Goal: Information Seeking & Learning: Learn about a topic

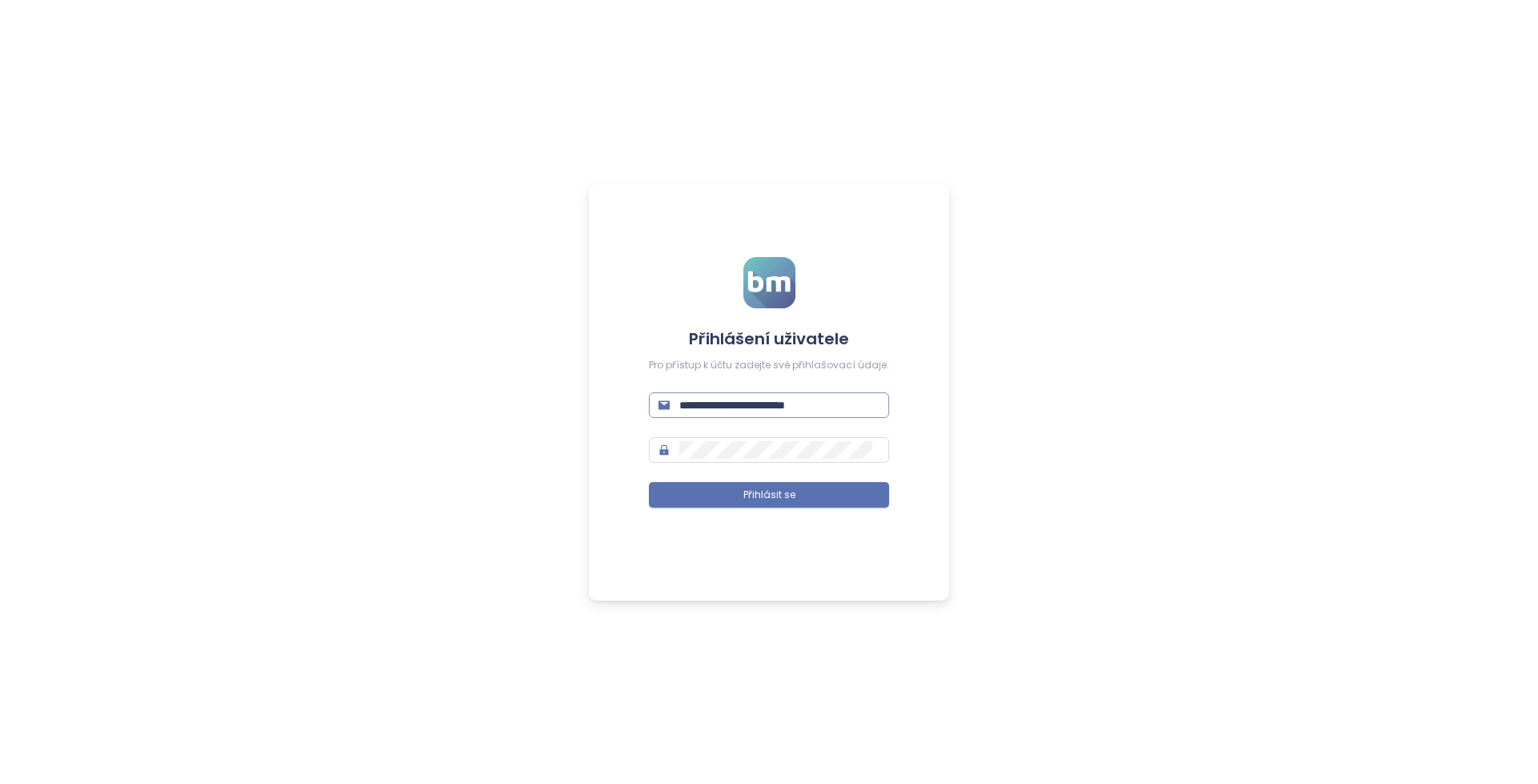
click at [802, 410] on input "**********" at bounding box center [779, 405] width 200 height 18
type input "**********"
click at [799, 489] on button "Přihlásit se" at bounding box center [769, 495] width 240 height 26
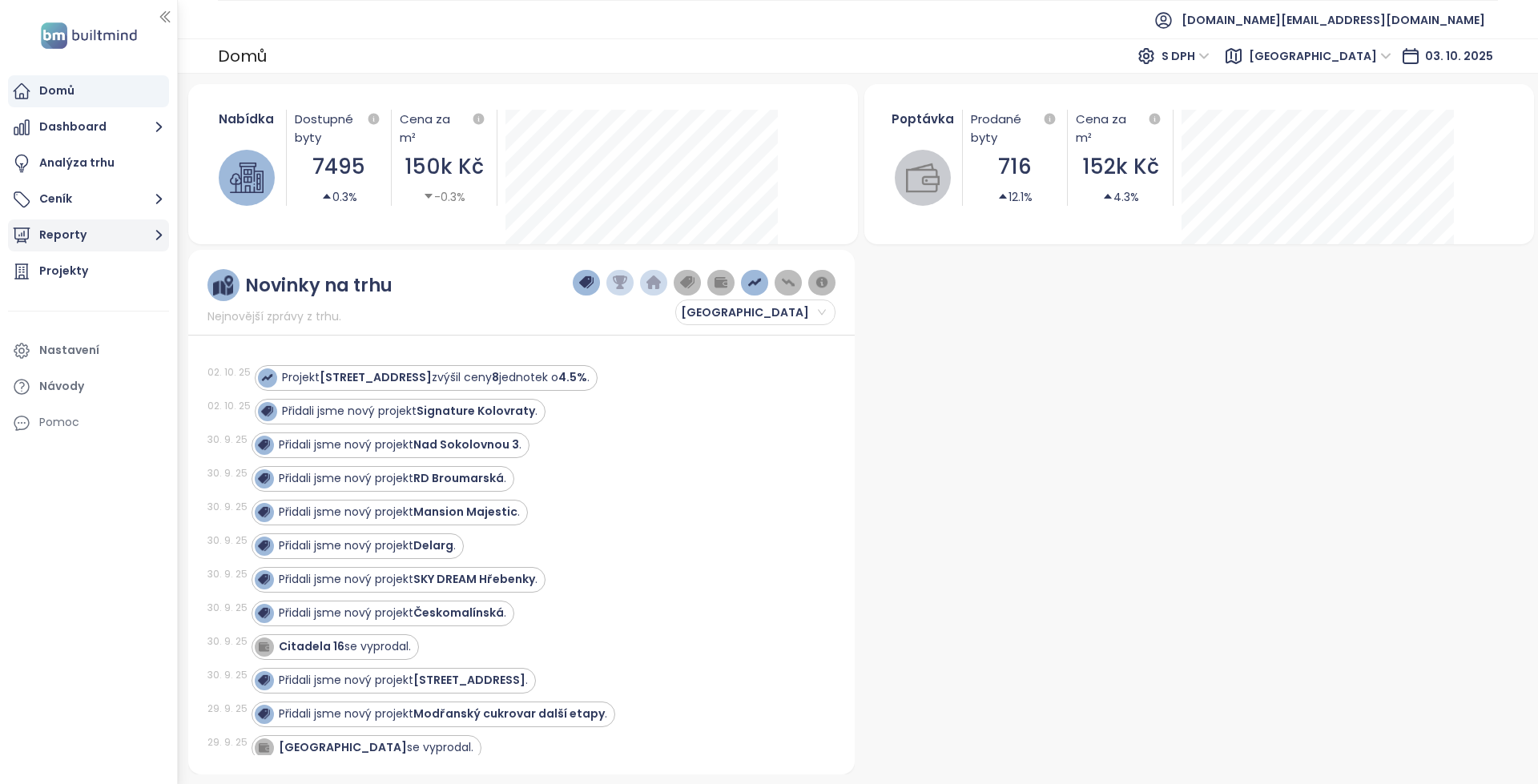
click at [96, 225] on button "Reporty" at bounding box center [88, 236] width 161 height 32
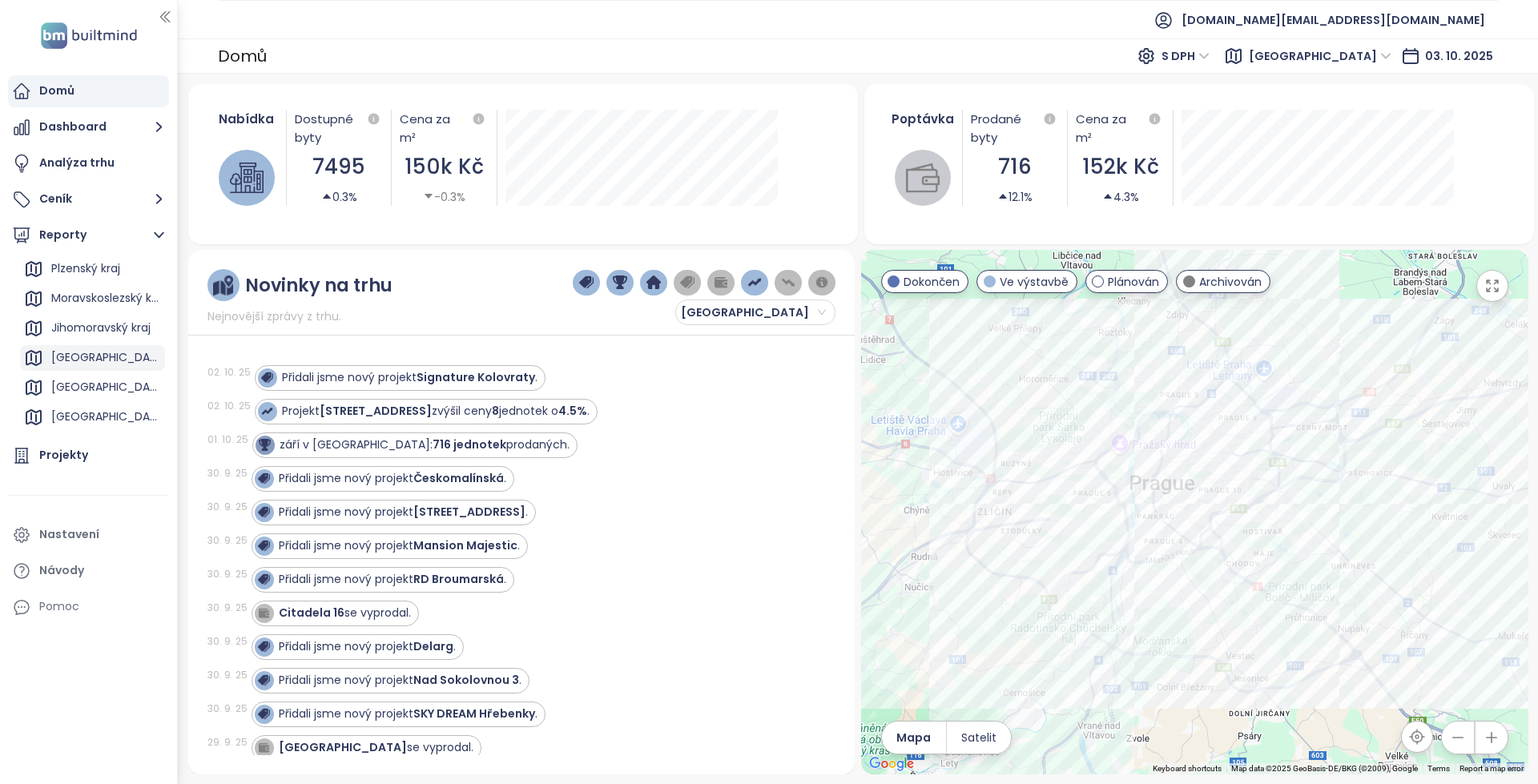
scroll to position [320, 0]
click at [106, 401] on div "Královéhradecký kraj" at bounding box center [106, 396] width 110 height 20
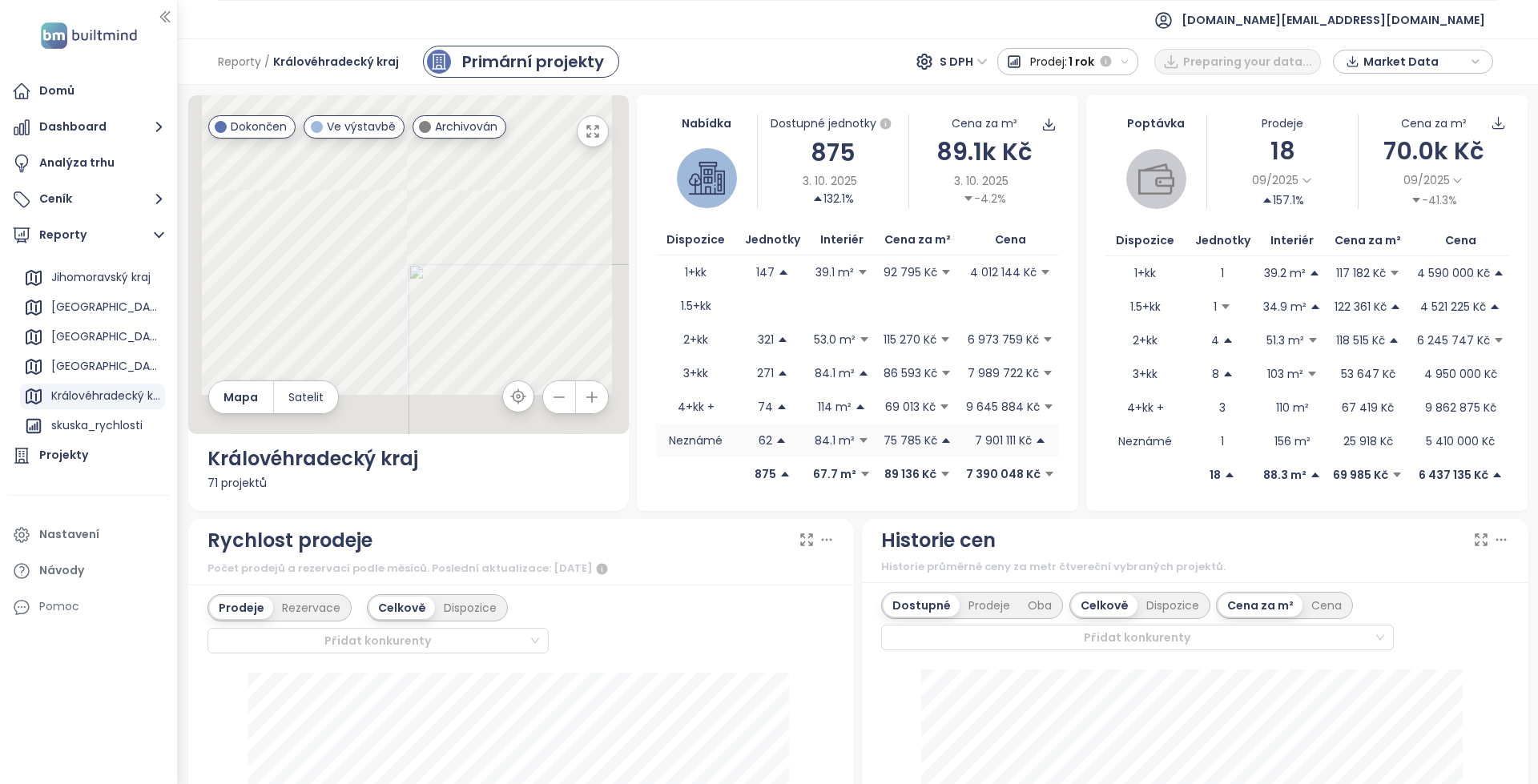
scroll to position [320, 0]
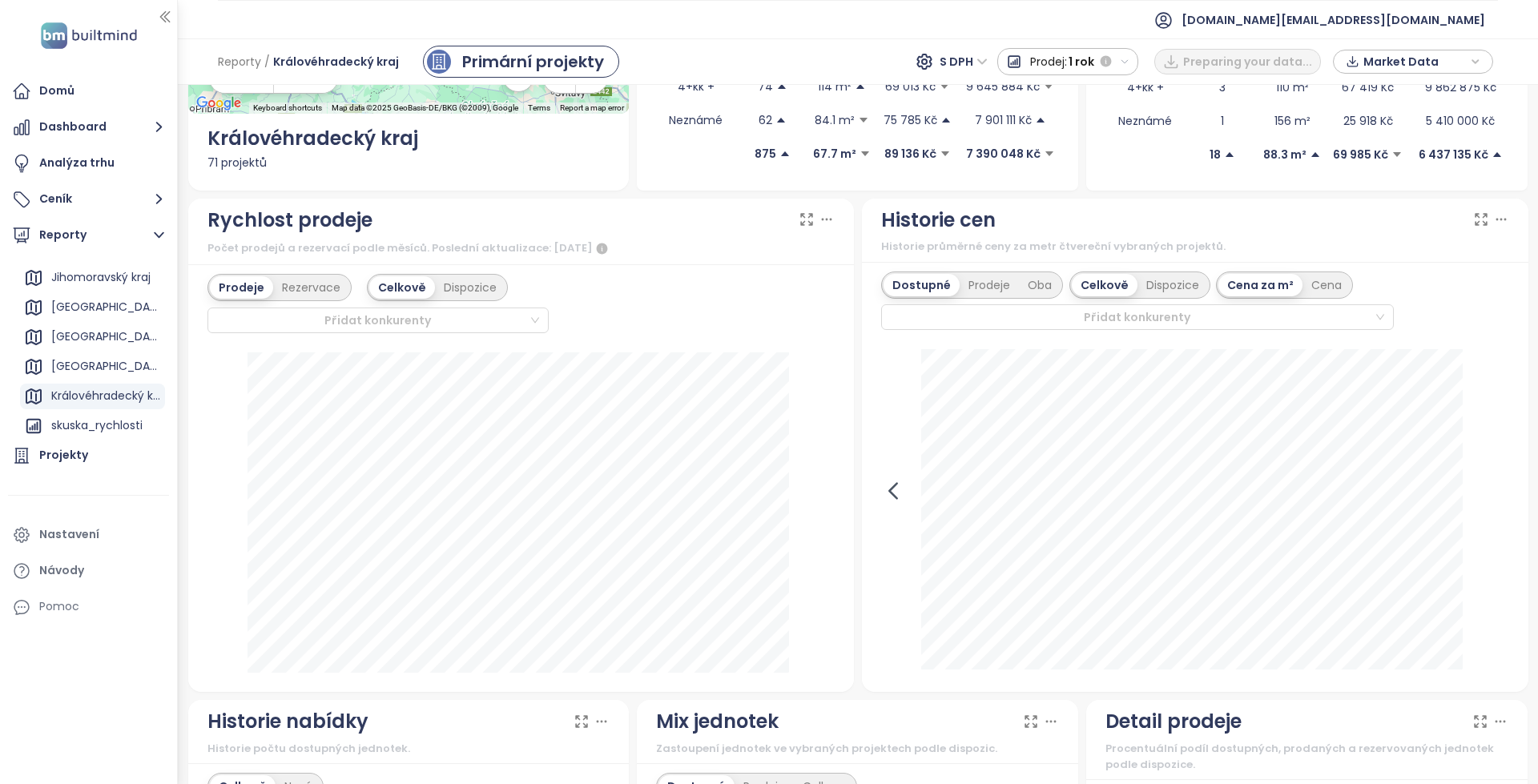
click at [886, 491] on icon at bounding box center [892, 490] width 24 height 24
click at [1493, 493] on icon at bounding box center [1496, 490] width 7 height 15
click at [899, 493] on div "8. prosince 2024 dostupné: 76 860 Kč" at bounding box center [1194, 511] width 628 height 323
click at [894, 495] on icon at bounding box center [892, 490] width 24 height 24
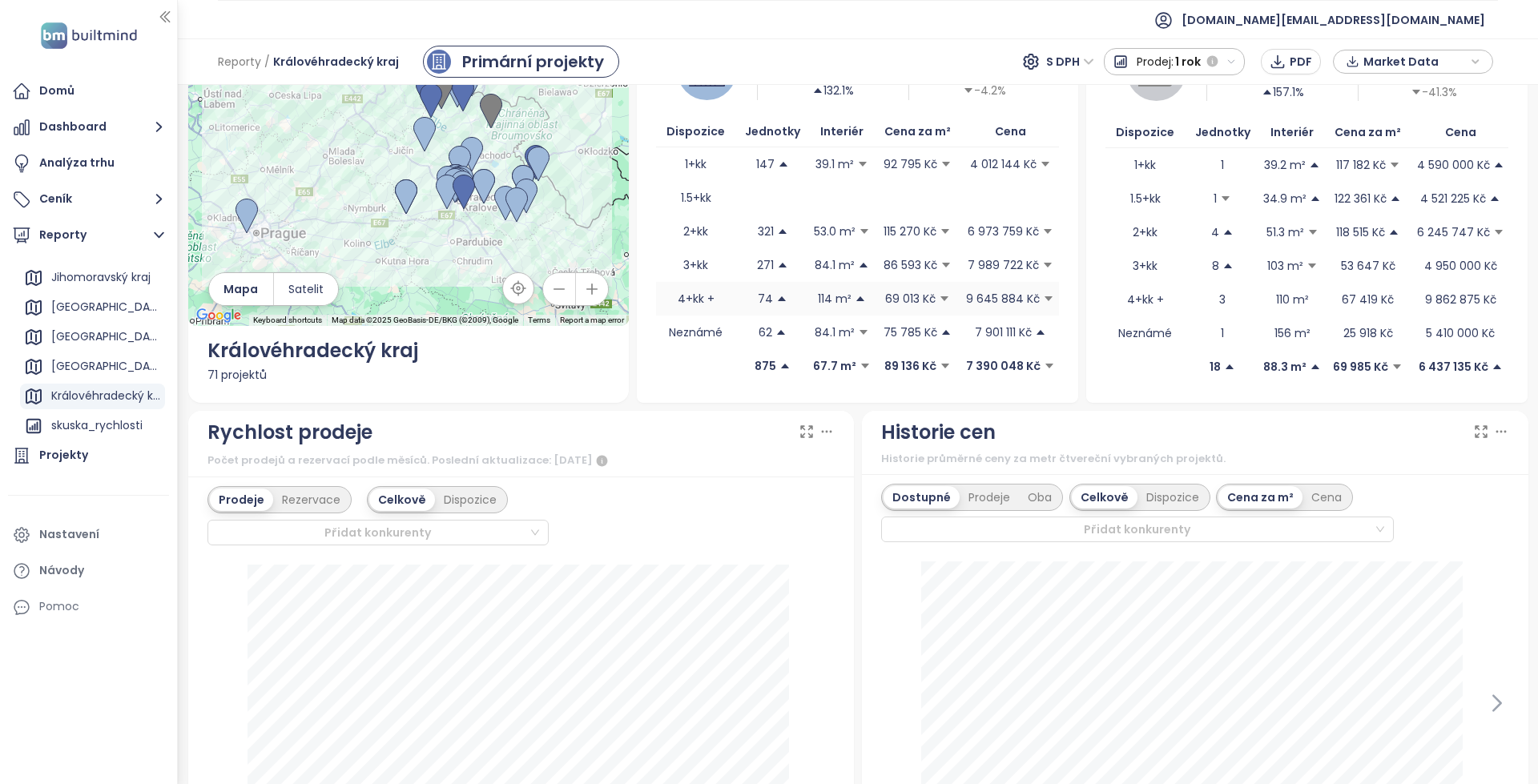
scroll to position [0, 0]
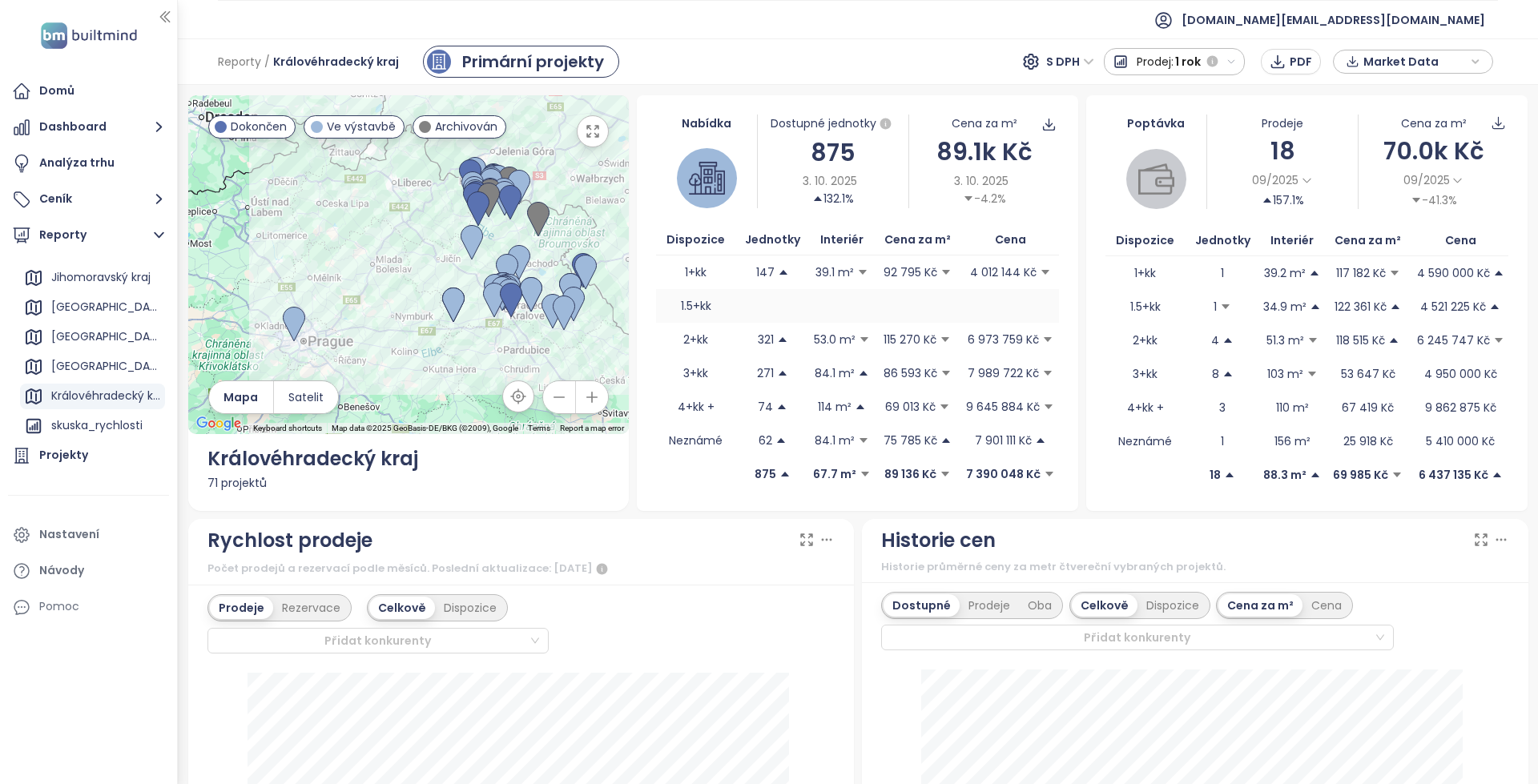
drag, startPoint x: 755, startPoint y: 309, endPoint x: 897, endPoint y: 292, distance: 143.0
click at [897, 292] on tr "1.5+kk" at bounding box center [857, 306] width 403 height 33
click at [844, 306] on td at bounding box center [841, 306] width 63 height 33
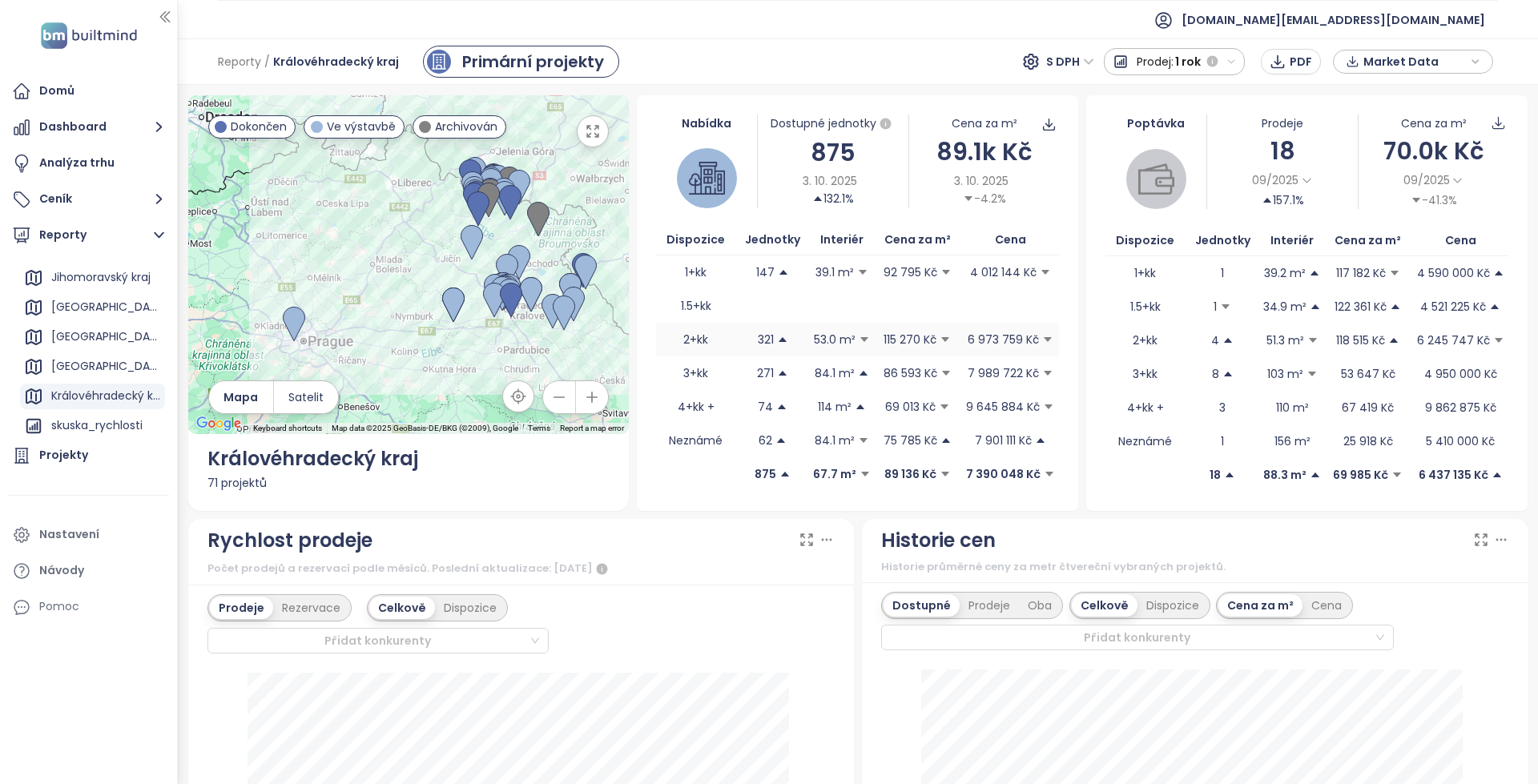
click at [781, 323] on td "321" at bounding box center [772, 339] width 75 height 33
drag, startPoint x: 715, startPoint y: 316, endPoint x: 666, endPoint y: 313, distance: 49.1
click at [666, 313] on td "1.5+kk" at bounding box center [695, 306] width 78 height 33
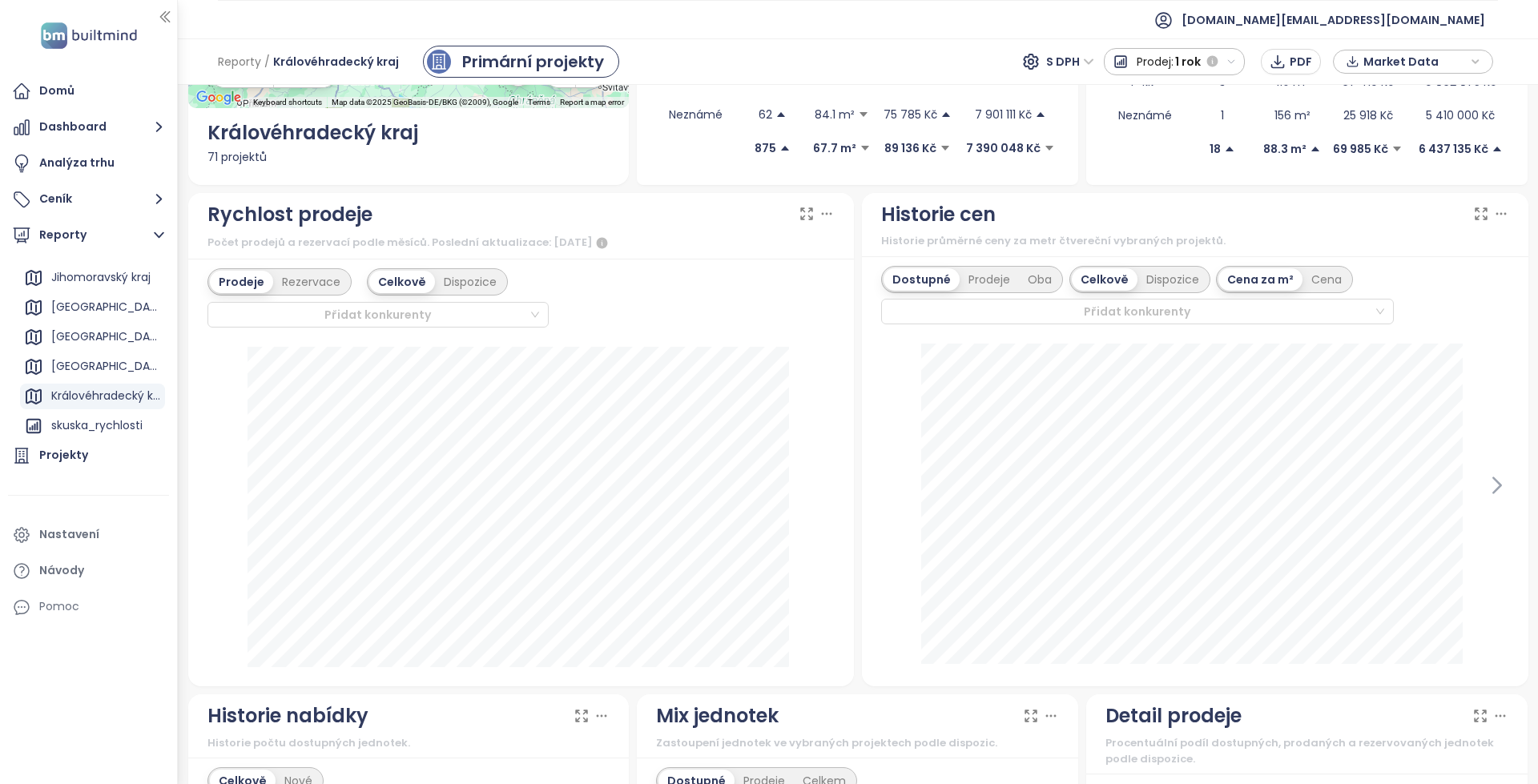
scroll to position [320, 0]
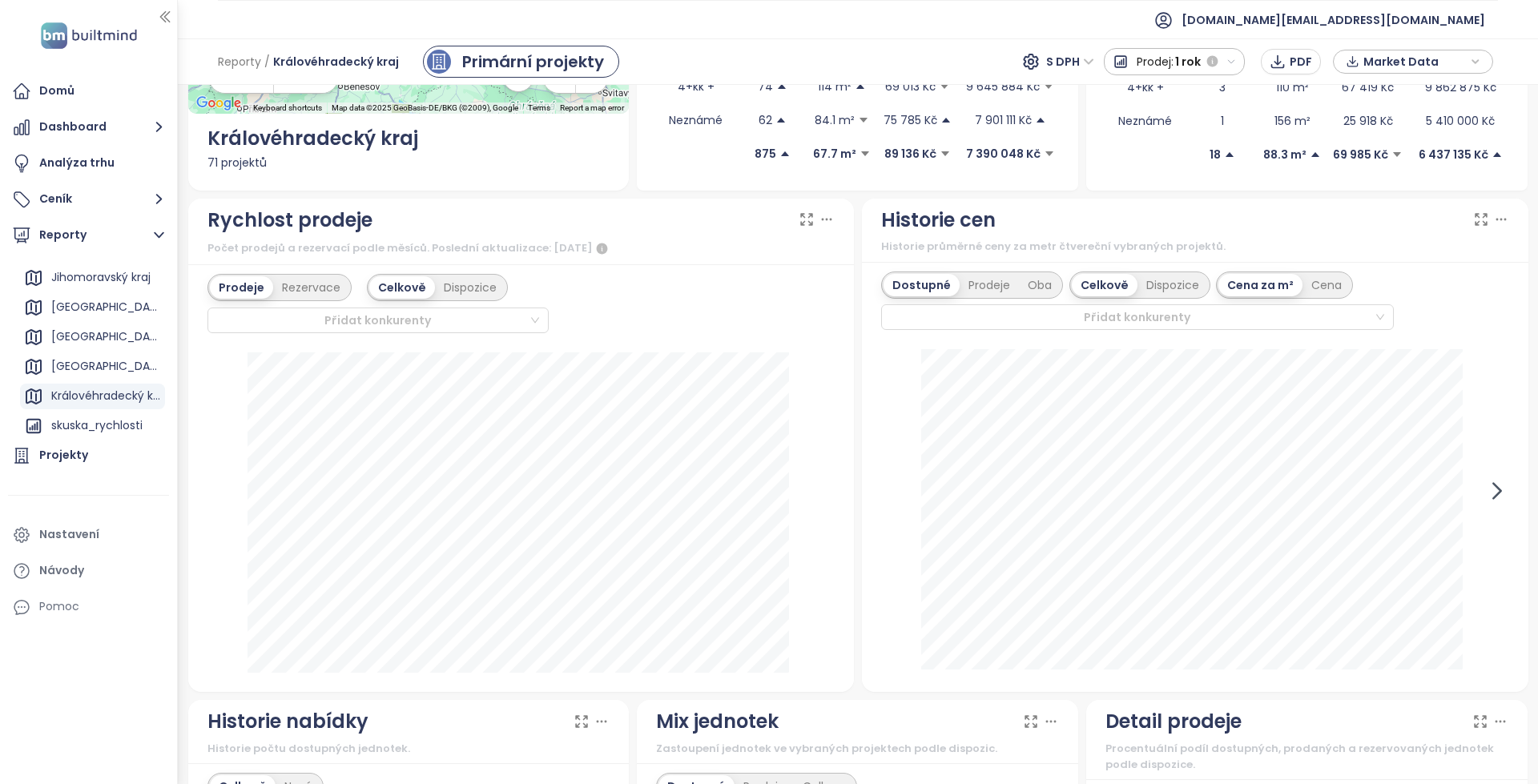
click at [1485, 501] on icon at bounding box center [1497, 490] width 24 height 24
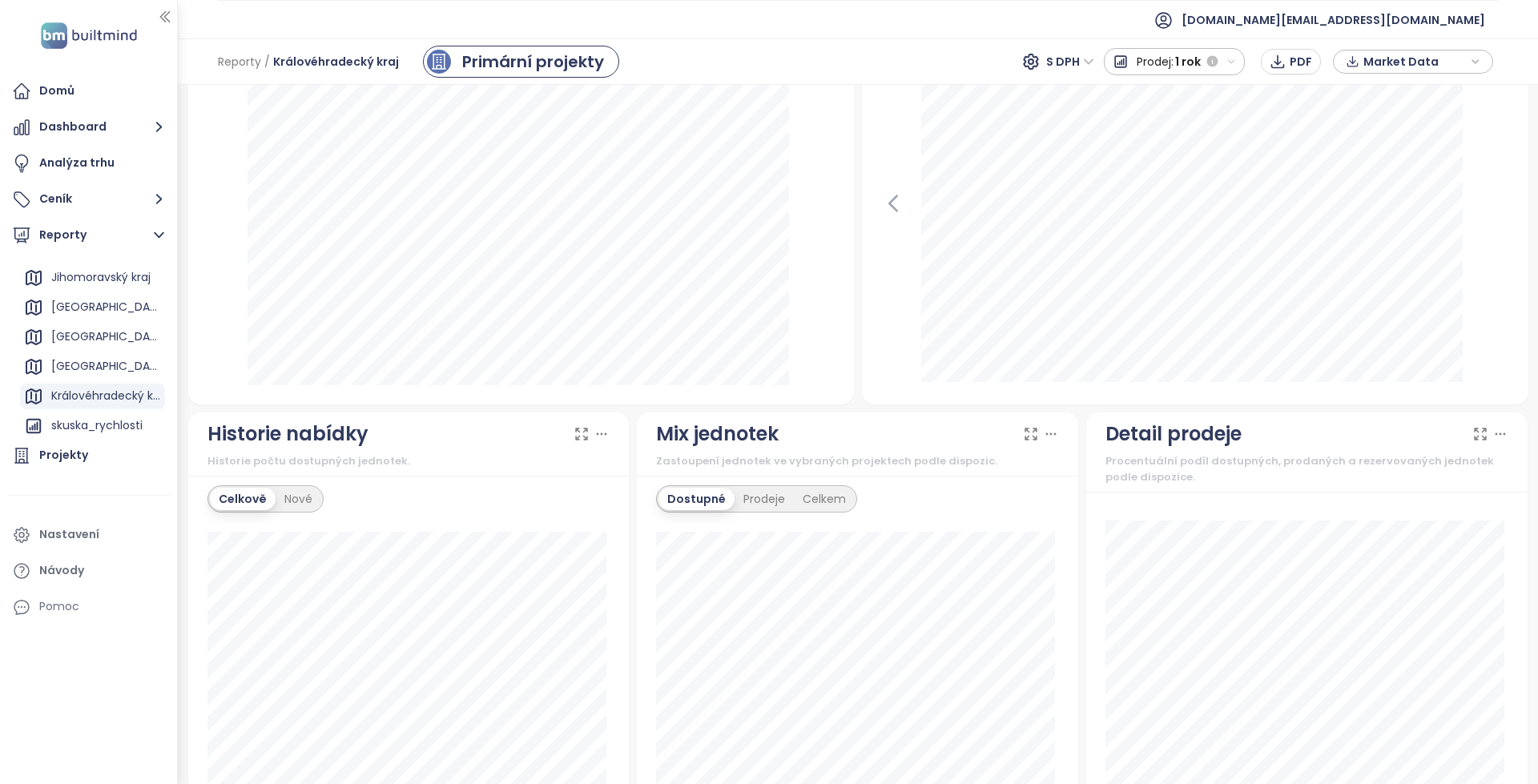
scroll to position [480, 0]
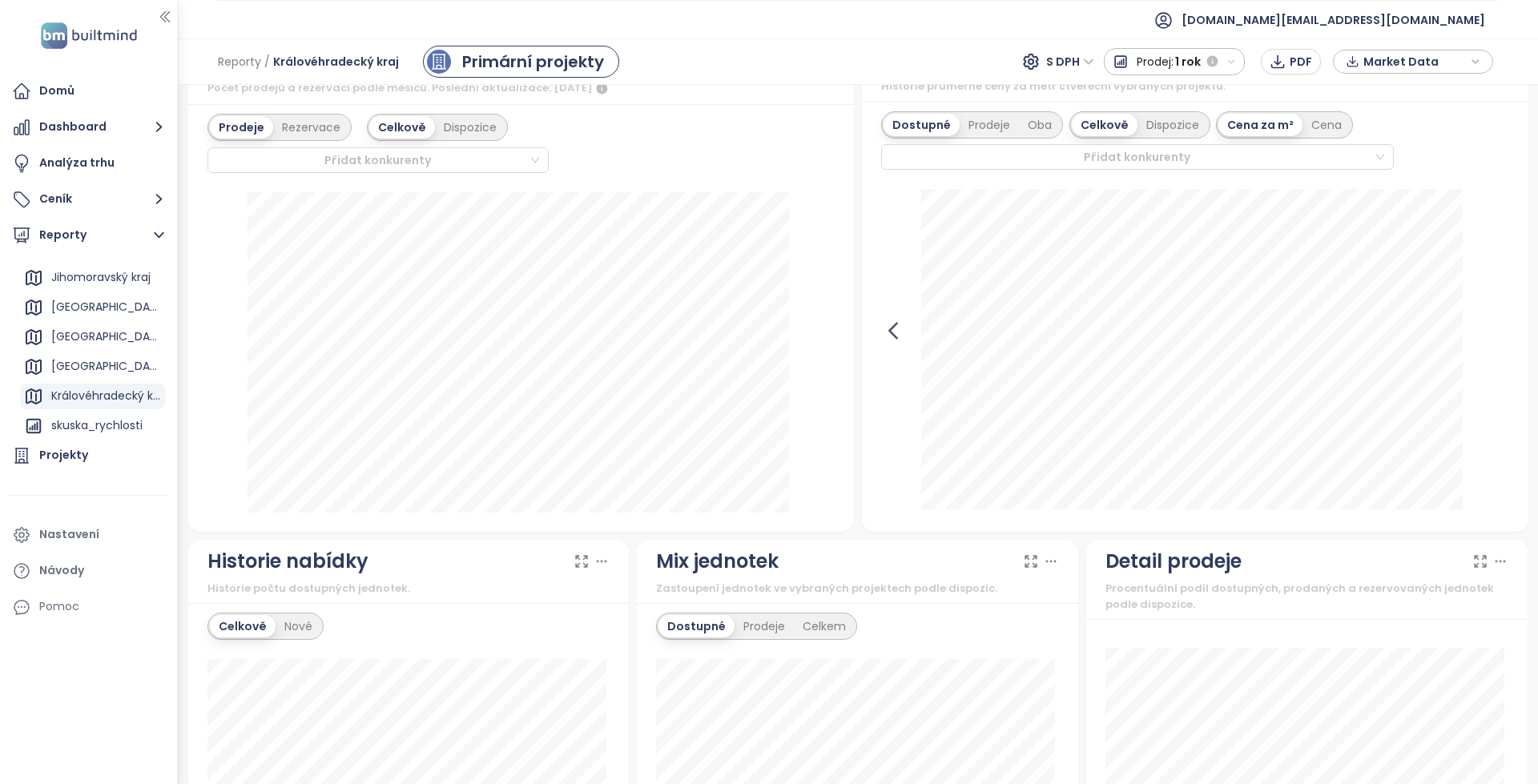
click at [892, 331] on icon at bounding box center [892, 330] width 24 height 24
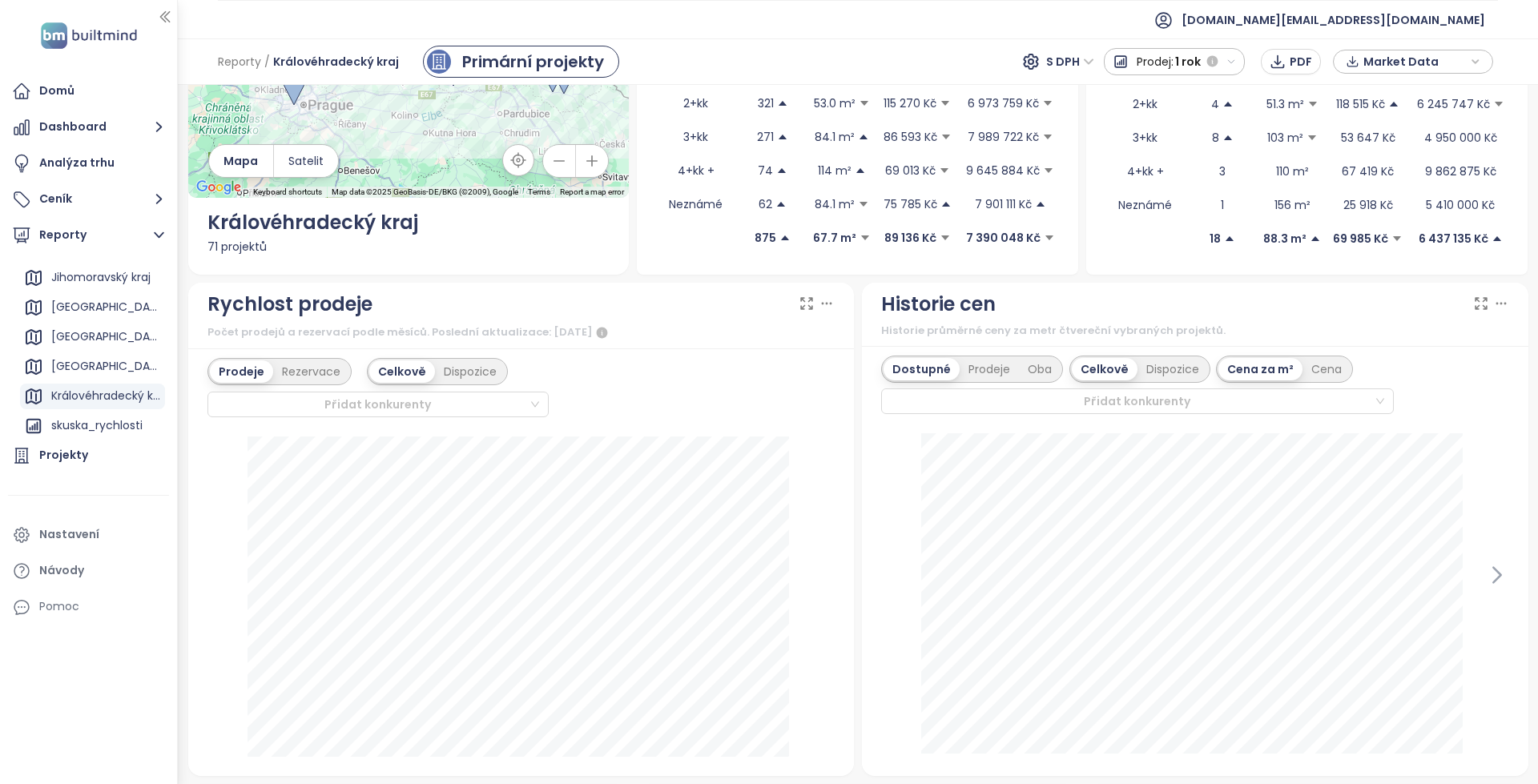
scroll to position [240, 0]
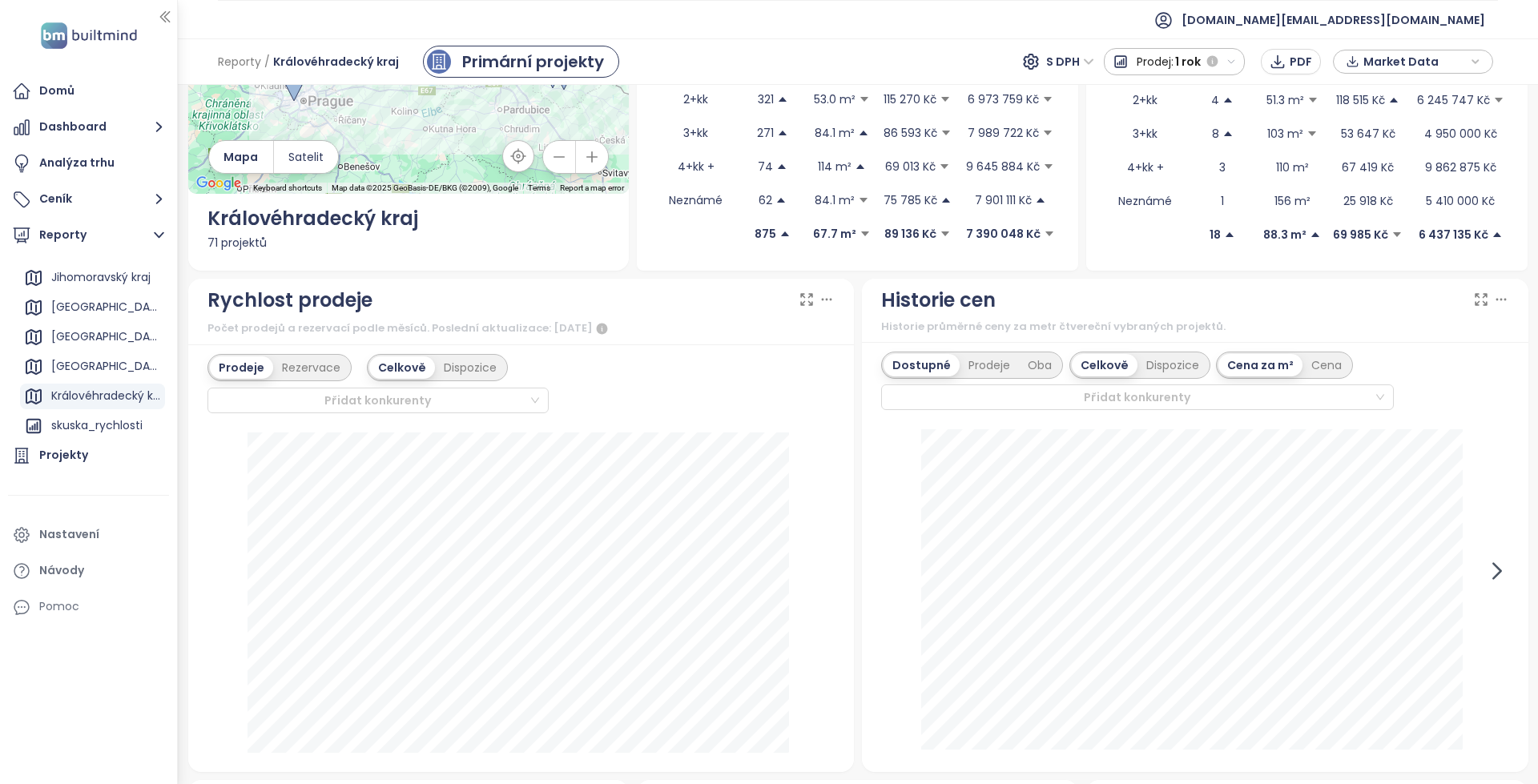
click at [1485, 571] on icon at bounding box center [1497, 570] width 24 height 24
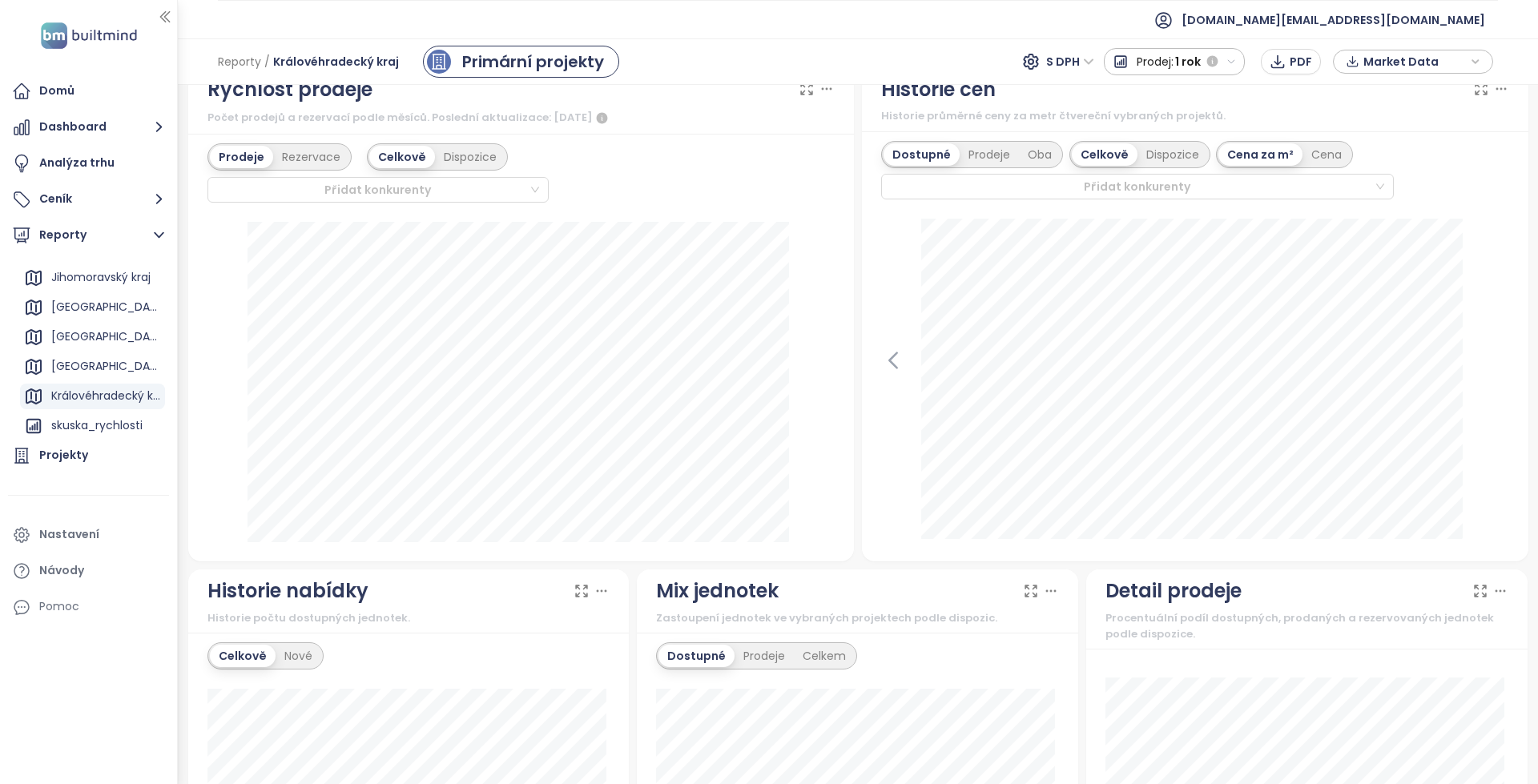
scroll to position [400, 0]
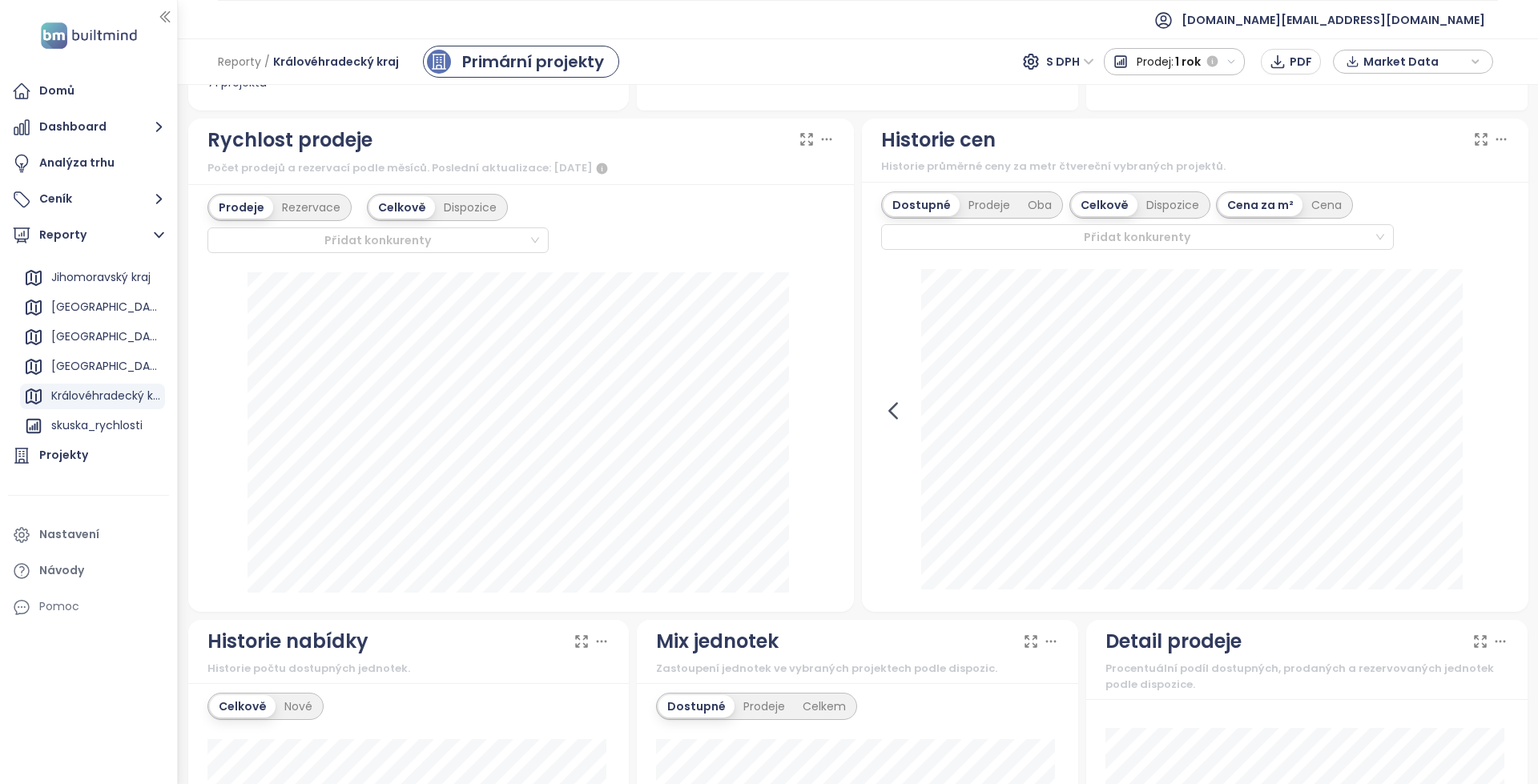
click at [898, 420] on icon at bounding box center [892, 410] width 24 height 24
click at [1487, 414] on icon at bounding box center [1497, 410] width 24 height 24
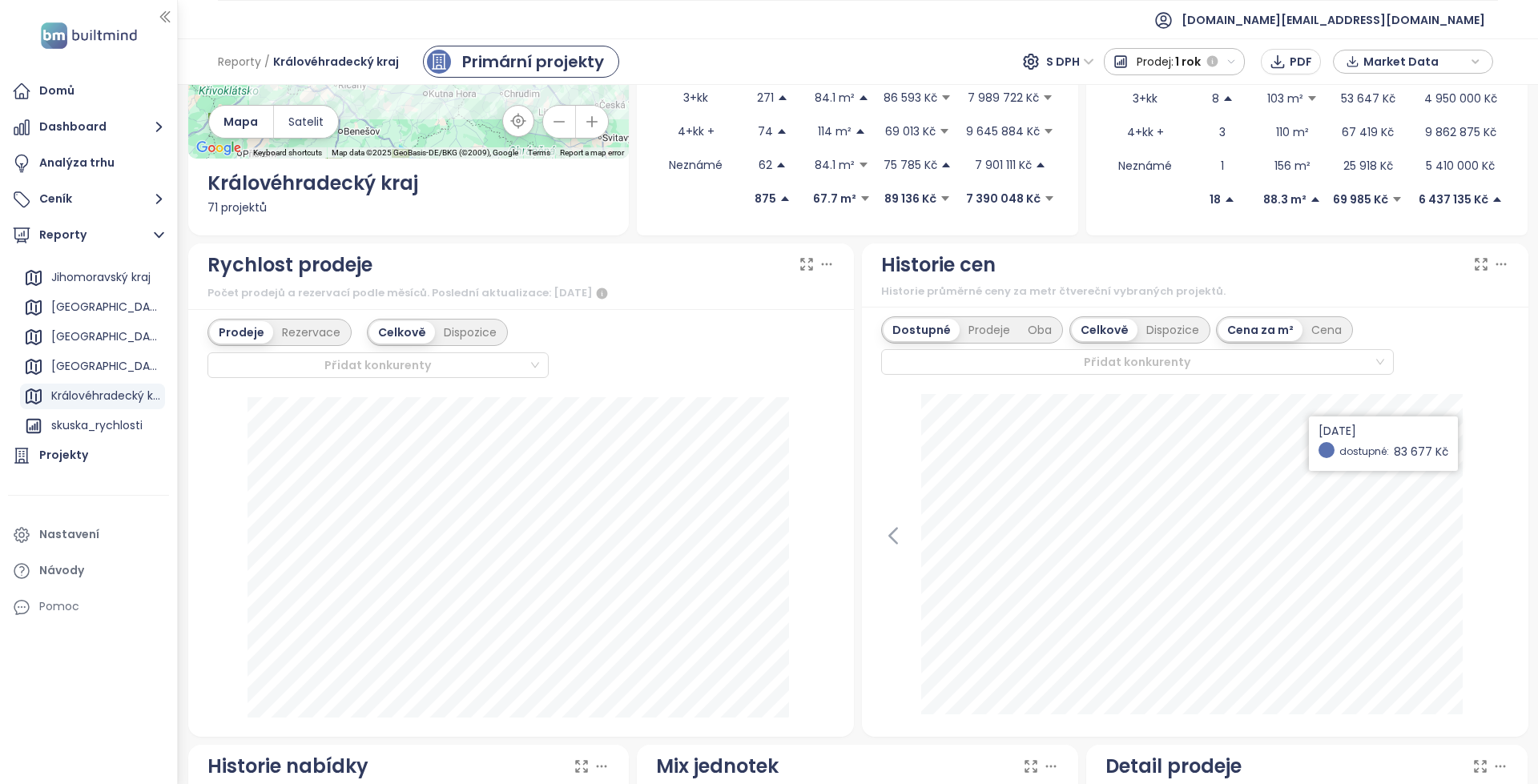
scroll to position [240, 0]
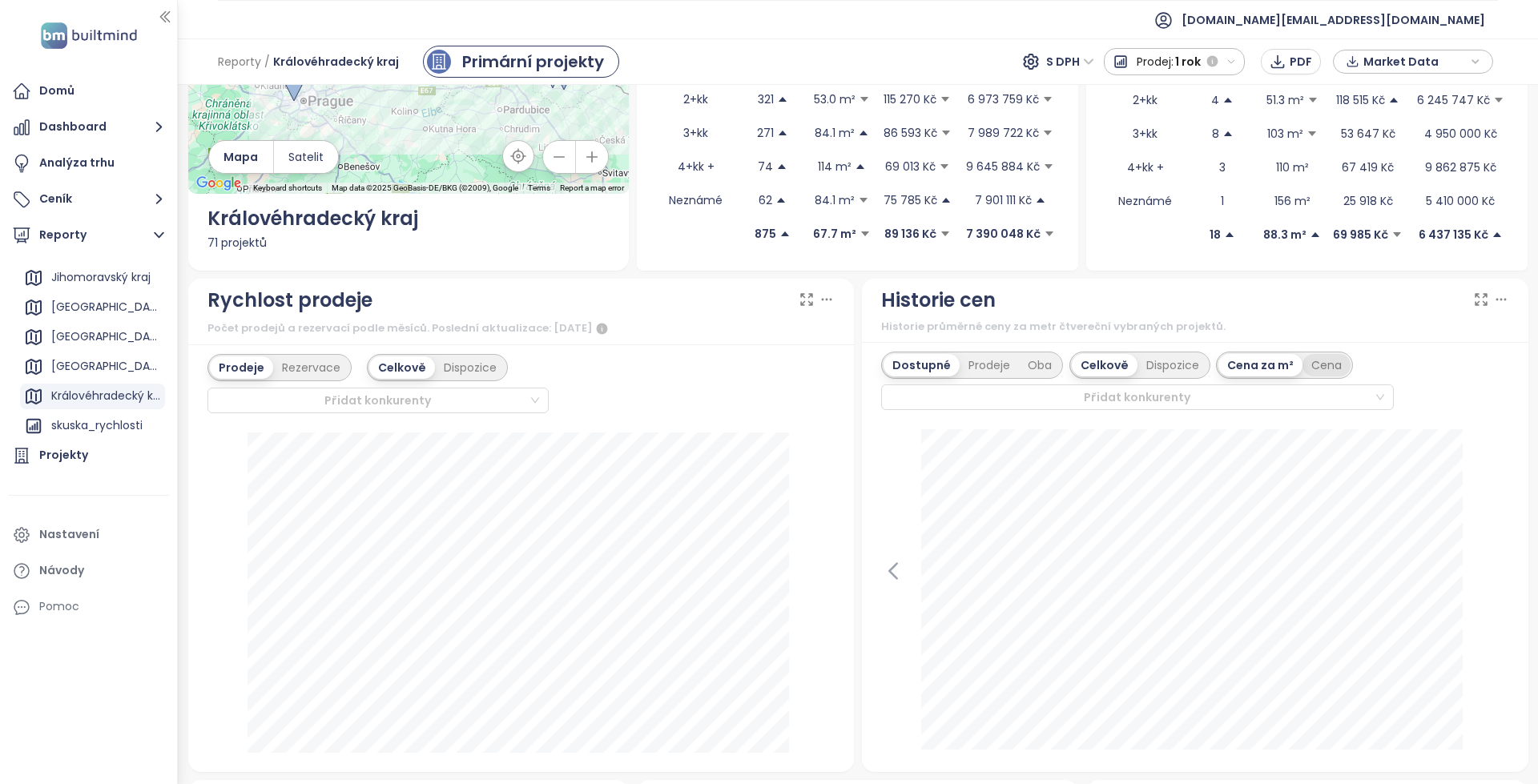
click at [1308, 355] on div "Cena" at bounding box center [1326, 365] width 48 height 22
drag, startPoint x: 1163, startPoint y: 368, endPoint x: 1138, endPoint y: 411, distance: 49.7
click at [1138, 411] on div "Dostupné Prodeje Oba Celkově Dispozice Cena za m² Cena Přidat konkurenty" at bounding box center [1195, 557] width 666 height 430
click at [1138, 371] on div "Dispozice" at bounding box center [1172, 365] width 71 height 22
click at [1001, 354] on div "Prodeje" at bounding box center [990, 365] width 60 height 22
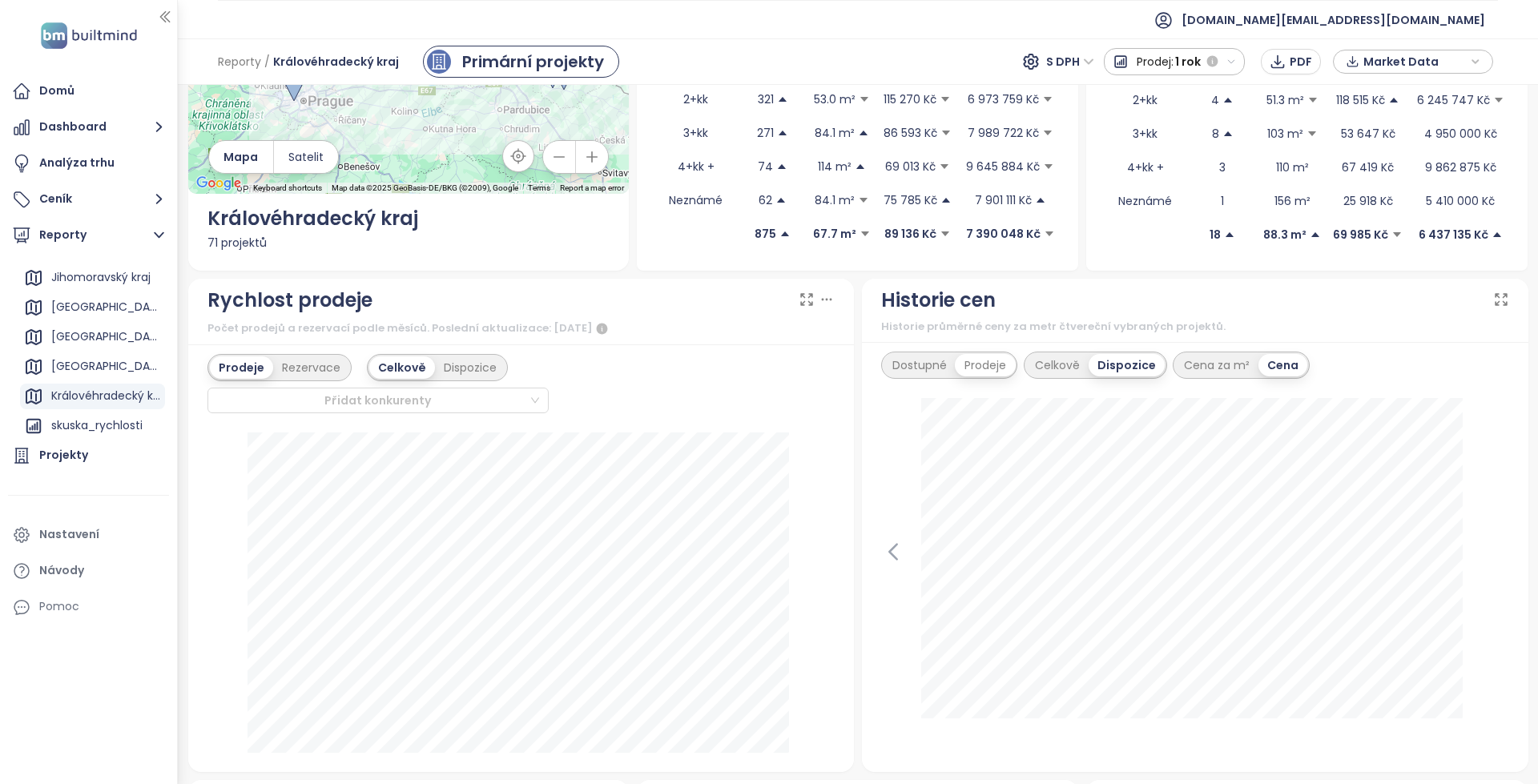
click at [929, 359] on div "Dostupné" at bounding box center [919, 365] width 72 height 22
click at [1044, 367] on div "Celkově" at bounding box center [1057, 365] width 62 height 22
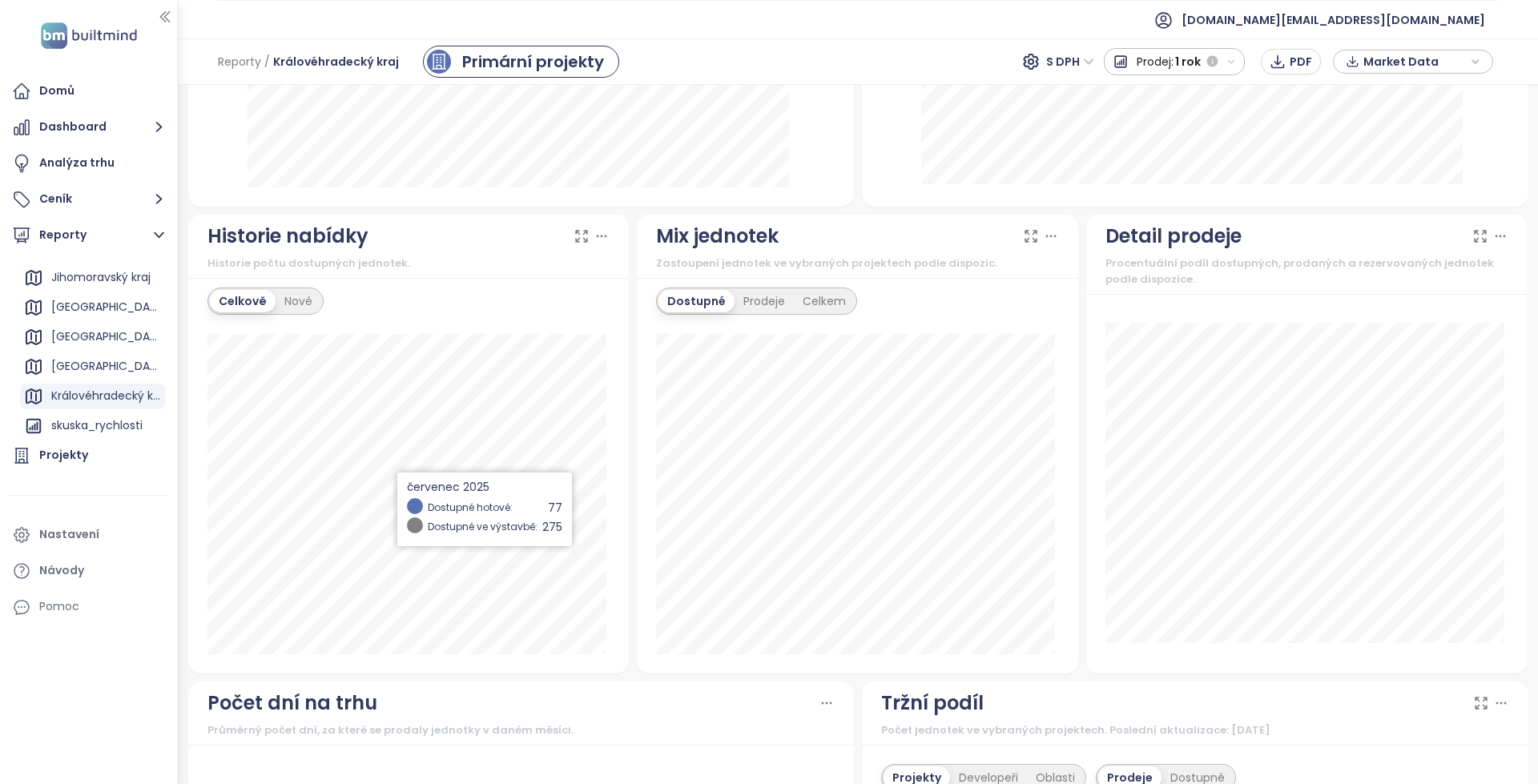
scroll to position [800, 0]
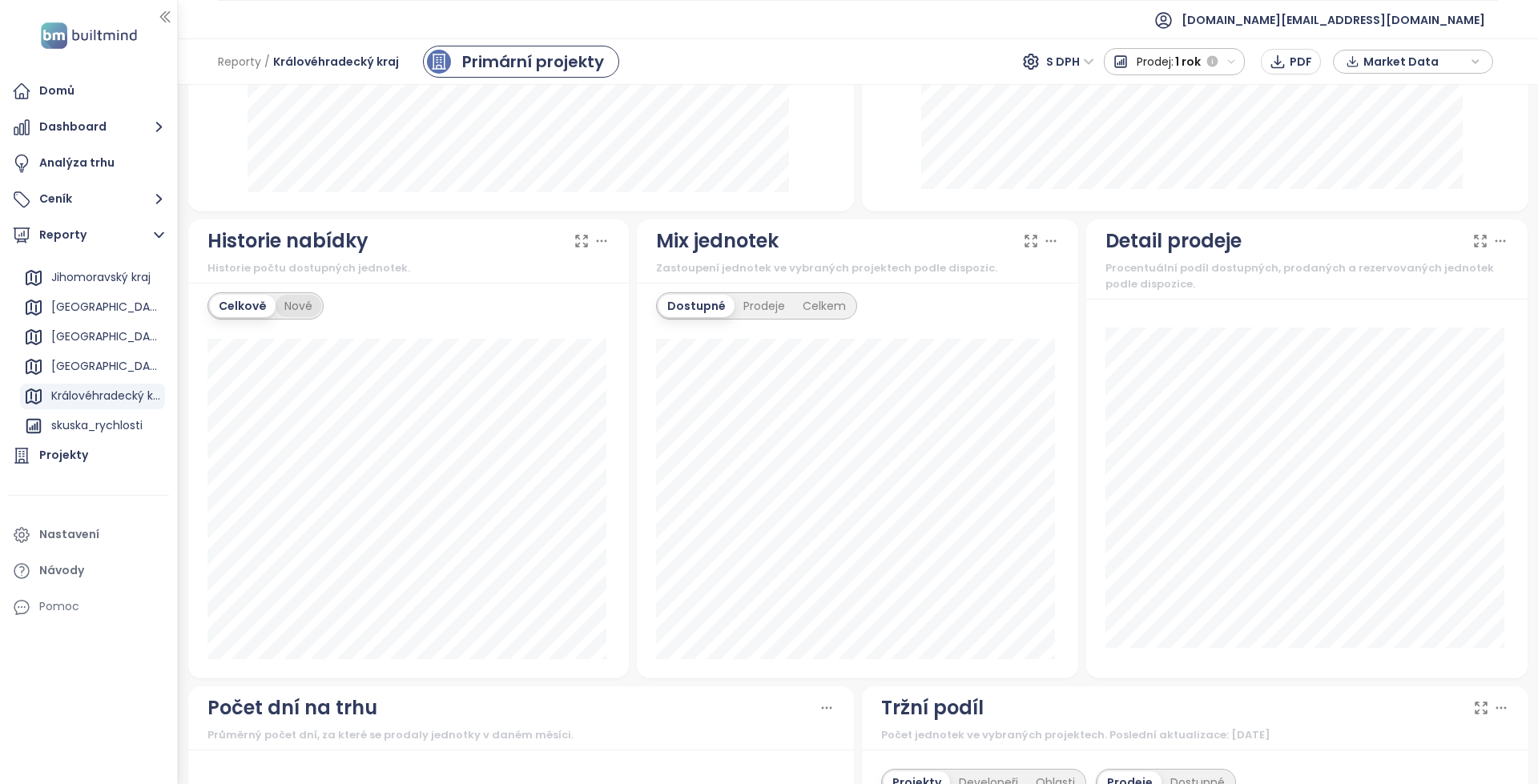
click at [309, 316] on div "Nové" at bounding box center [299, 306] width 46 height 22
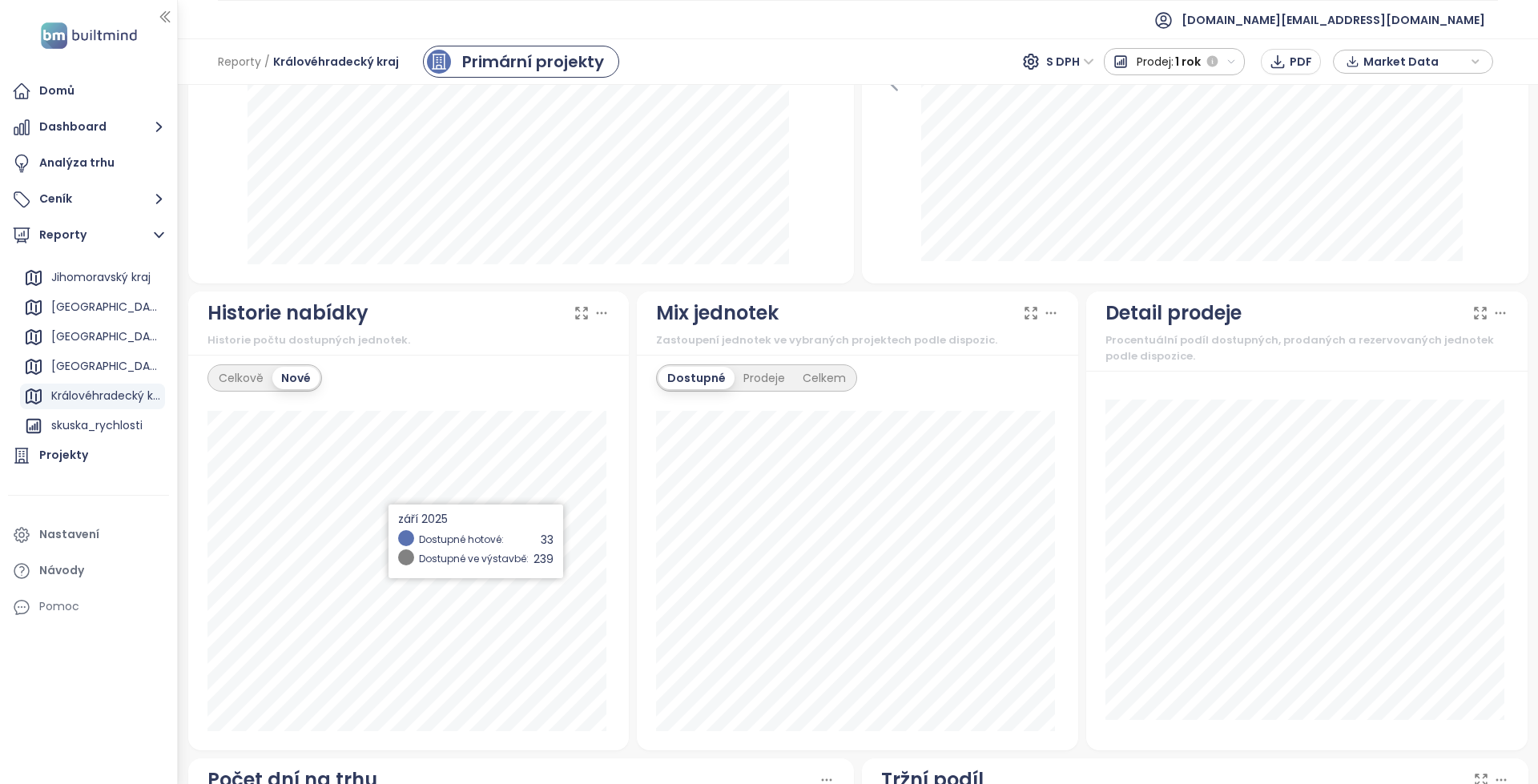
scroll to position [720, 0]
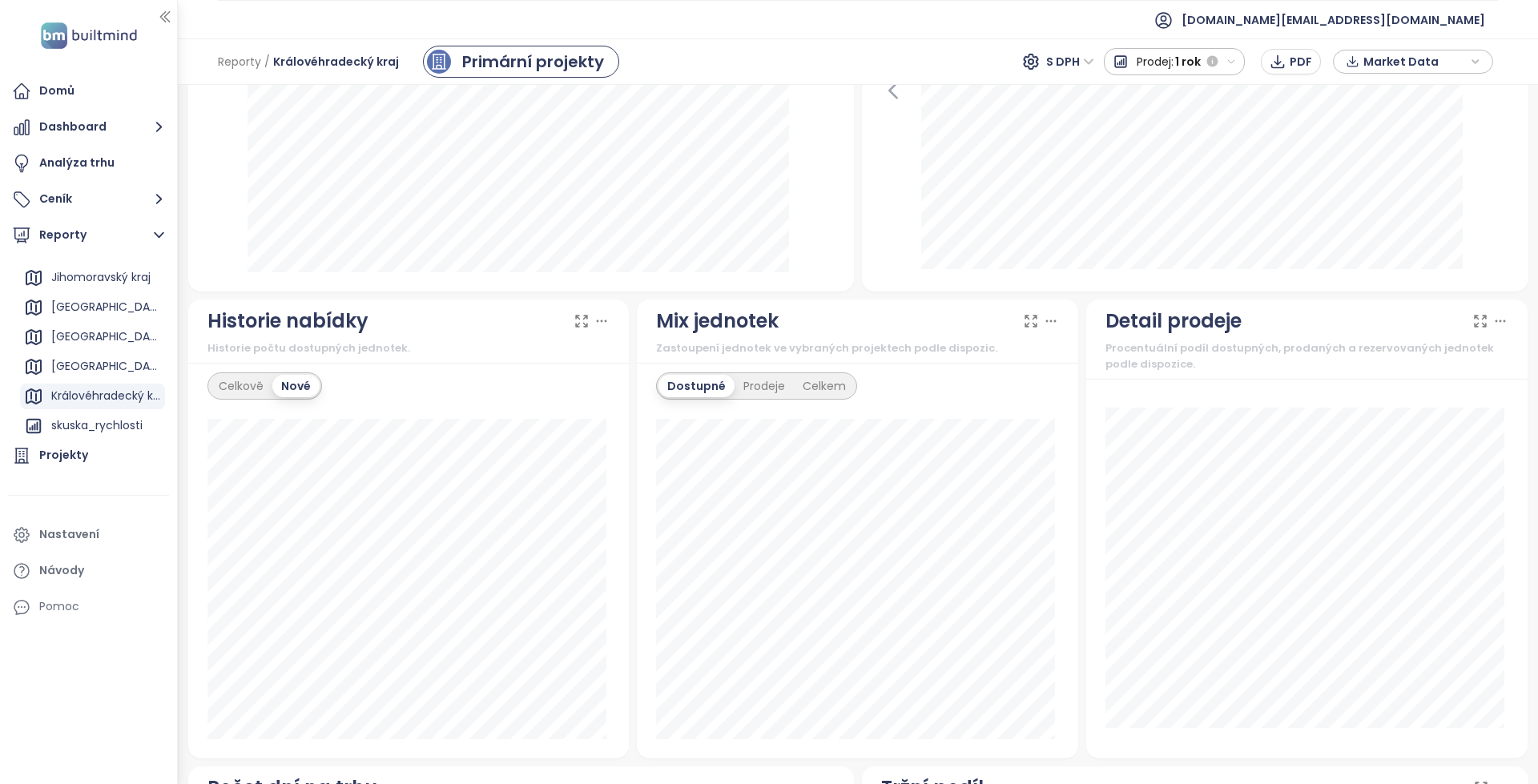
click at [577, 323] on icon at bounding box center [582, 321] width 11 height 11
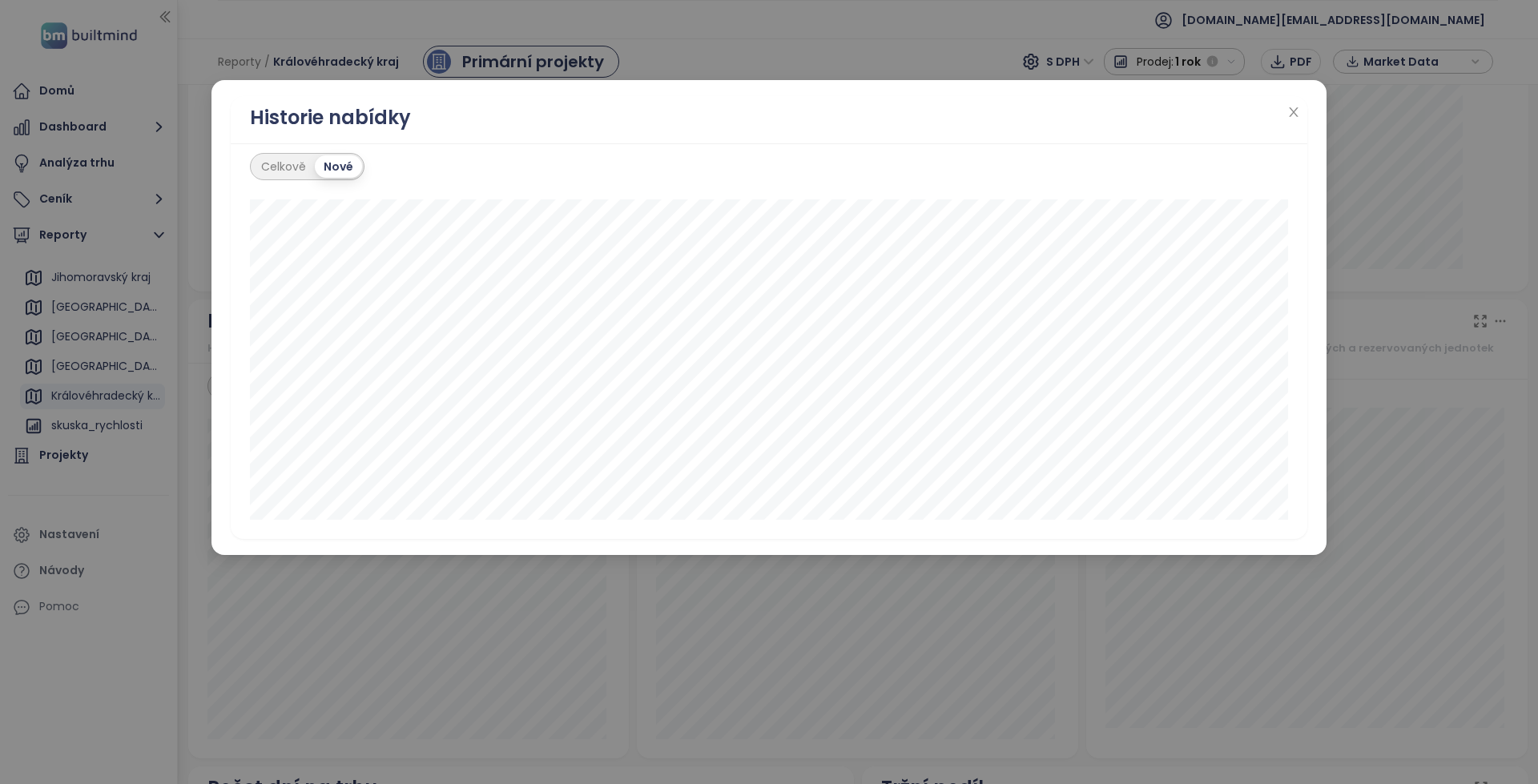
drag, startPoint x: 1379, startPoint y: 366, endPoint x: 1370, endPoint y: 369, distance: 9.5
click at [1378, 368] on div "Historie nabídky Celkově Nové říjen 2025 Dostupné ve výstavbě: 255" at bounding box center [769, 392] width 1538 height 784
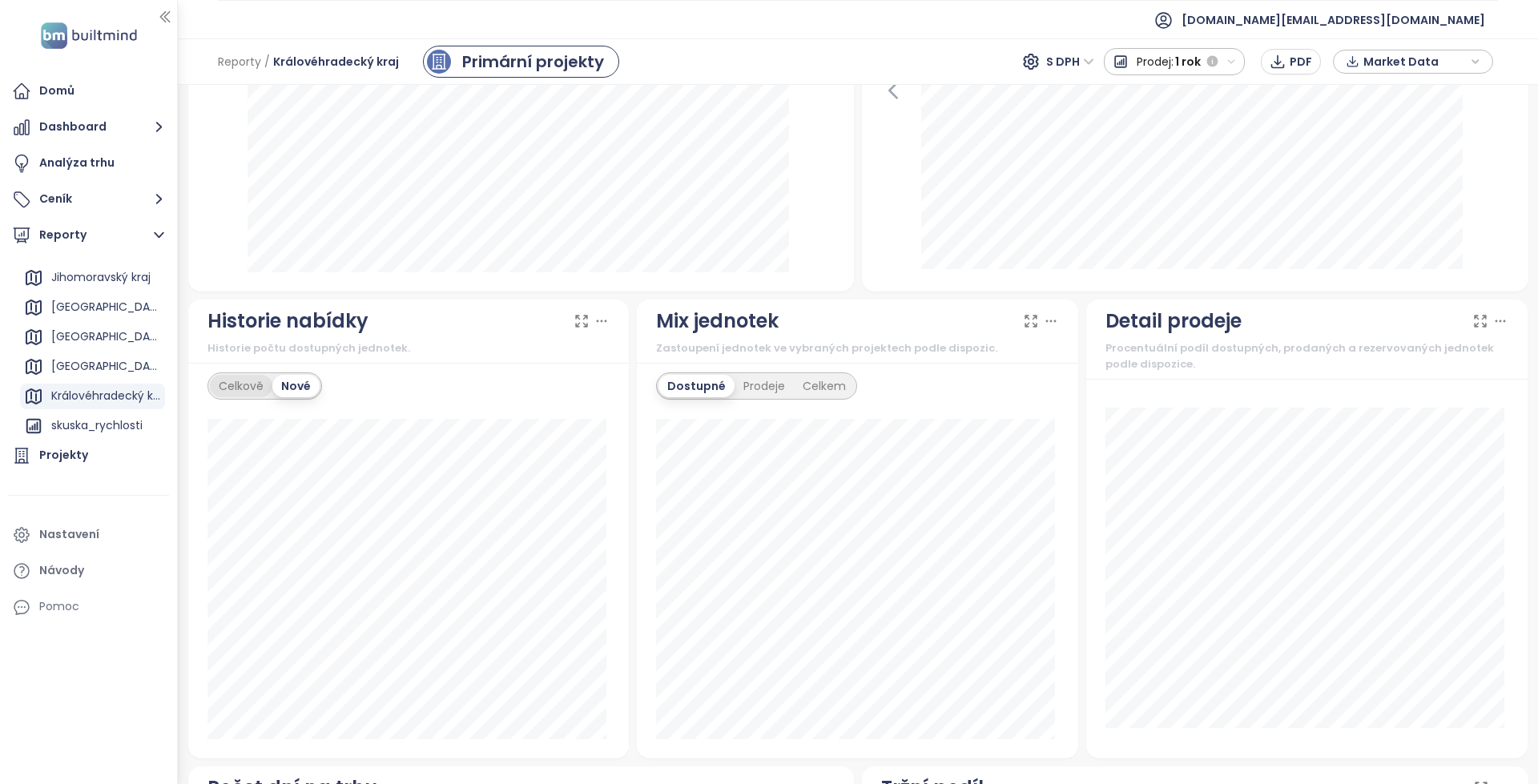
click at [229, 386] on div "Celkově" at bounding box center [240, 386] width 62 height 22
click at [290, 375] on div "Nové" at bounding box center [299, 386] width 46 height 22
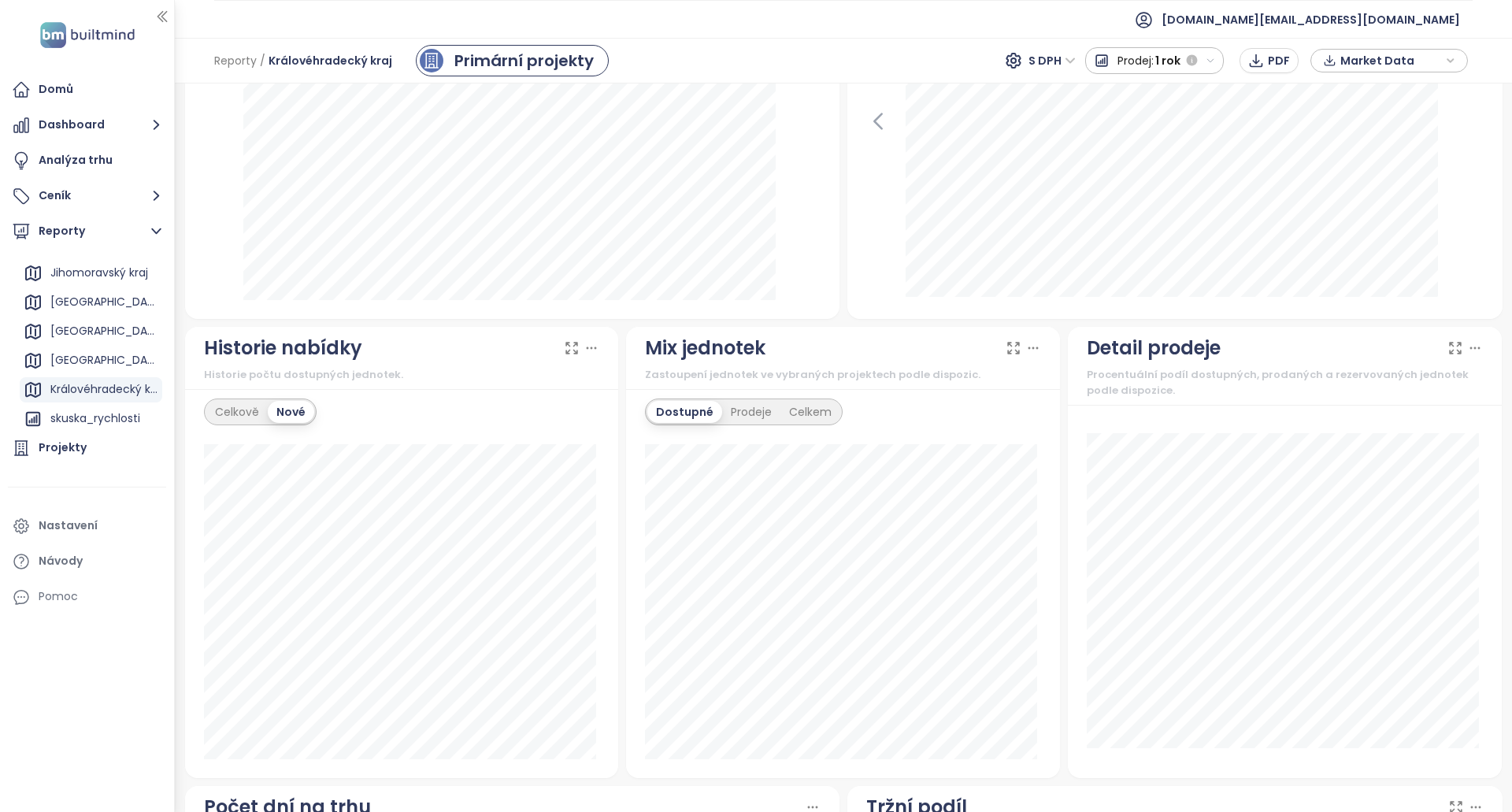
scroll to position [393, 0]
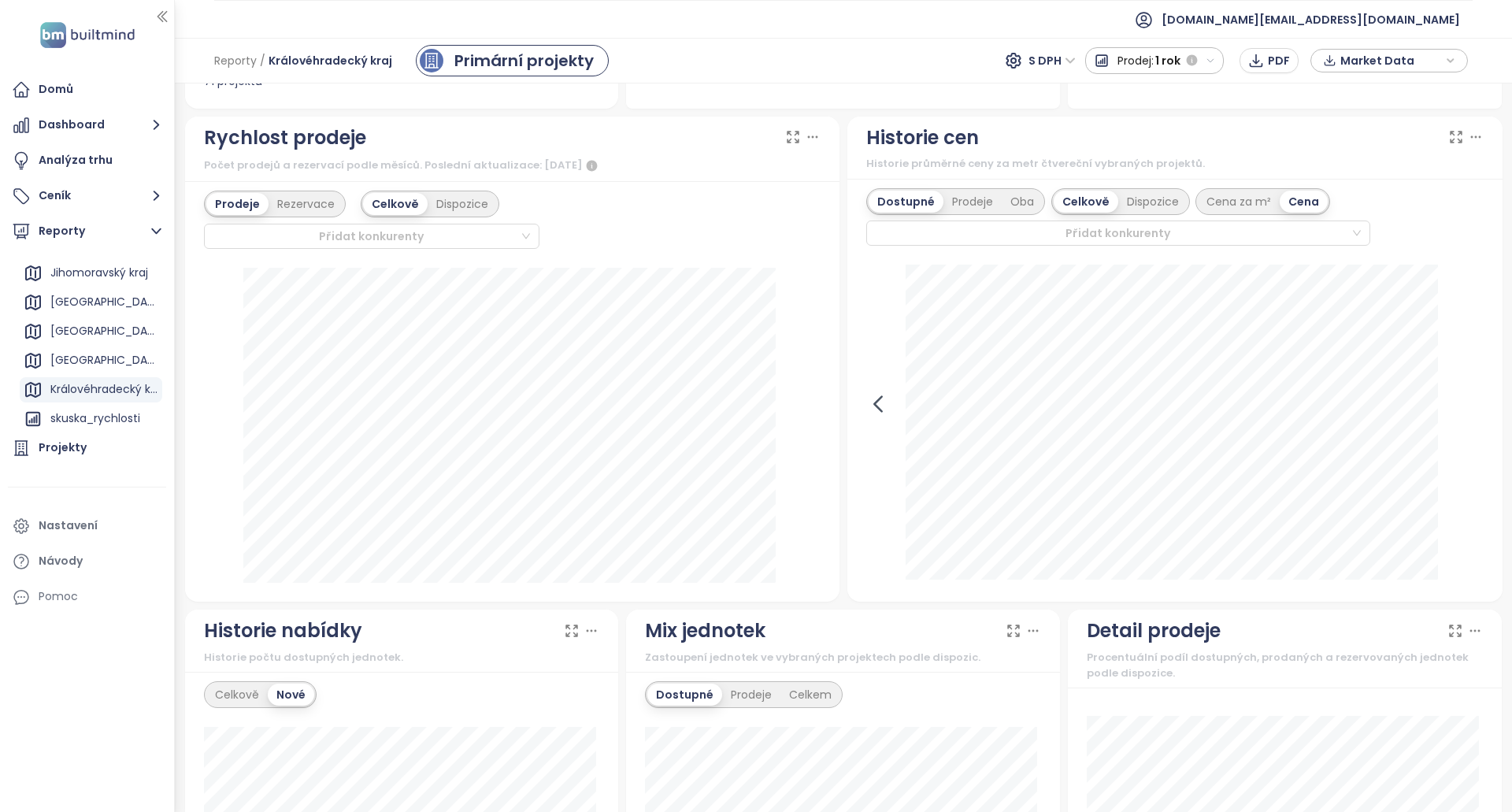
click at [866, 409] on icon at bounding box center [877, 403] width 23 height 23
click at [1447, 410] on div "1. října 2024 dostupné: 6 448 480 Kč" at bounding box center [1174, 424] width 617 height 318
click at [1461, 403] on icon at bounding box center [1472, 403] width 23 height 23
click at [875, 406] on icon at bounding box center [877, 403] width 23 height 23
click at [1463, 413] on icon at bounding box center [1472, 403] width 23 height 23
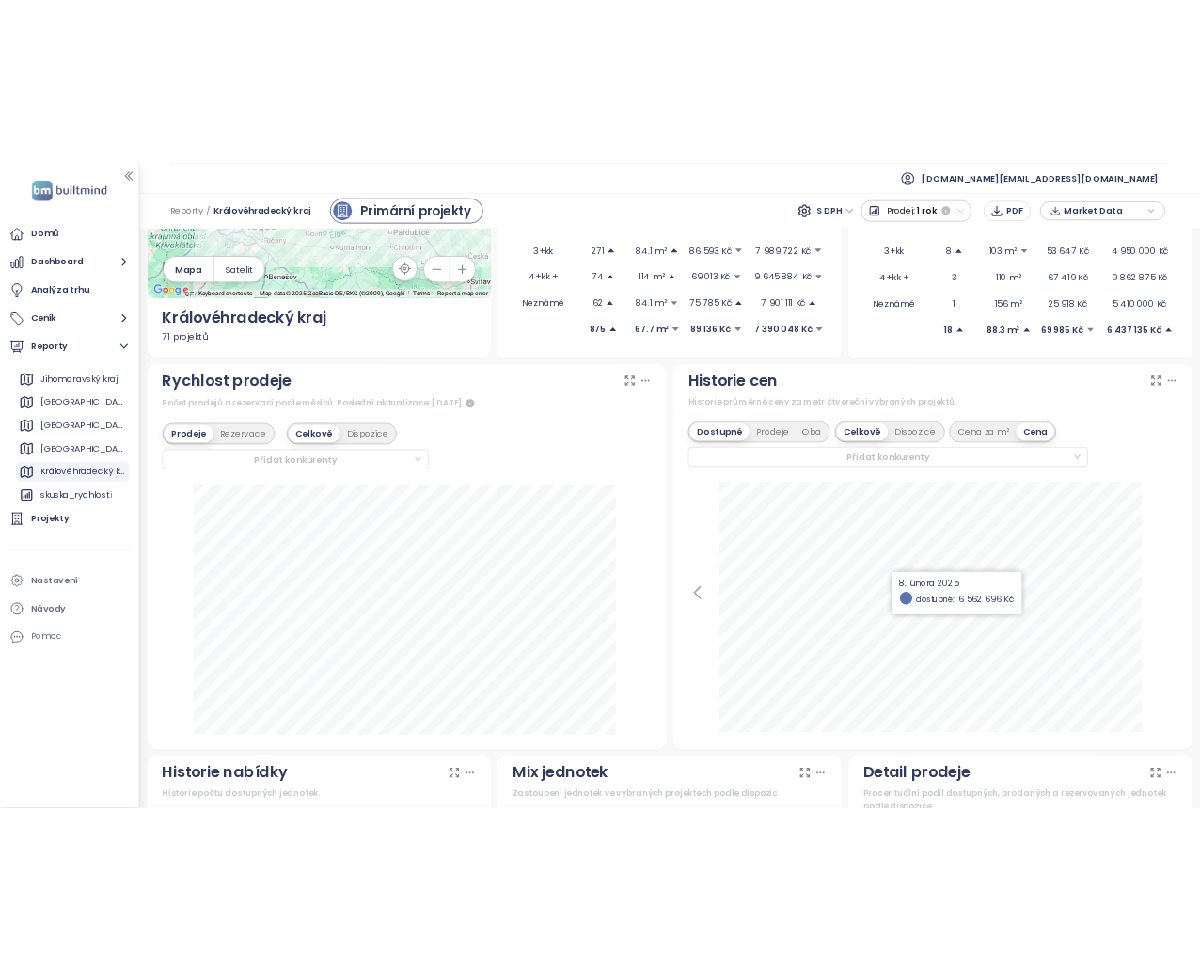
scroll to position [282, 0]
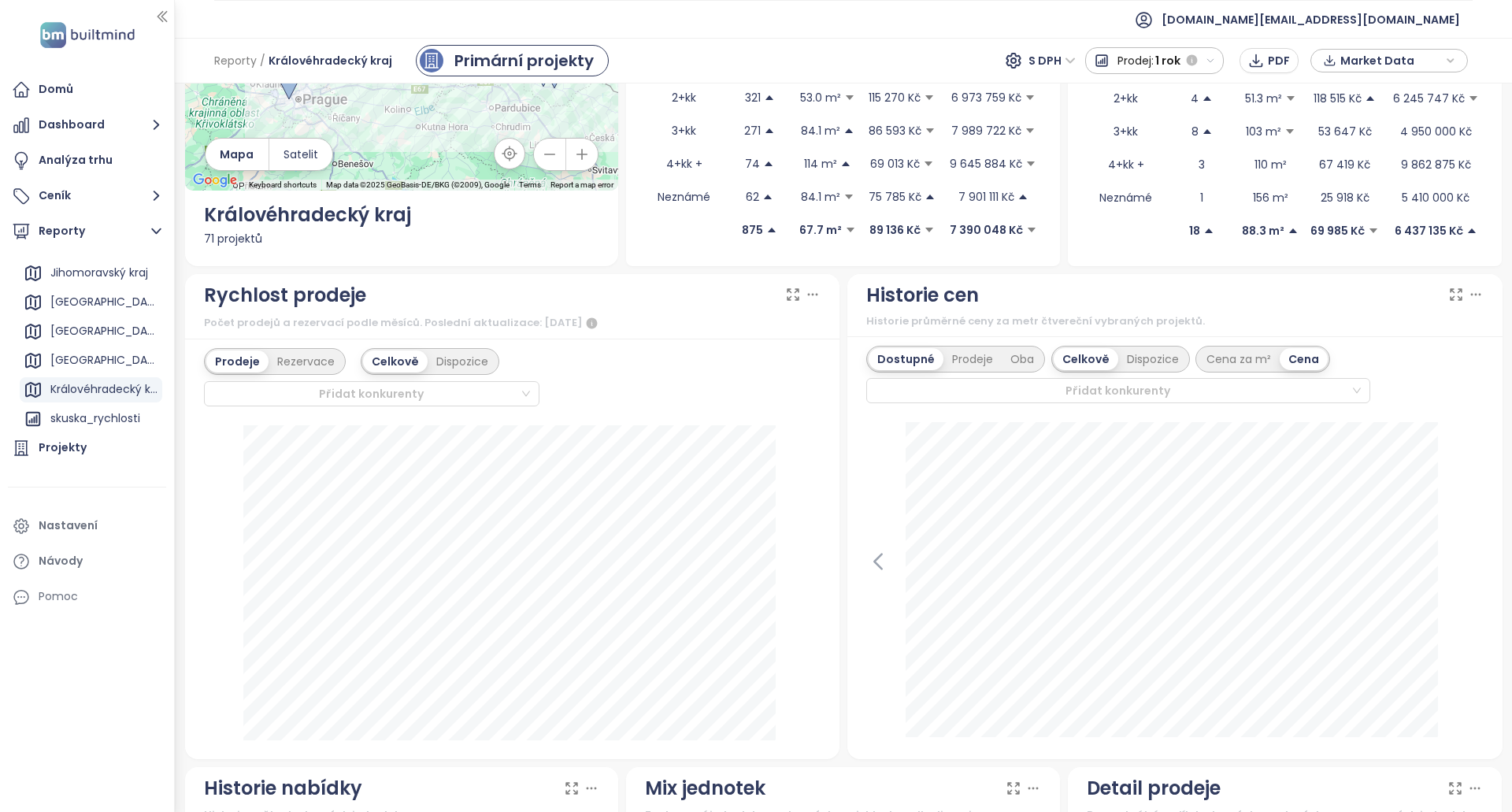
click at [931, 301] on div "Historie cen" at bounding box center [922, 296] width 112 height 30
drag, startPoint x: 931, startPoint y: 301, endPoint x: 903, endPoint y: 296, distance: 28.4
click at [903, 296] on div "Historie cen" at bounding box center [922, 296] width 112 height 30
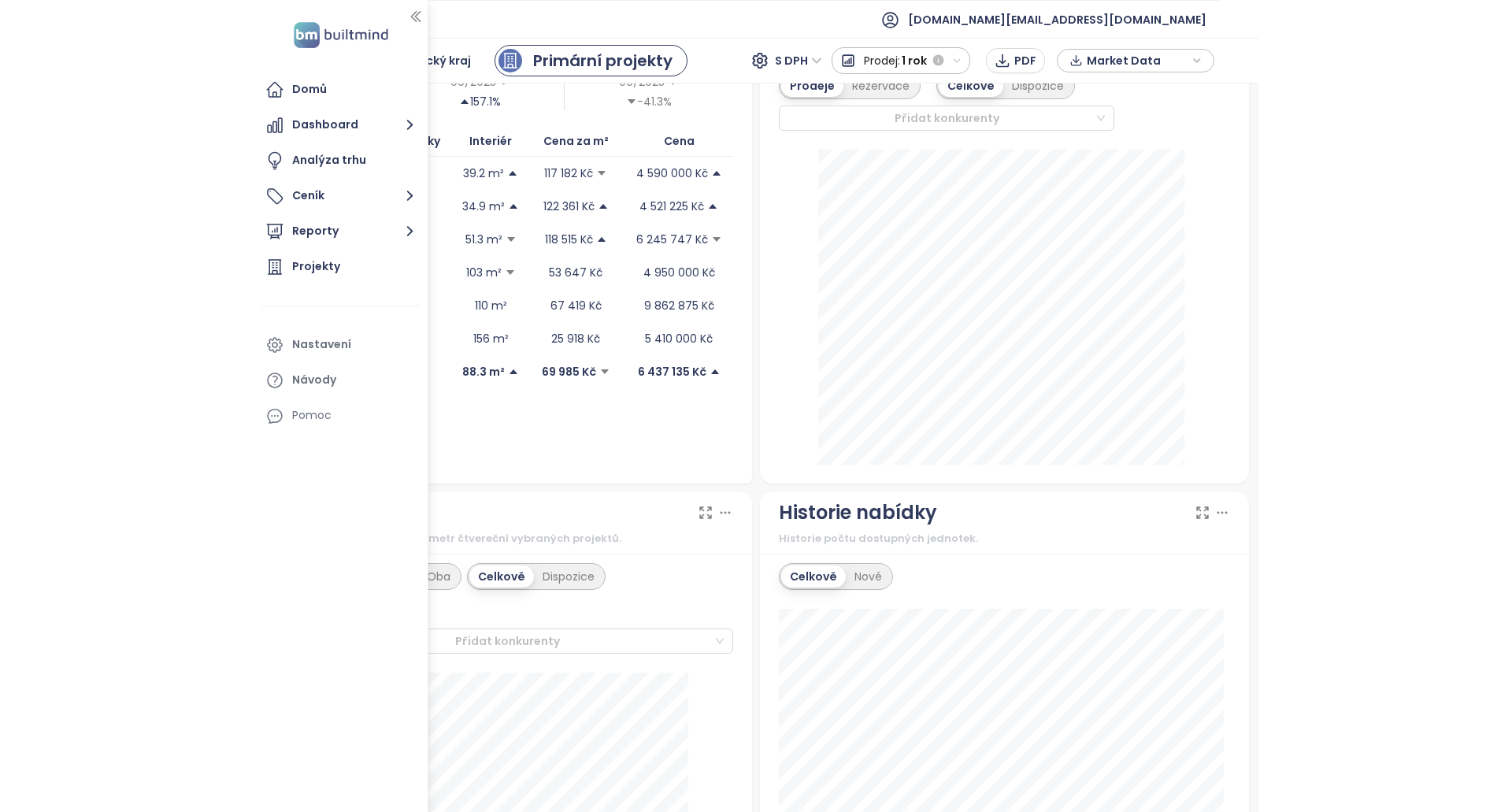
scroll to position [708, 0]
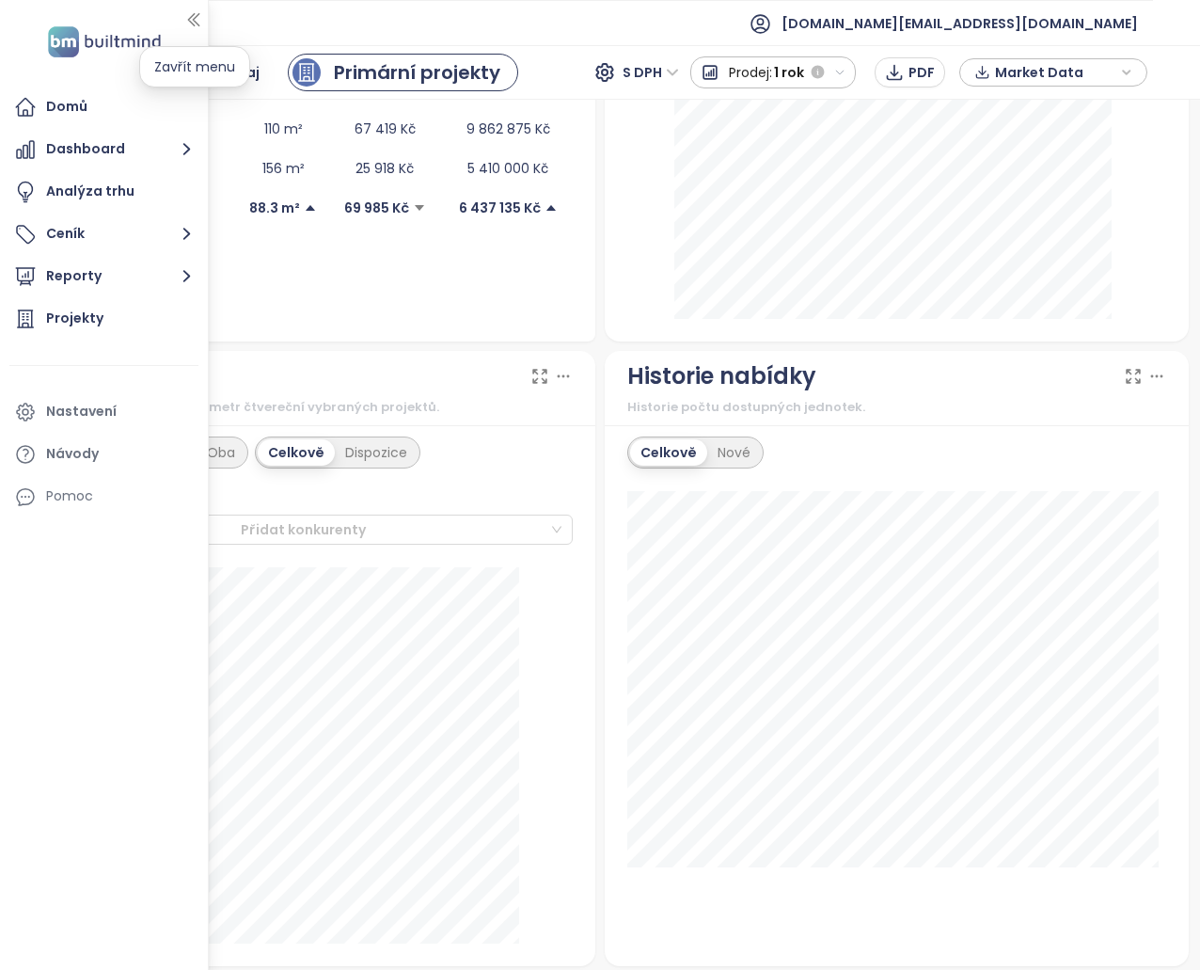
click at [194, 21] on icon "button" at bounding box center [193, 20] width 10 height 12
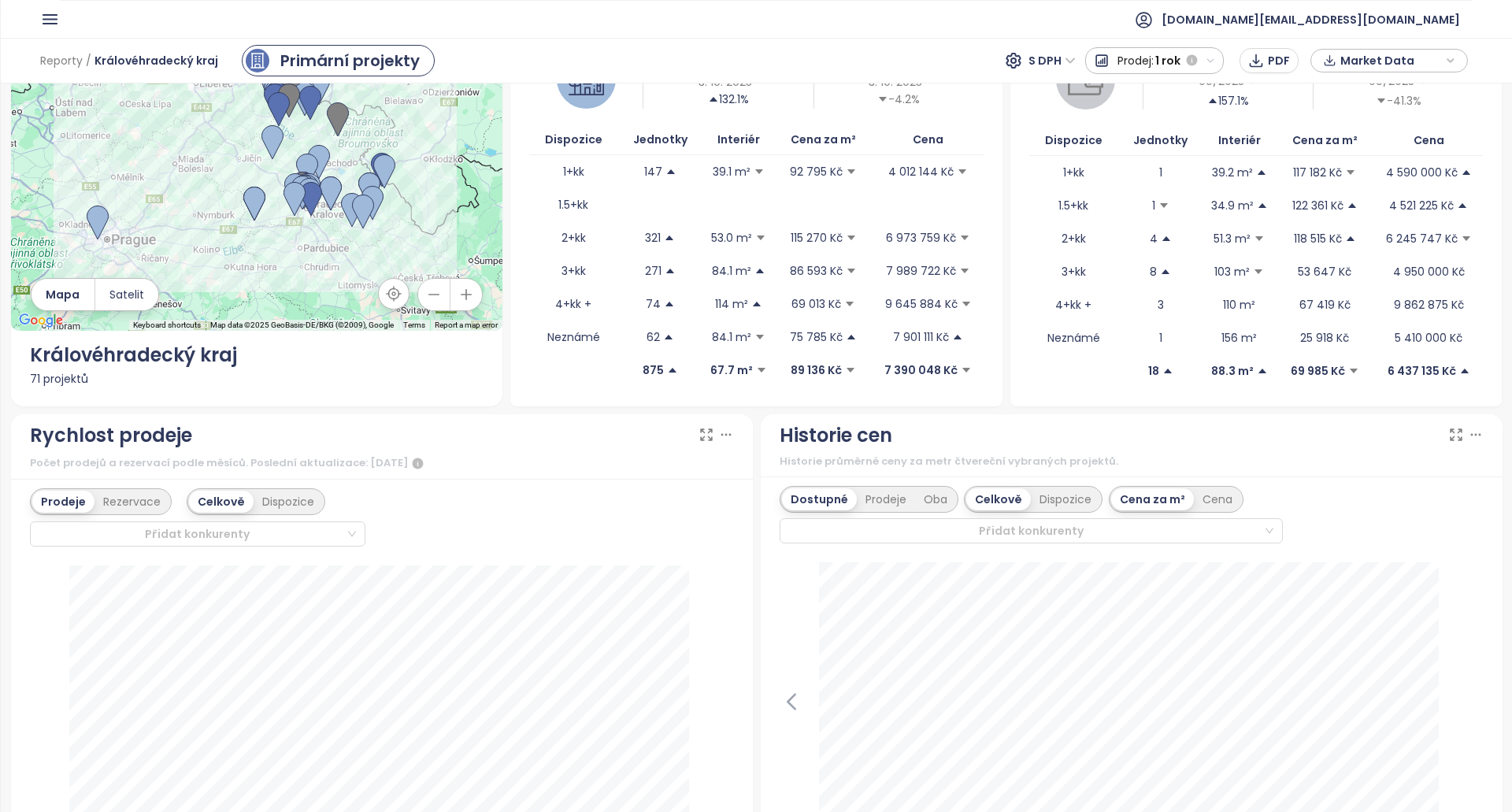
scroll to position [89, 0]
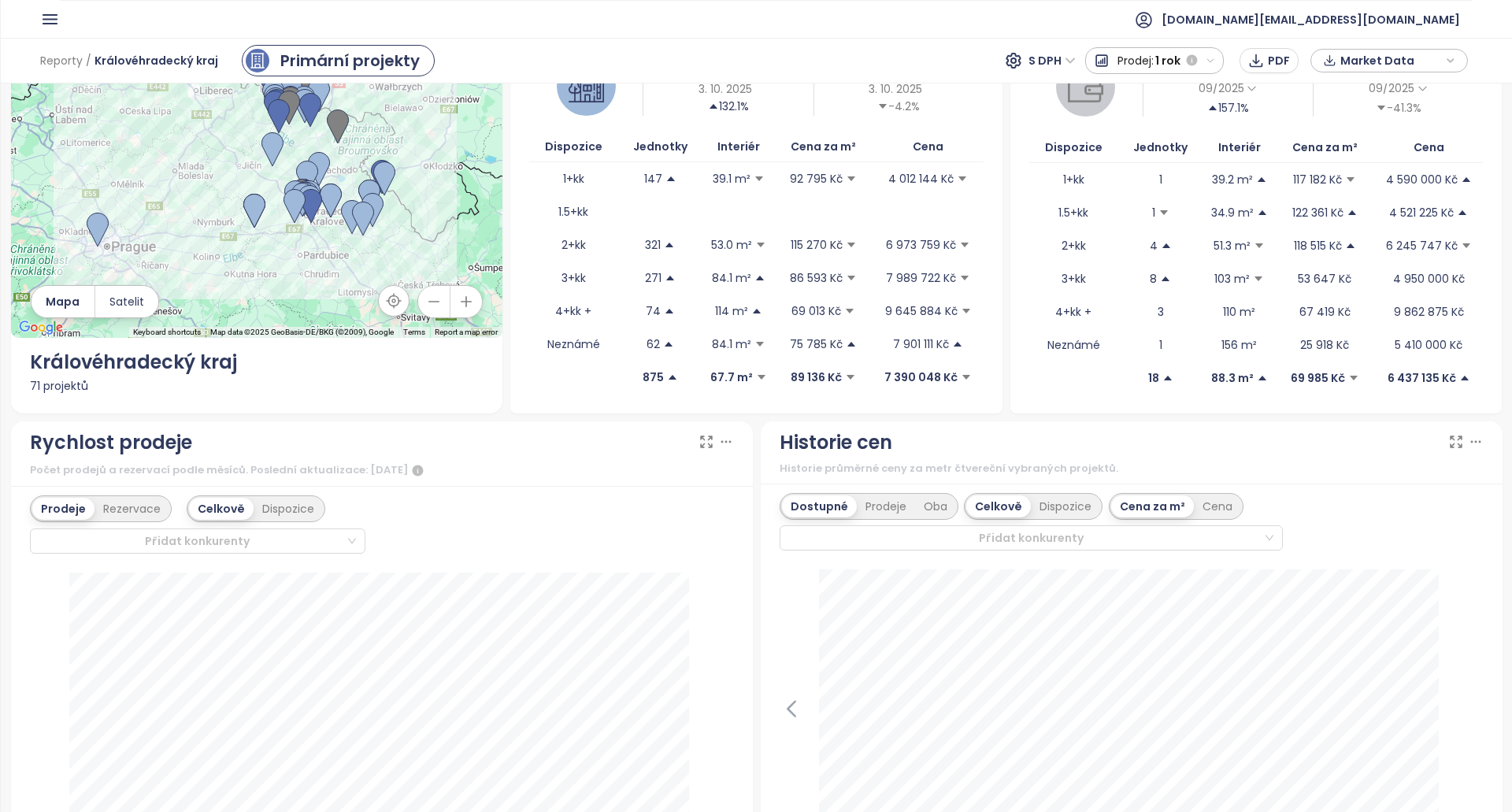
drag, startPoint x: 645, startPoint y: 484, endPoint x: 791, endPoint y: 479, distance: 146.1
drag, startPoint x: 908, startPoint y: 449, endPoint x: 789, endPoint y: 439, distance: 119.4
click at [789, 439] on div "Historie cen" at bounding box center [1131, 443] width 704 height 30
click at [789, 439] on div "Historie cen" at bounding box center [836, 443] width 112 height 30
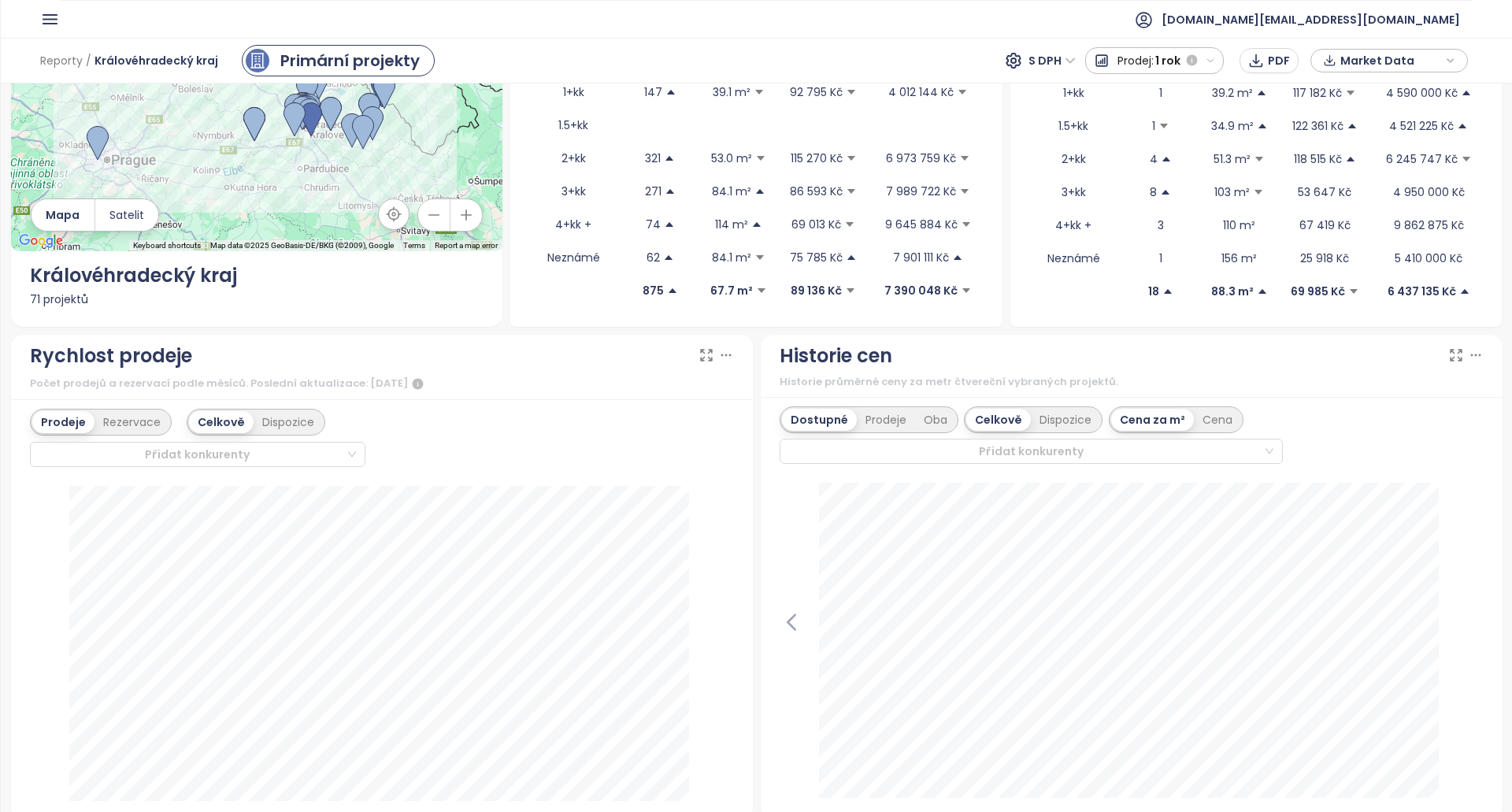
scroll to position [640, 0]
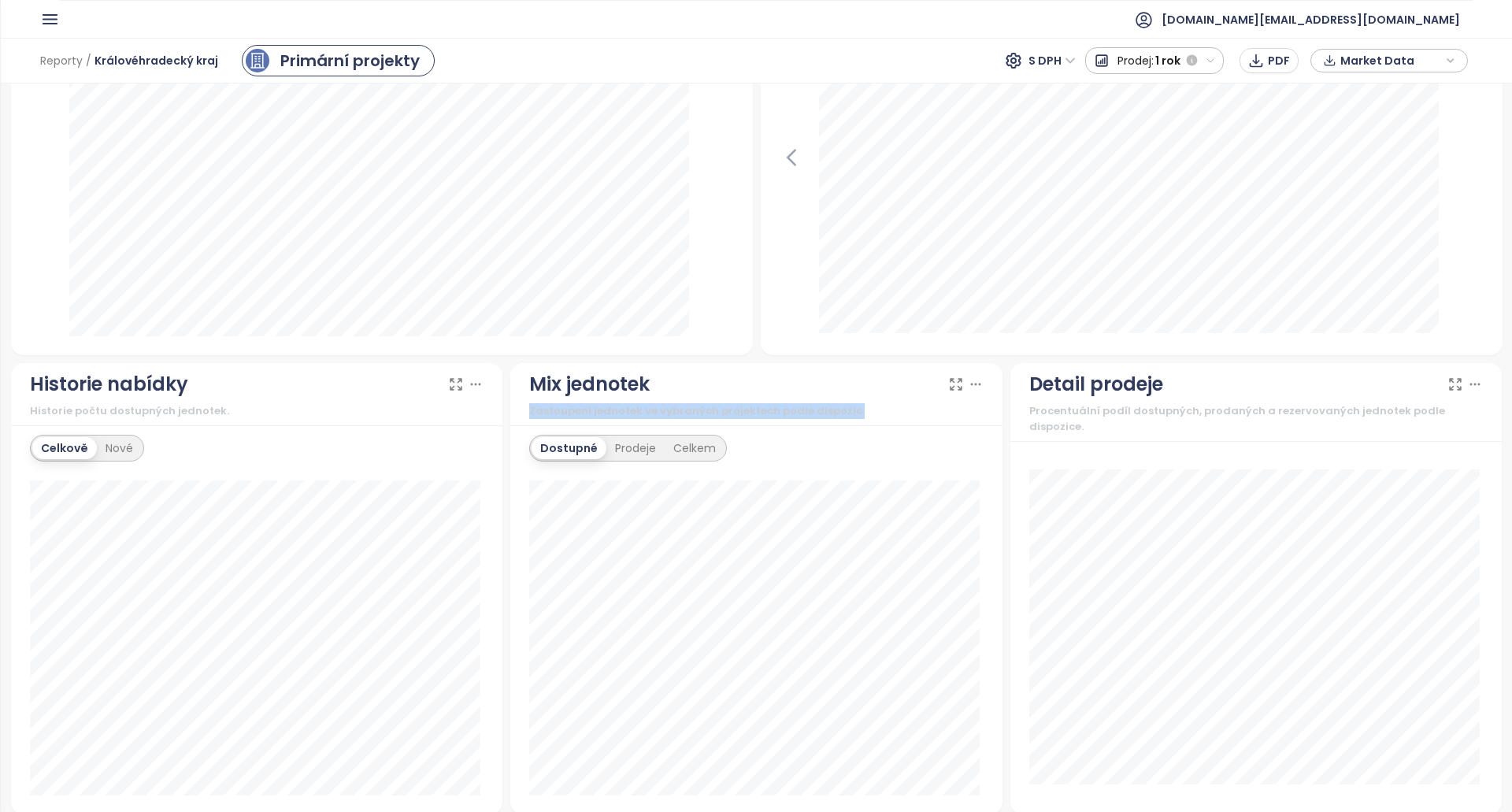
drag, startPoint x: 873, startPoint y: 418, endPoint x: 594, endPoint y: 344, distance: 288.6
click at [666, 360] on div "← Move left → Move right ↑ Move up ↓ Move down + Zoom in - Zoom out Home Jump l…" at bounding box center [756, 632] width 1499 height 2357
drag, startPoint x: 95, startPoint y: 33, endPoint x: 86, endPoint y: 29, distance: 9.8
click at [95, 33] on ul "test.cz@builtmind.com" at bounding box center [765, 19] width 1412 height 39
click at [44, 19] on icon "button" at bounding box center [50, 19] width 13 height 8
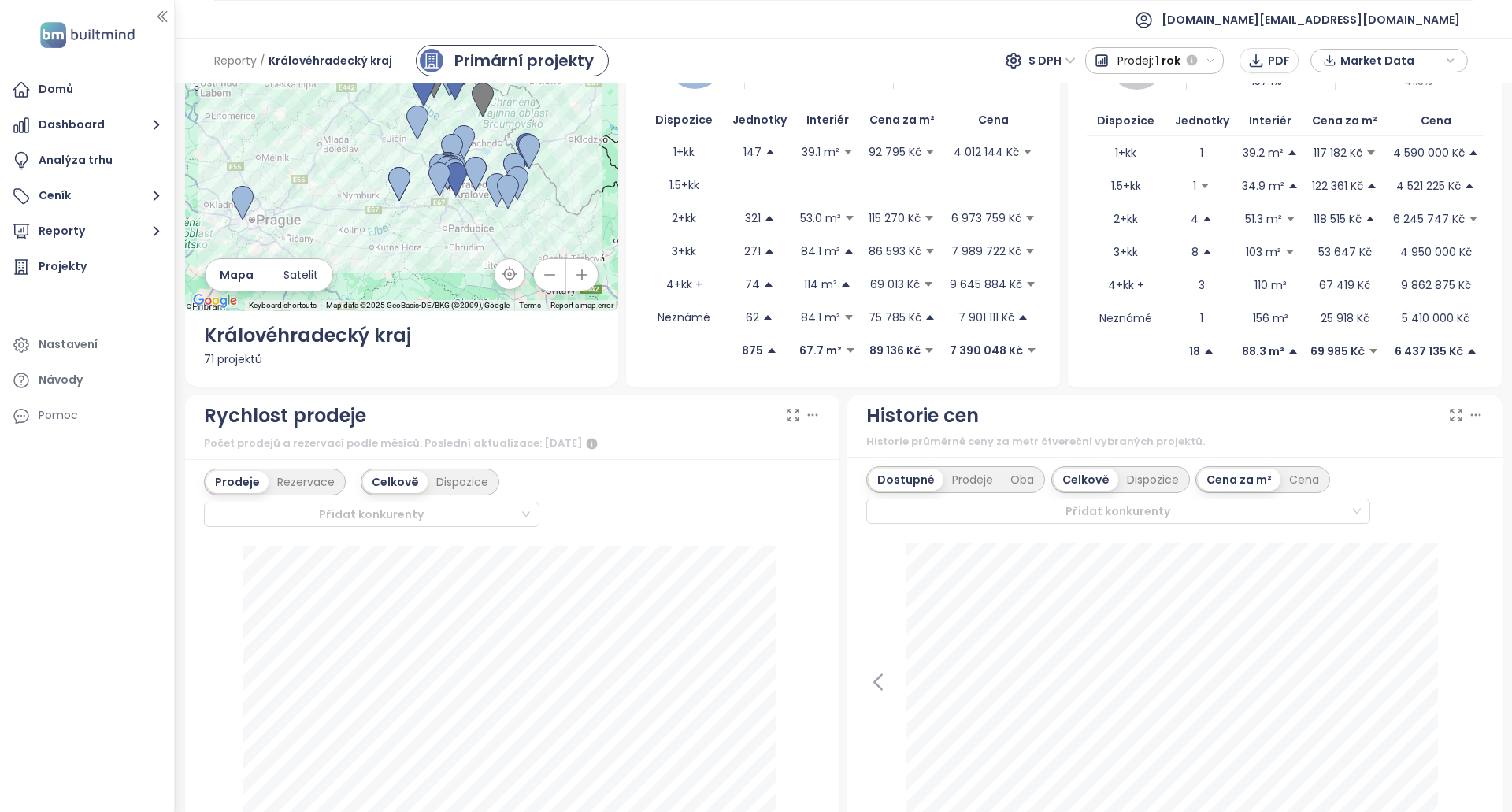
scroll to position [89, 0]
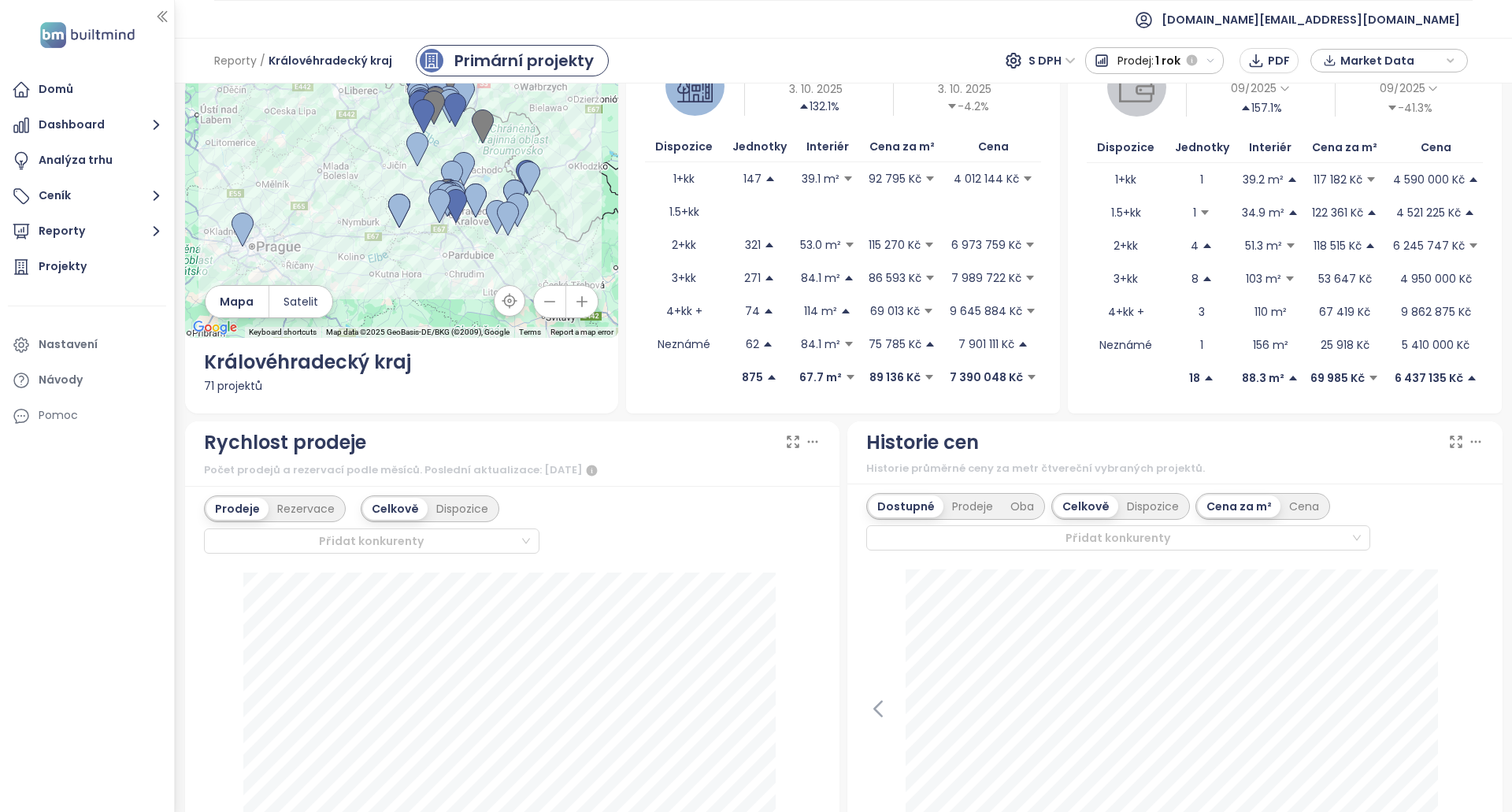
click at [884, 376] on p "89 136 Kč" at bounding box center [894, 377] width 51 height 18
drag, startPoint x: 912, startPoint y: 439, endPoint x: 992, endPoint y: 448, distance: 80.5
click at [991, 451] on div "Historie cen" at bounding box center [1174, 443] width 617 height 30
click at [992, 448] on div "Historie cen" at bounding box center [1174, 443] width 617 height 30
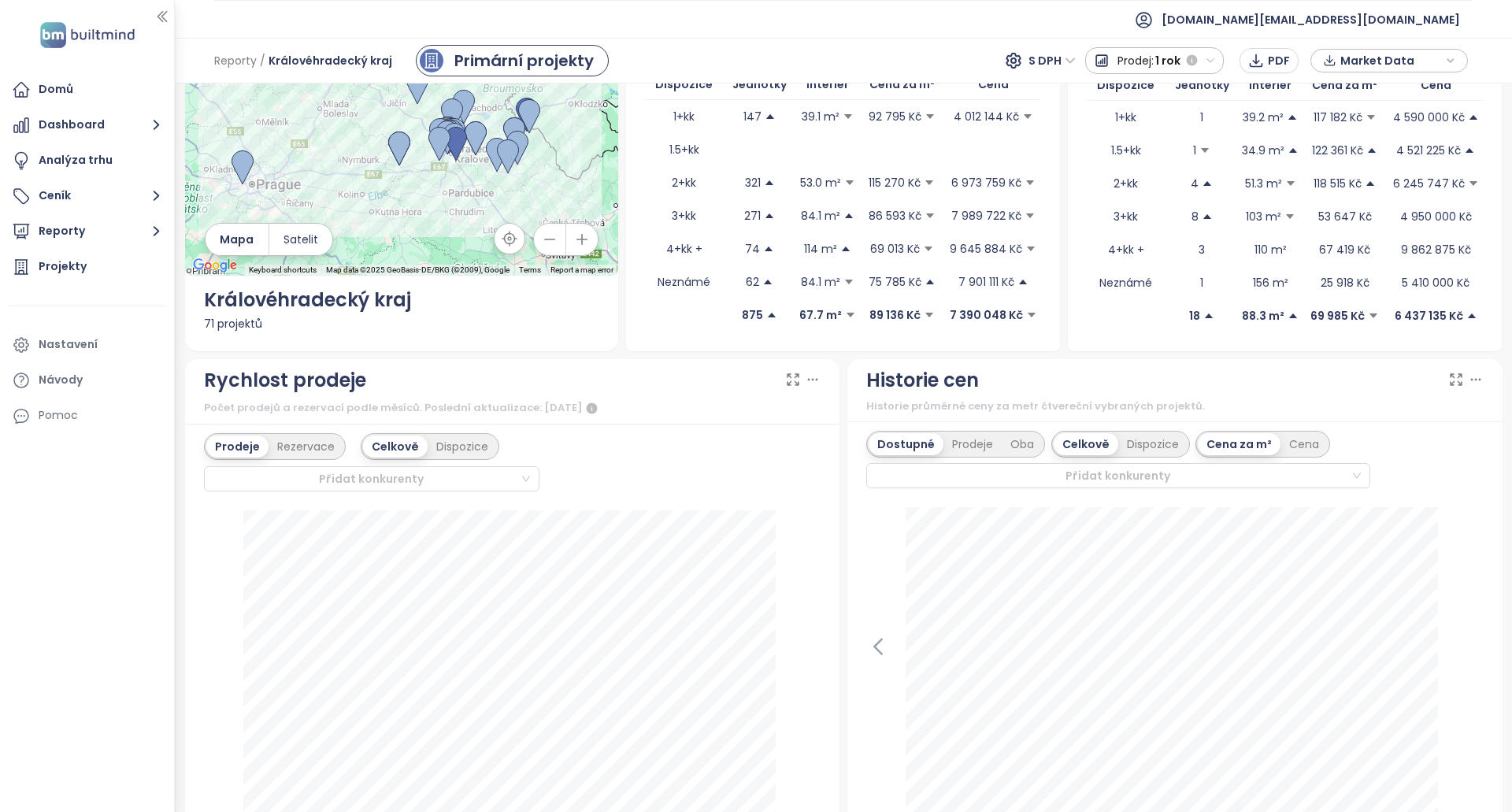
scroll to position [393, 0]
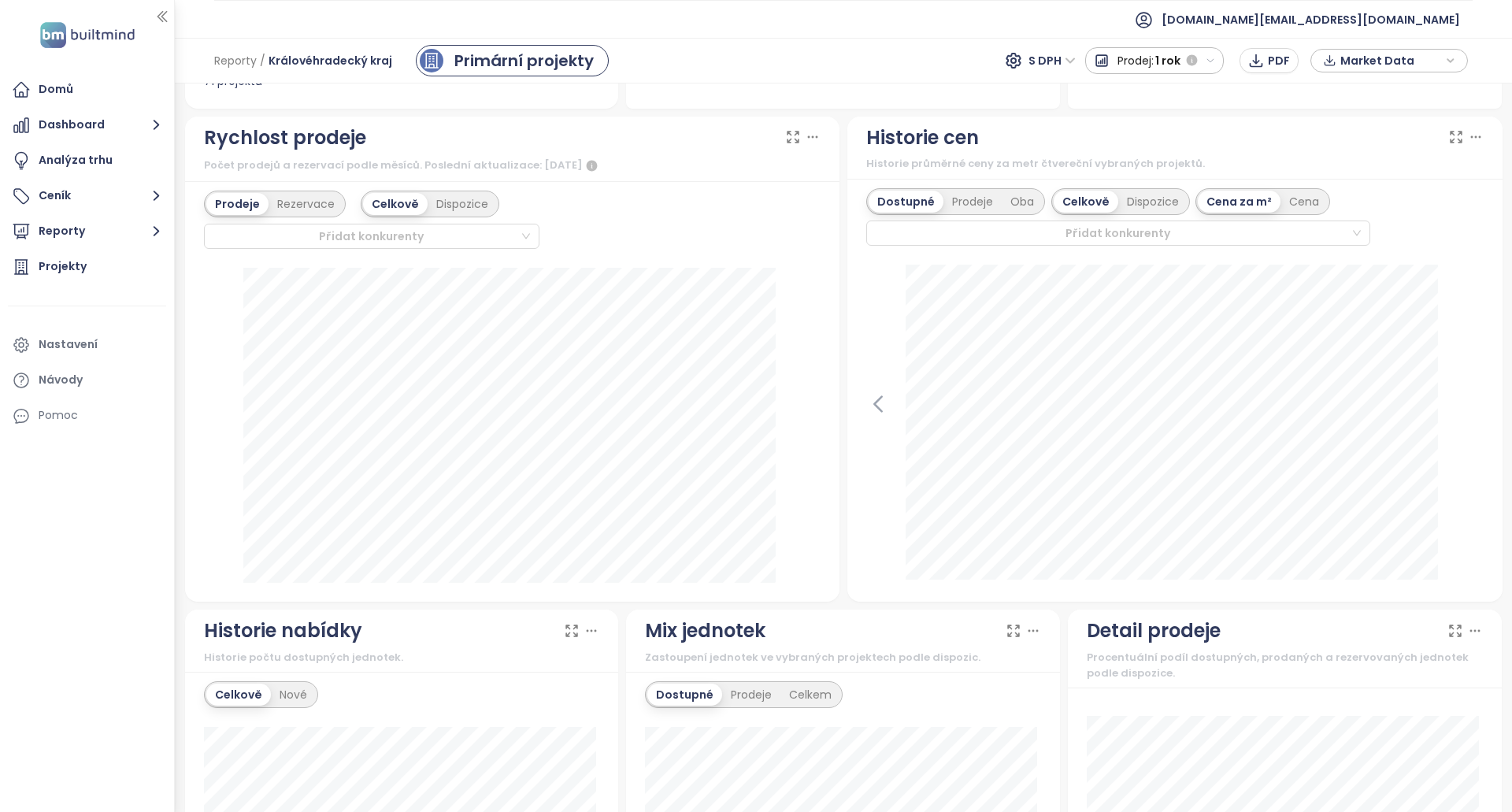
drag, startPoint x: 937, startPoint y: 145, endPoint x: 1015, endPoint y: 136, distance: 78.5
click at [1015, 136] on div "Historie cen Historie průměrné ceny za metr čtvereční vybraných projektů." at bounding box center [1174, 147] width 617 height 49
drag, startPoint x: 969, startPoint y: 138, endPoint x: 835, endPoint y: 197, distance: 146.4
click at [843, 126] on div "Historie cen Historie průměrné ceny za metr čtvereční vybraných projektů. Dostu…" at bounding box center [1175, 358] width 663 height 485
click at [866, 405] on icon at bounding box center [877, 403] width 23 height 23
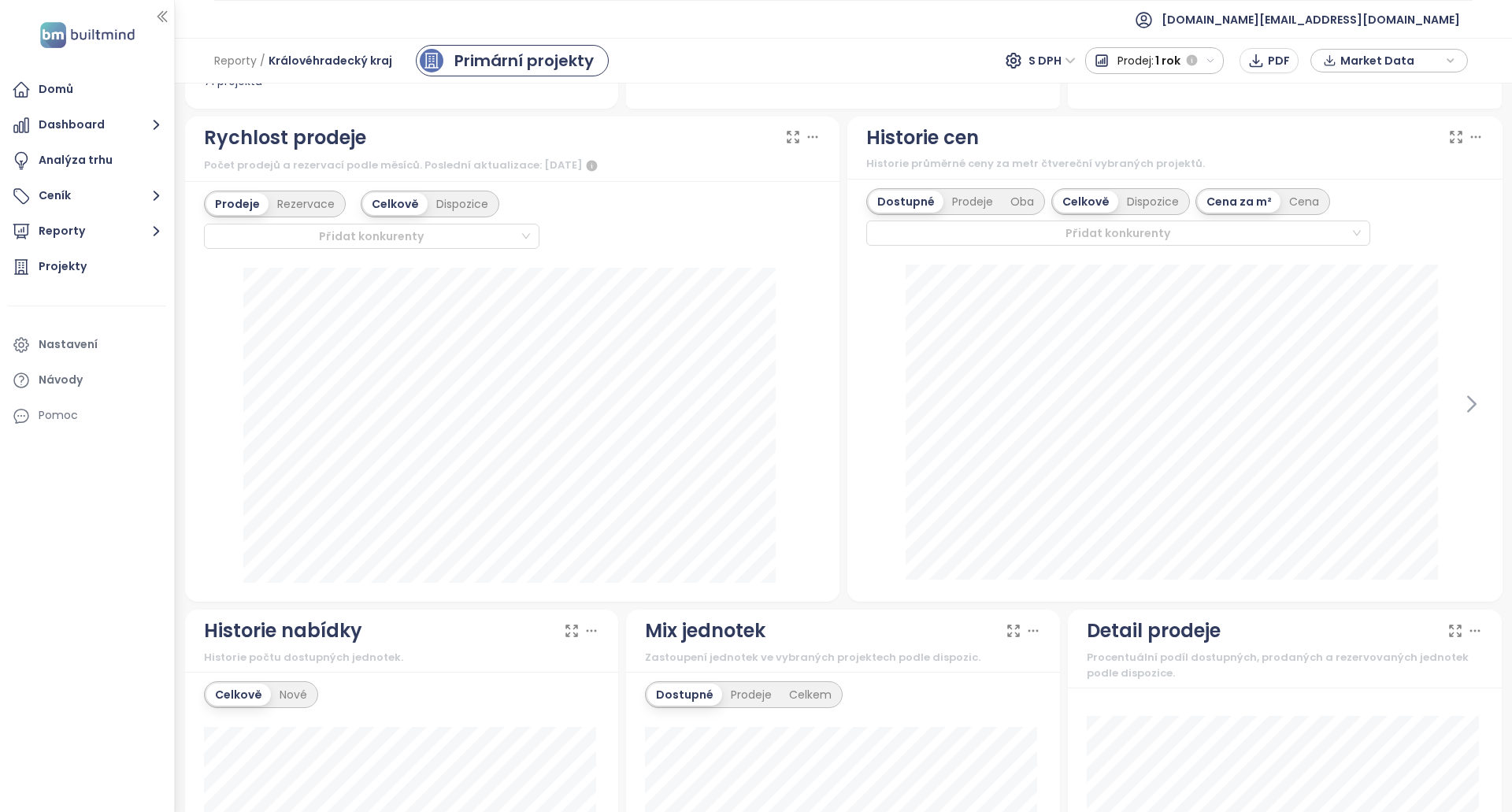
click at [872, 407] on div at bounding box center [1174, 424] width 617 height 318
click at [1468, 404] on icon at bounding box center [1471, 403] width 7 height 15
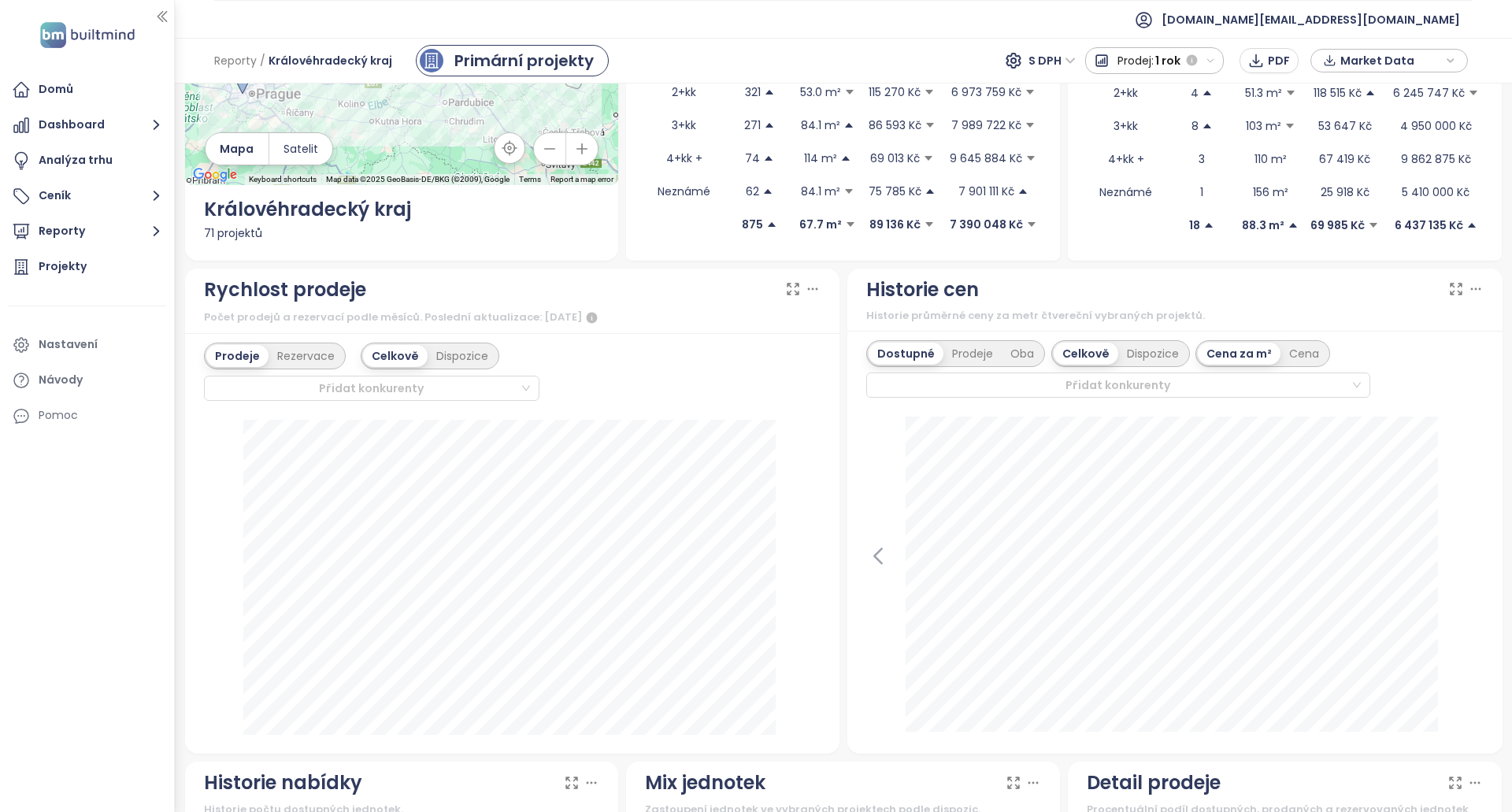
scroll to position [236, 0]
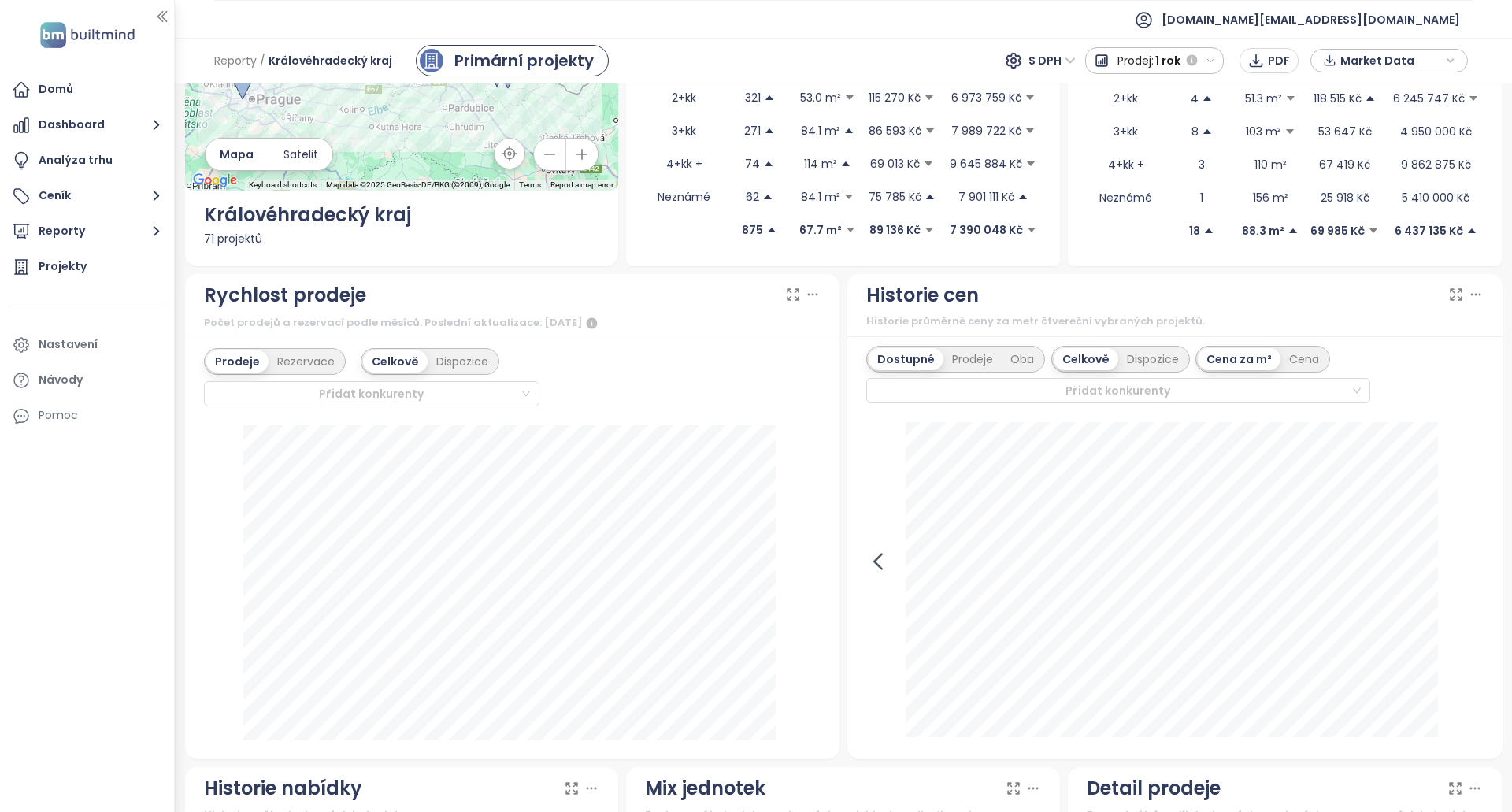
click at [877, 558] on icon at bounding box center [877, 561] width 23 height 23
click at [1460, 563] on icon at bounding box center [1472, 561] width 23 height 23
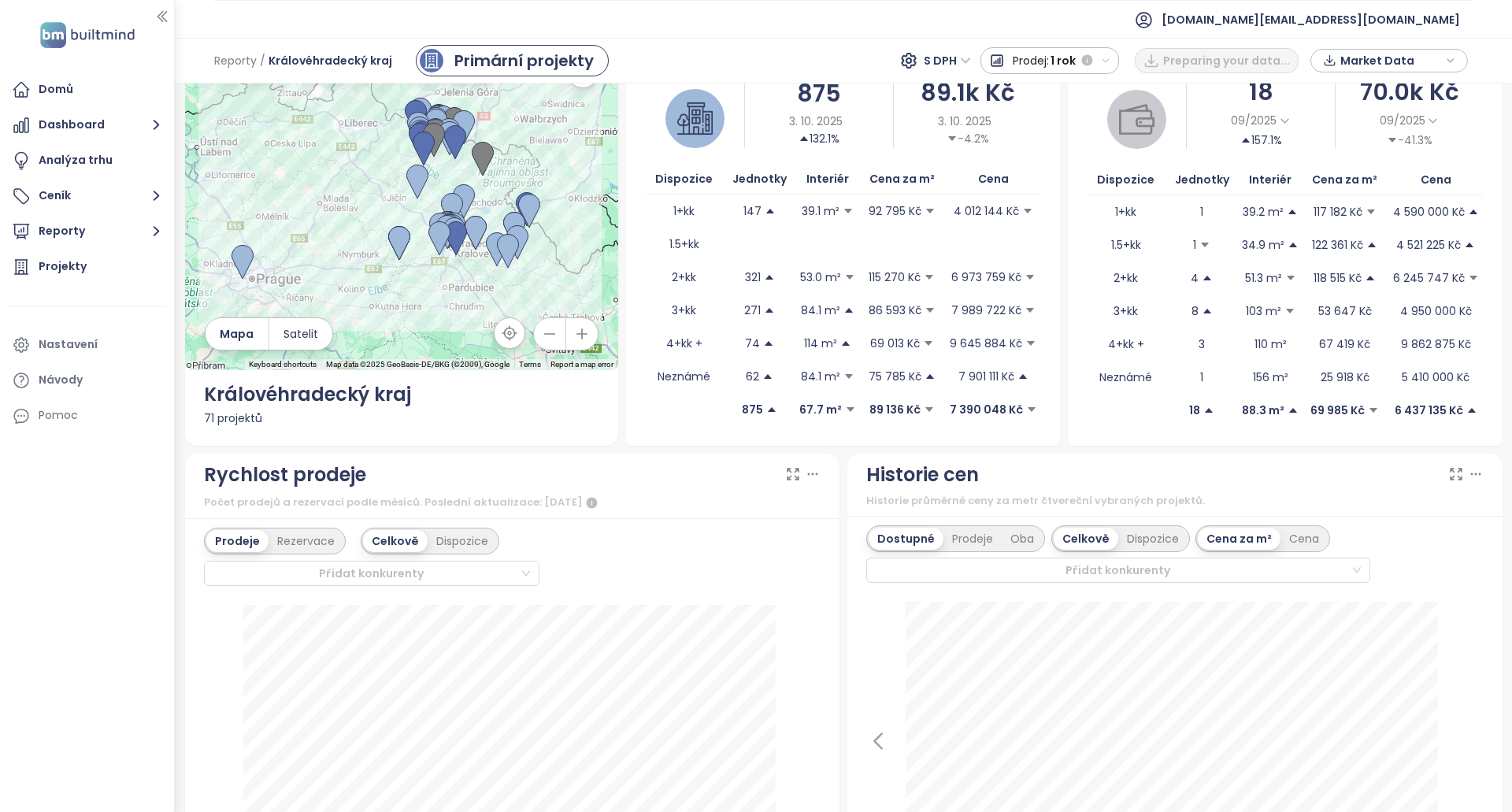
scroll to position [315, 0]
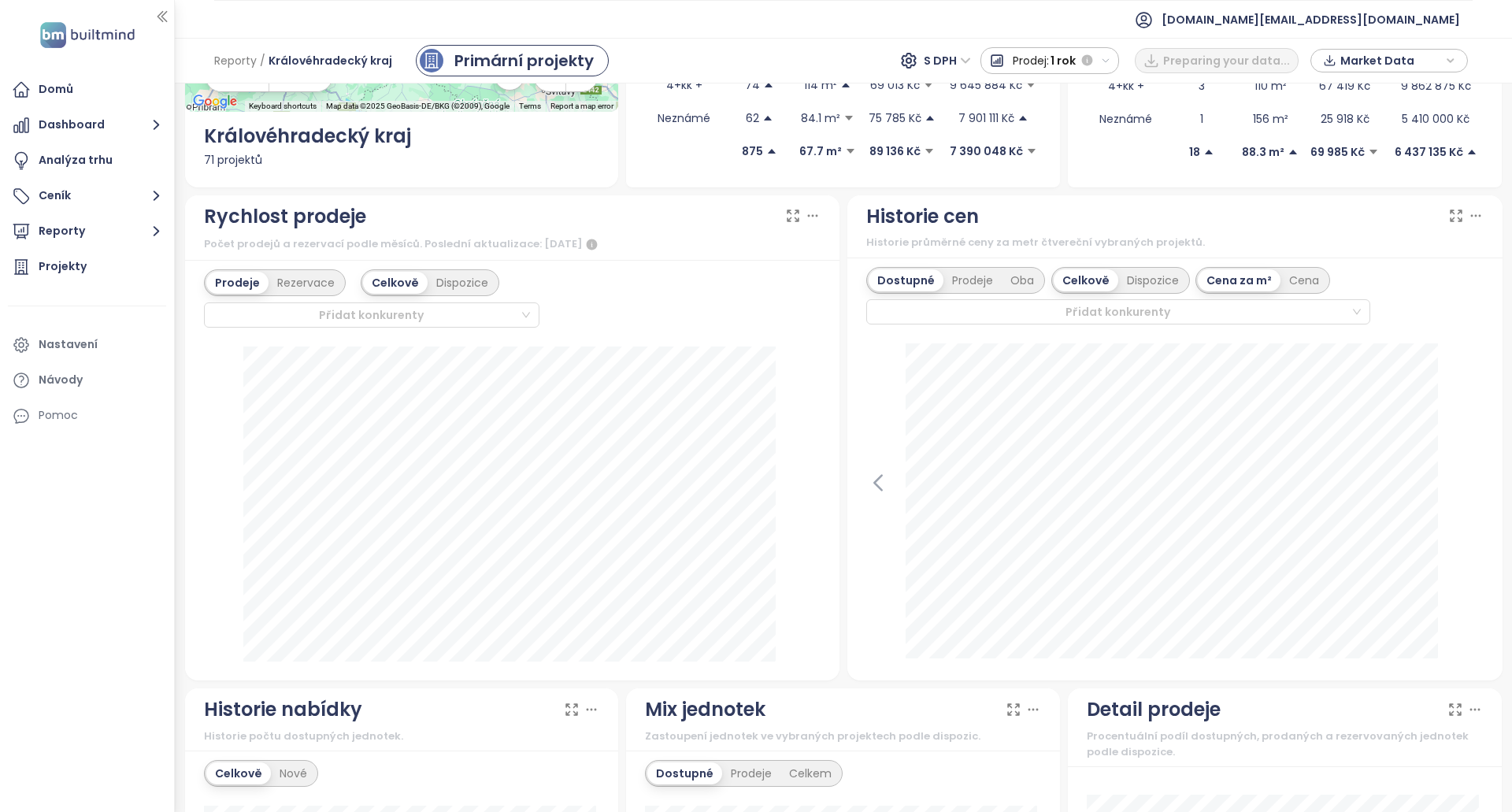
click at [954, 268] on div "Dostupné Prodeje Oba" at bounding box center [954, 280] width 178 height 27
click at [957, 274] on div "Prodeje" at bounding box center [973, 280] width 59 height 22
click at [1021, 279] on div "Oba" at bounding box center [1021, 280] width 41 height 22
click at [879, 270] on div "Dostupné" at bounding box center [903, 280] width 71 height 22
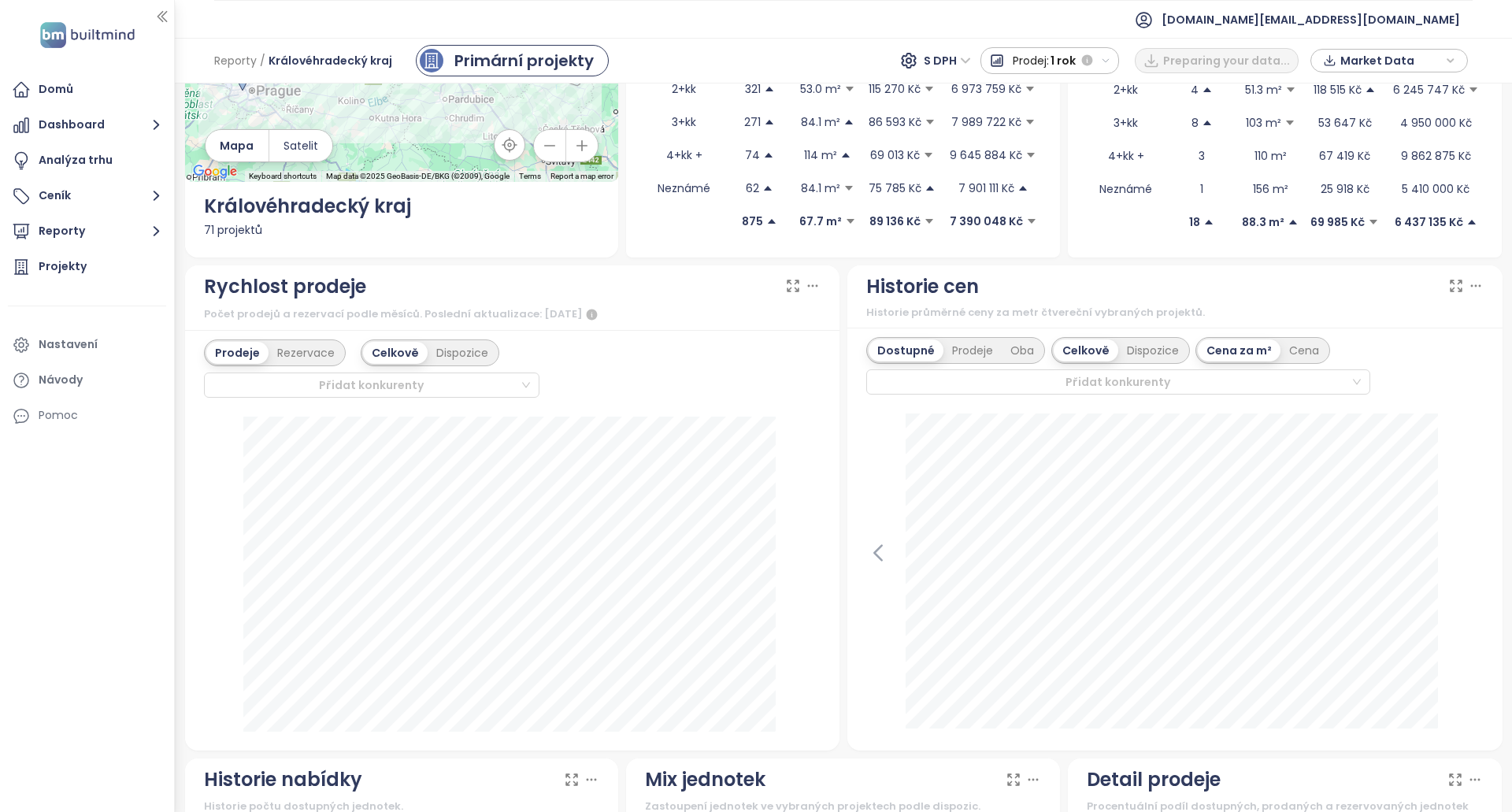
scroll to position [0, 0]
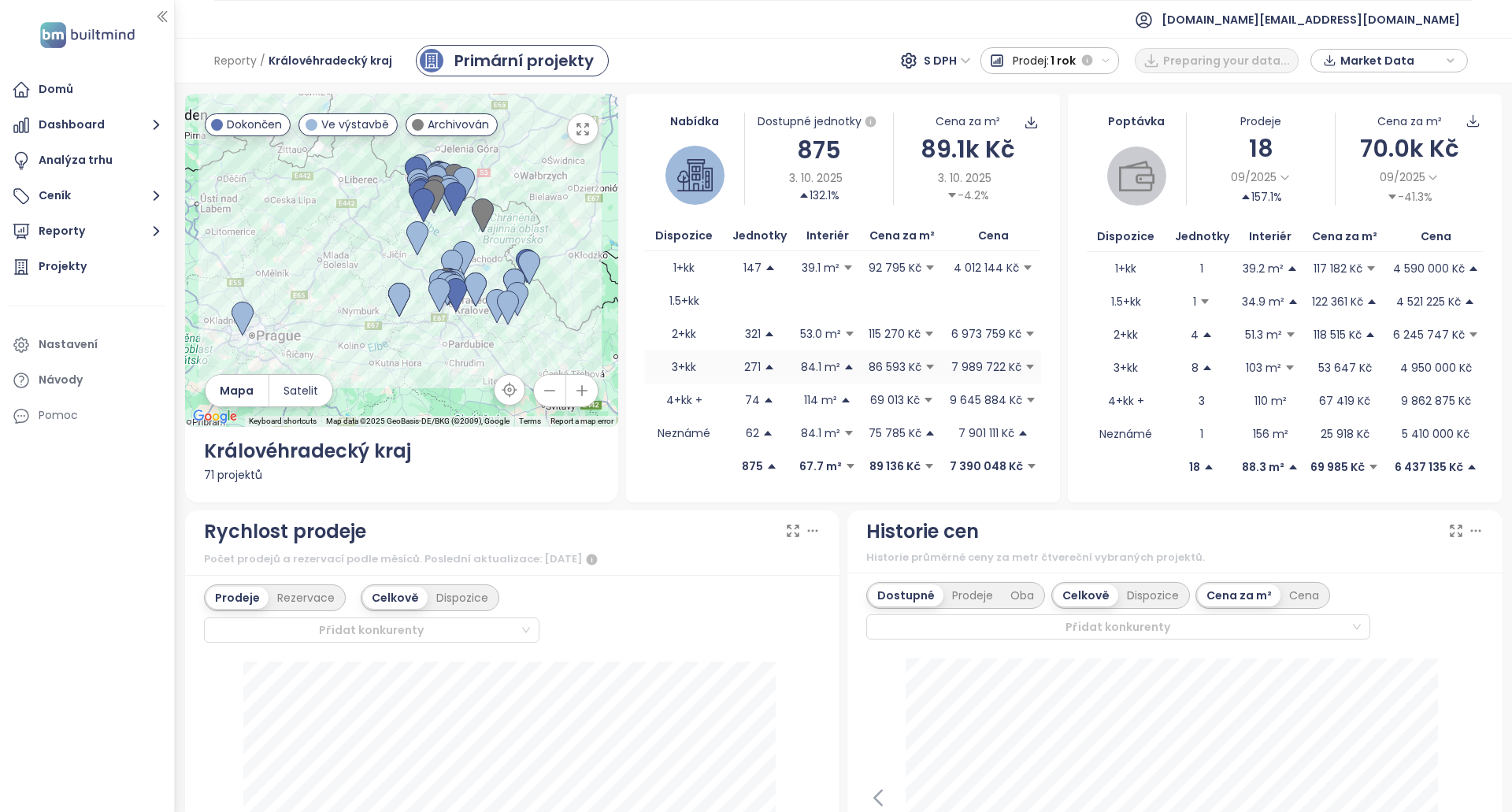
drag, startPoint x: 838, startPoint y: 555, endPoint x: 817, endPoint y: 377, distance: 179.2
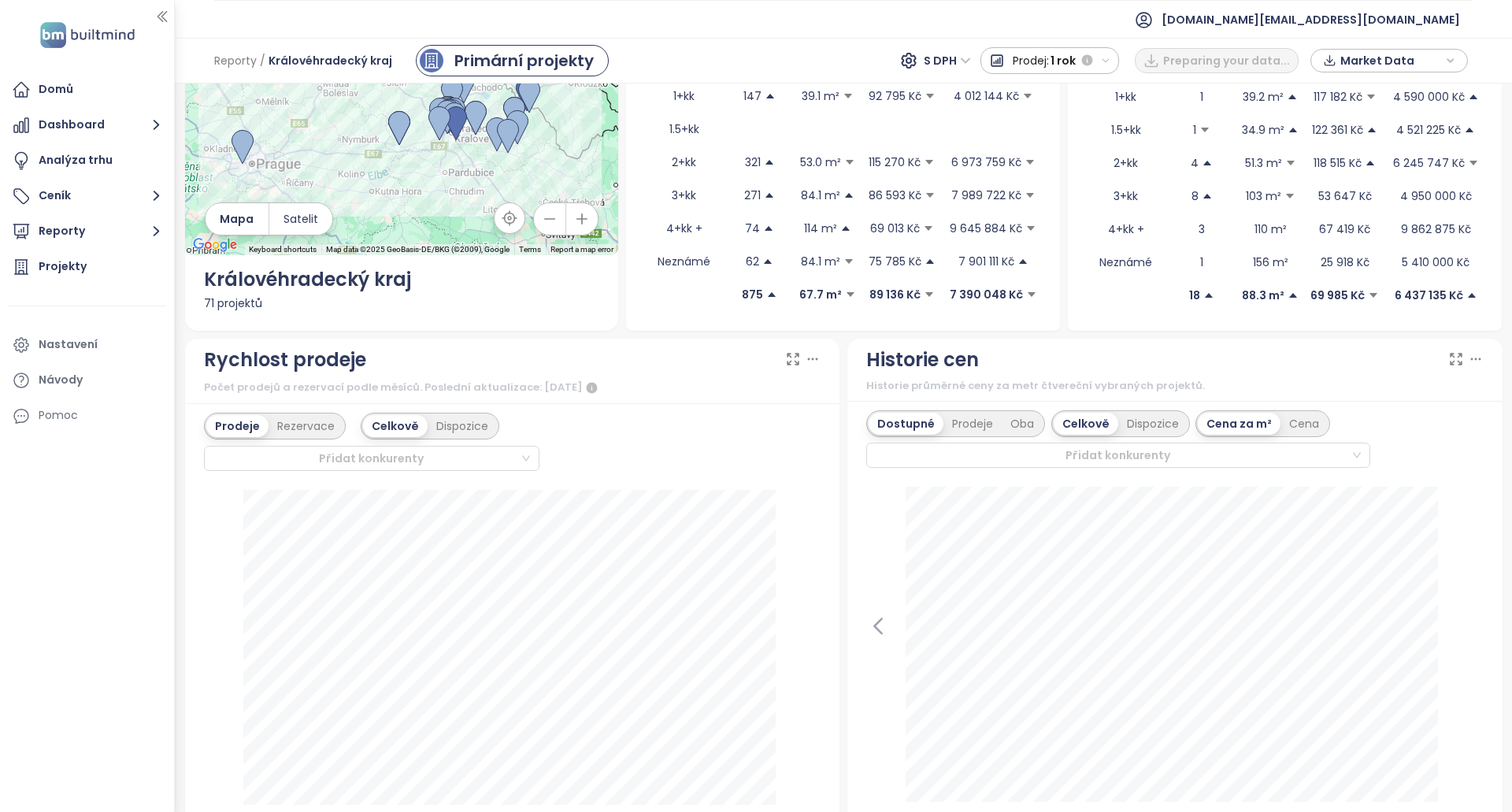
drag, startPoint x: 841, startPoint y: 441, endPoint x: 825, endPoint y: 463, distance: 27.2
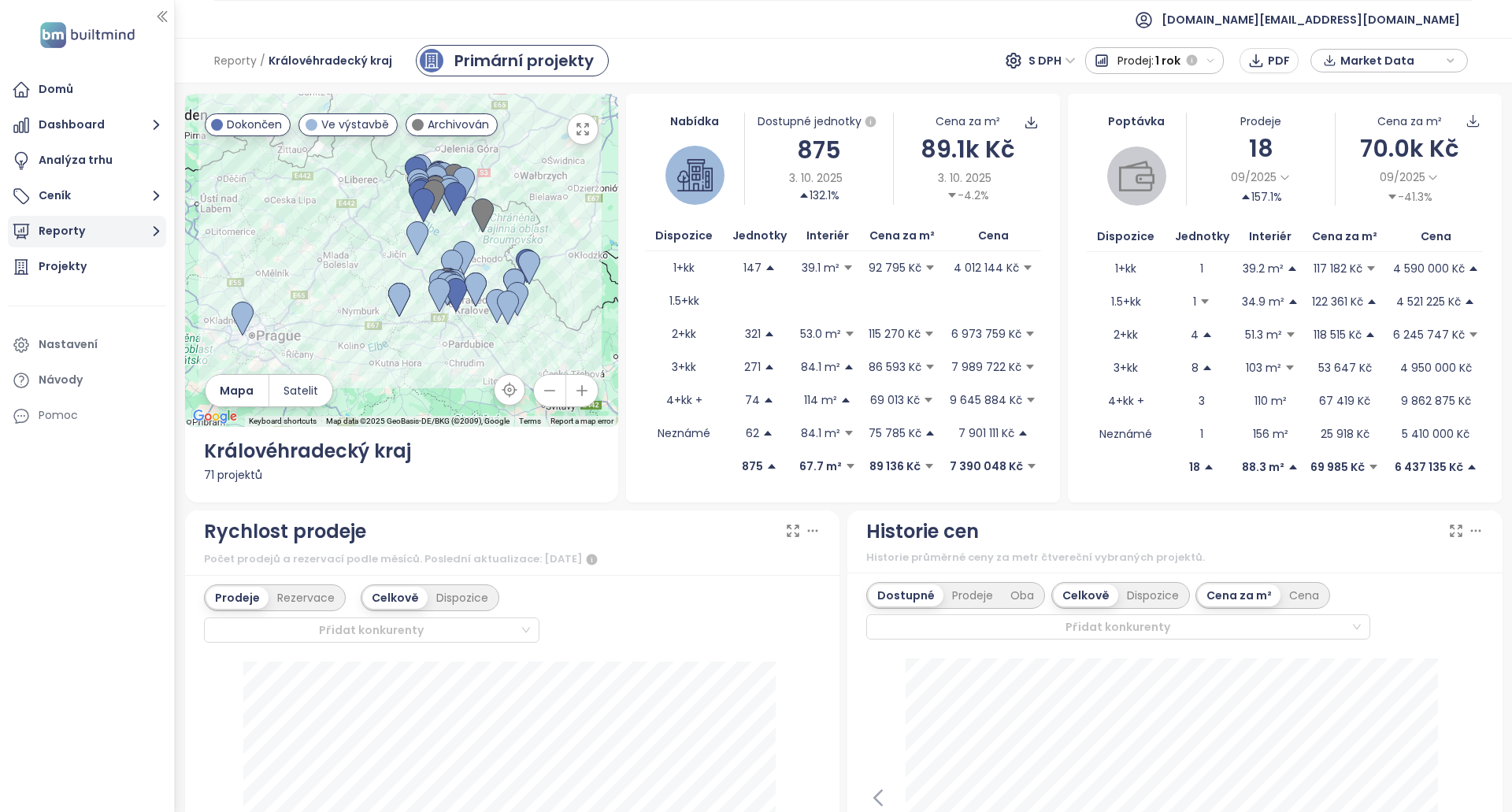
drag, startPoint x: 99, startPoint y: 229, endPoint x: 105, endPoint y: 235, distance: 8.5
click at [99, 229] on button "Reporty" at bounding box center [86, 232] width 158 height 32
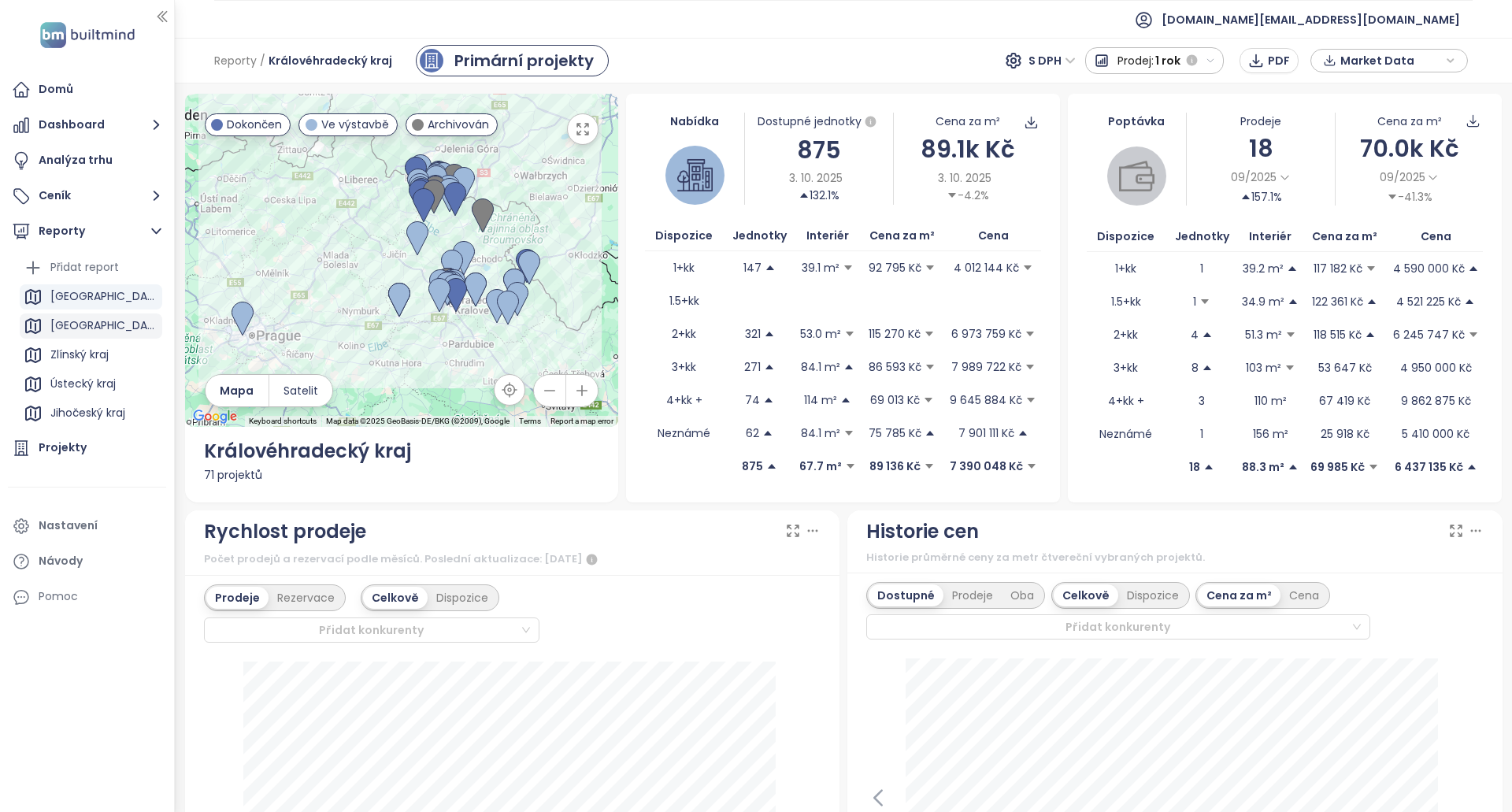
click at [95, 326] on div "Olomoucký kraj" at bounding box center [104, 326] width 108 height 20
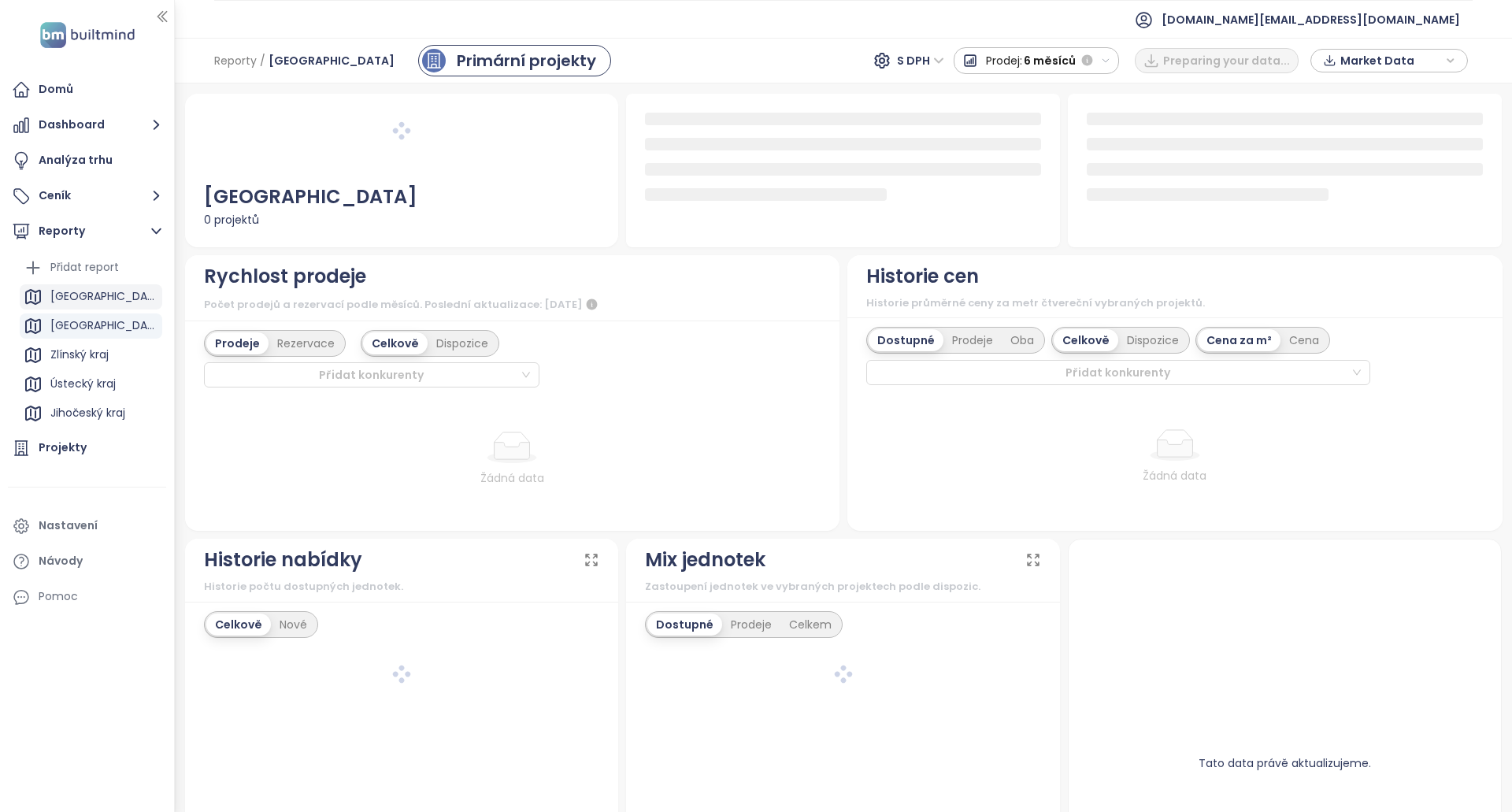
click at [85, 297] on div "Praha" at bounding box center [91, 297] width 142 height 25
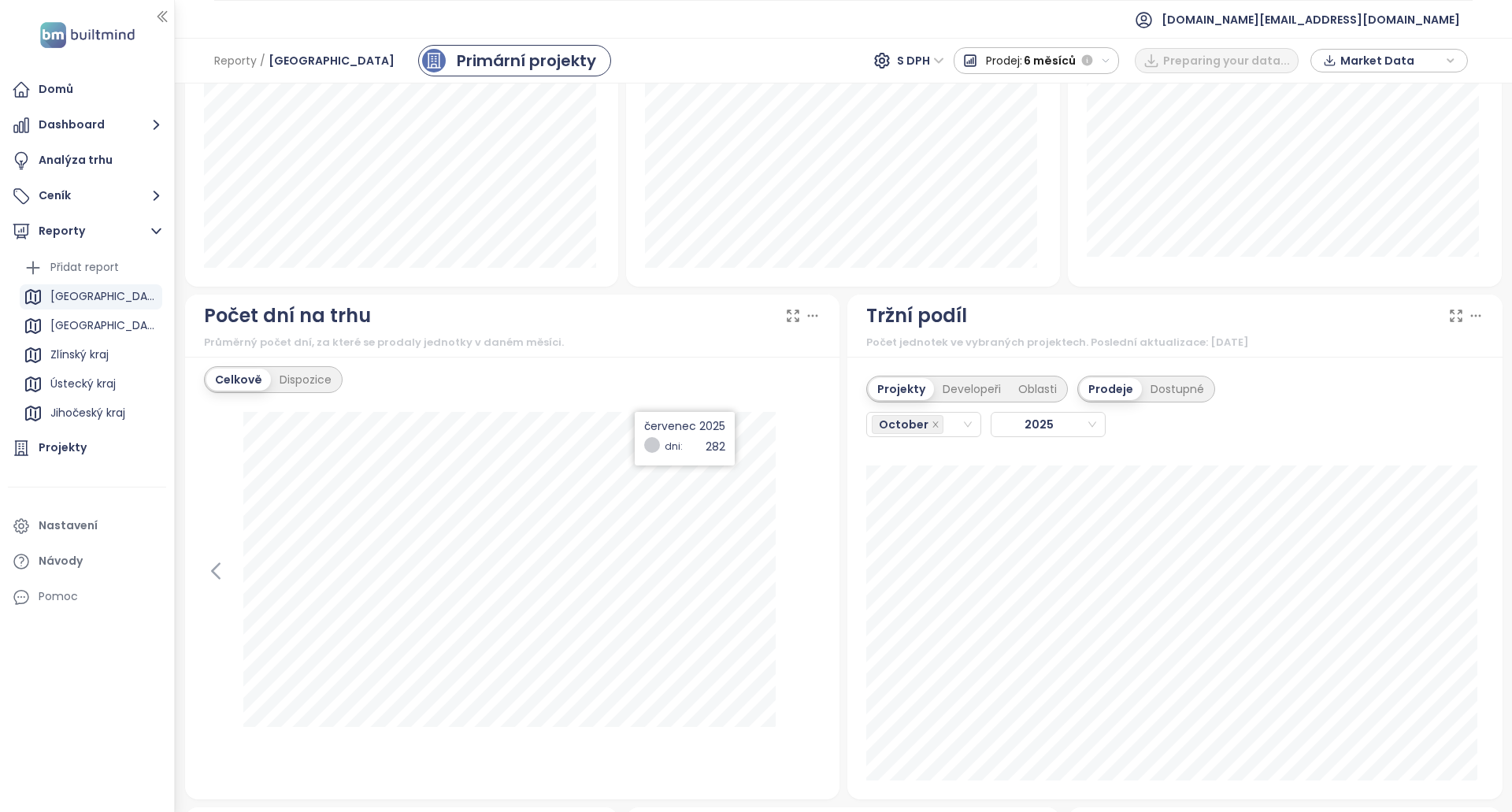
scroll to position [1173, 0]
click at [220, 570] on icon at bounding box center [216, 565] width 23 height 23
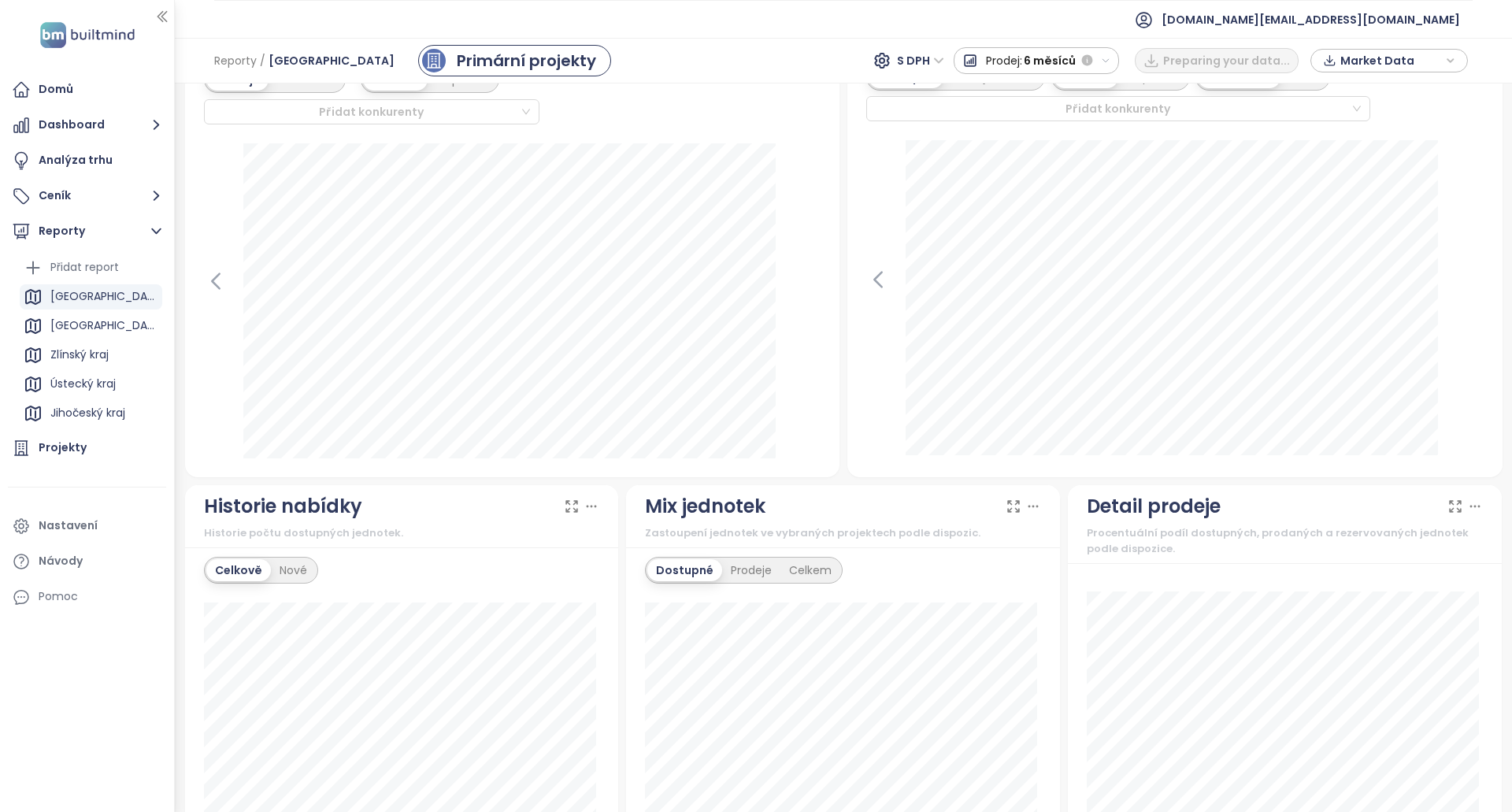
scroll to position [307, 0]
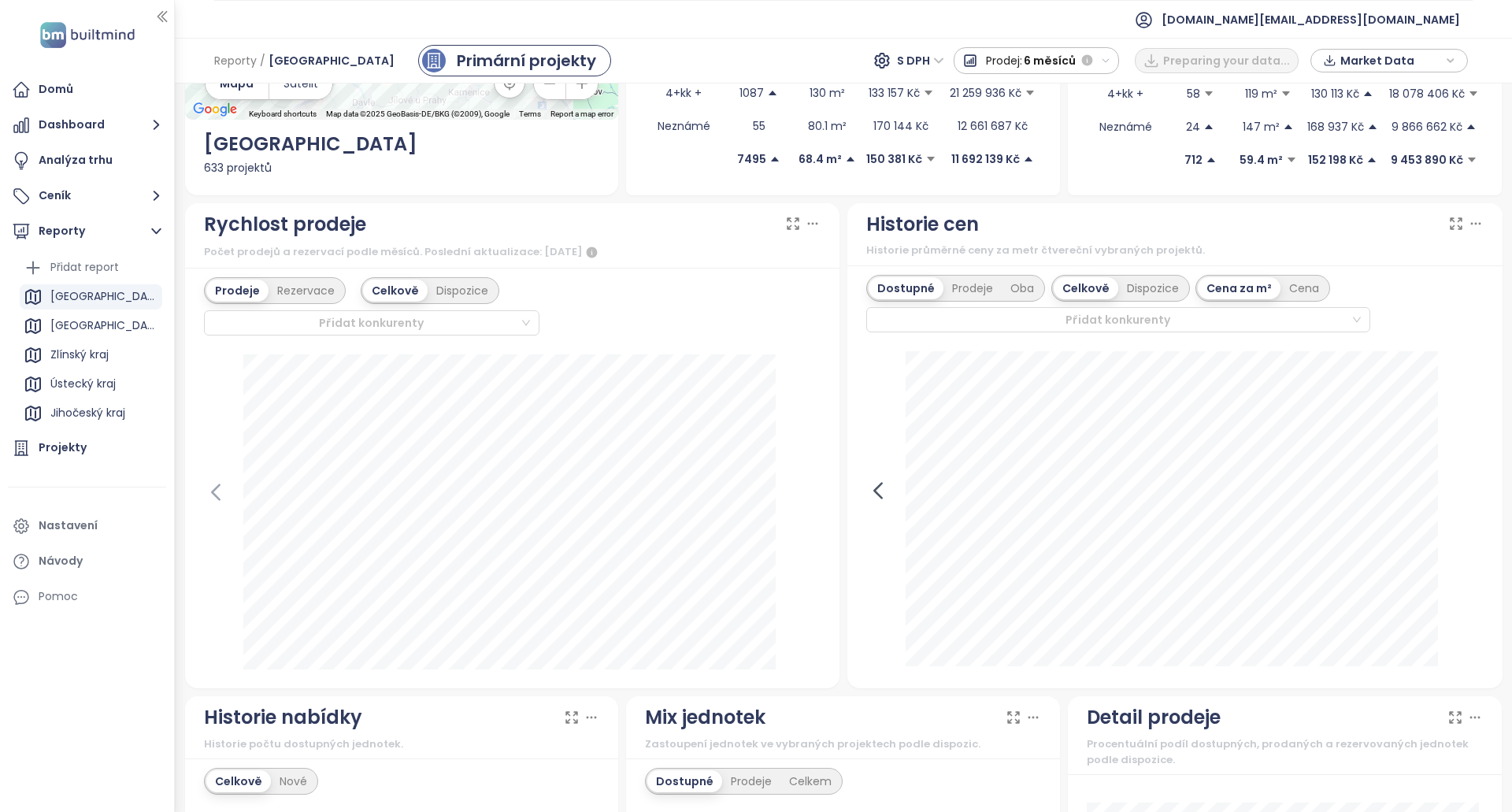
click at [869, 483] on icon at bounding box center [877, 491] width 23 height 23
drag, startPoint x: 1463, startPoint y: 476, endPoint x: 1458, endPoint y: 482, distance: 7.8
click at [1460, 479] on div "15. září 2024 dostupné: 145 382 Kč" at bounding box center [1174, 510] width 617 height 318
click at [1460, 482] on icon at bounding box center [1472, 491] width 23 height 23
click at [227, 491] on icon at bounding box center [216, 492] width 23 height 23
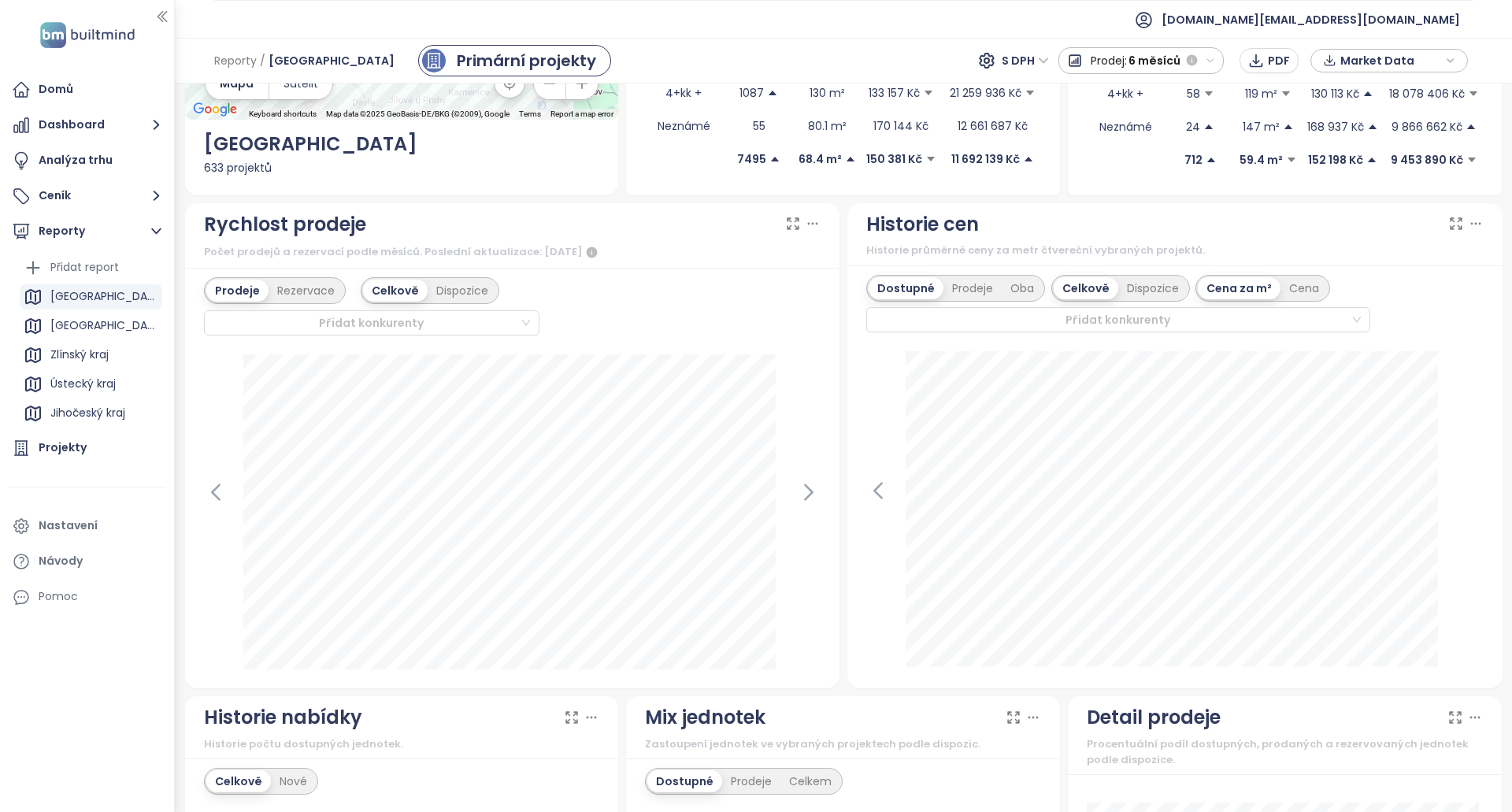
click at [221, 504] on div at bounding box center [512, 511] width 617 height 315
click at [219, 504] on div at bounding box center [512, 511] width 617 height 315
click at [221, 496] on icon at bounding box center [216, 492] width 23 height 23
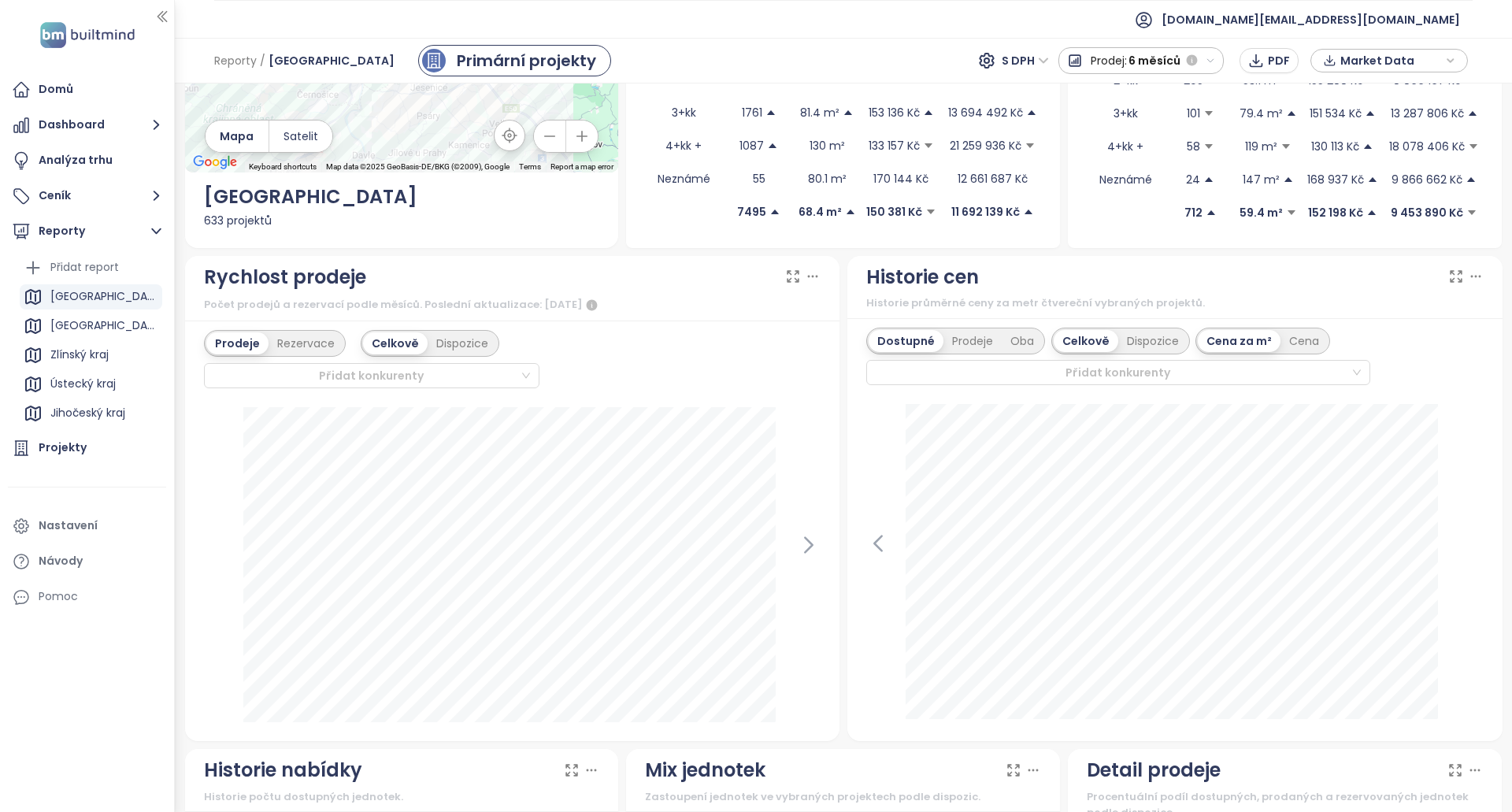
scroll to position [229, 0]
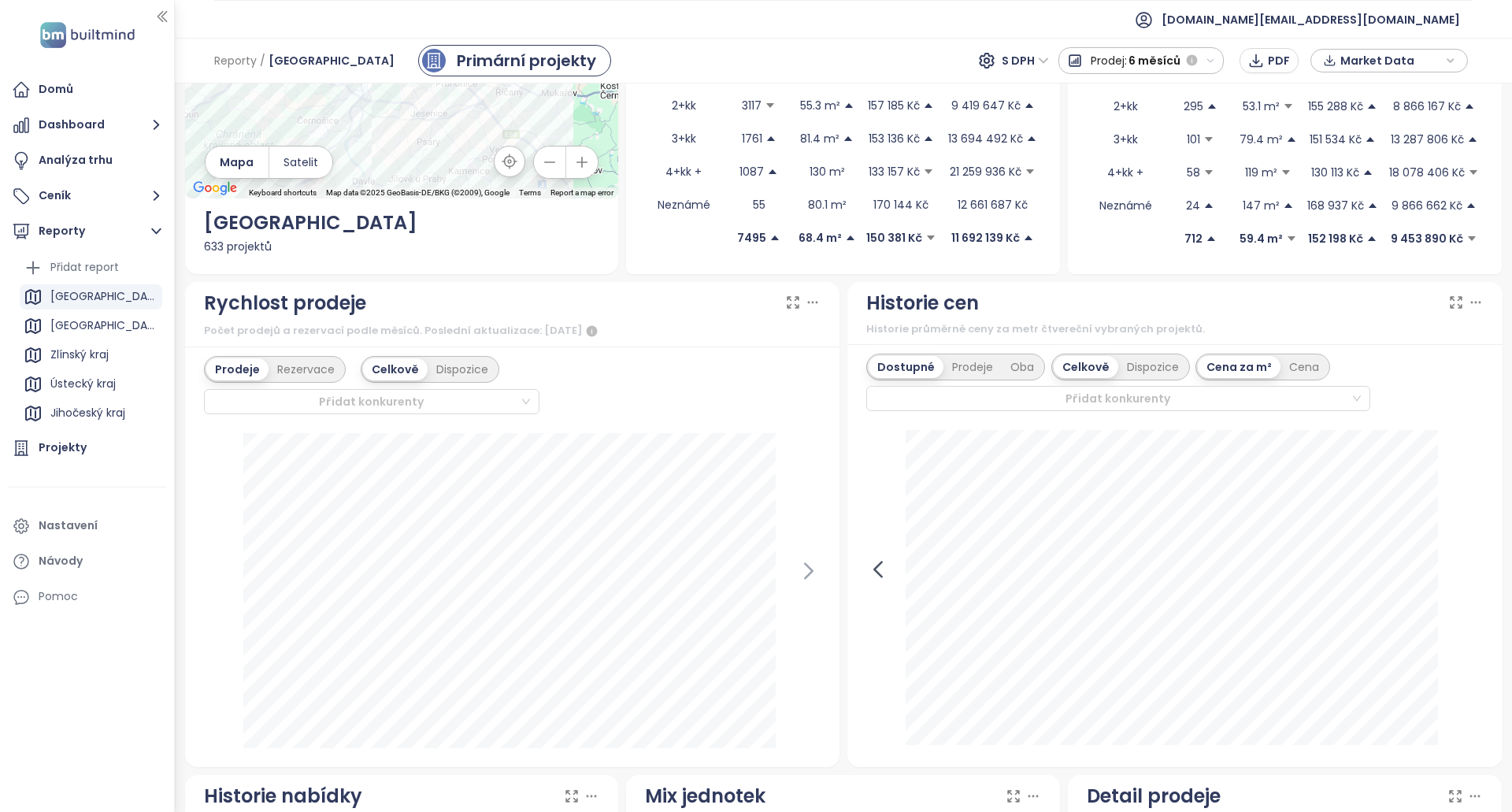
click at [878, 580] on icon at bounding box center [877, 569] width 23 height 23
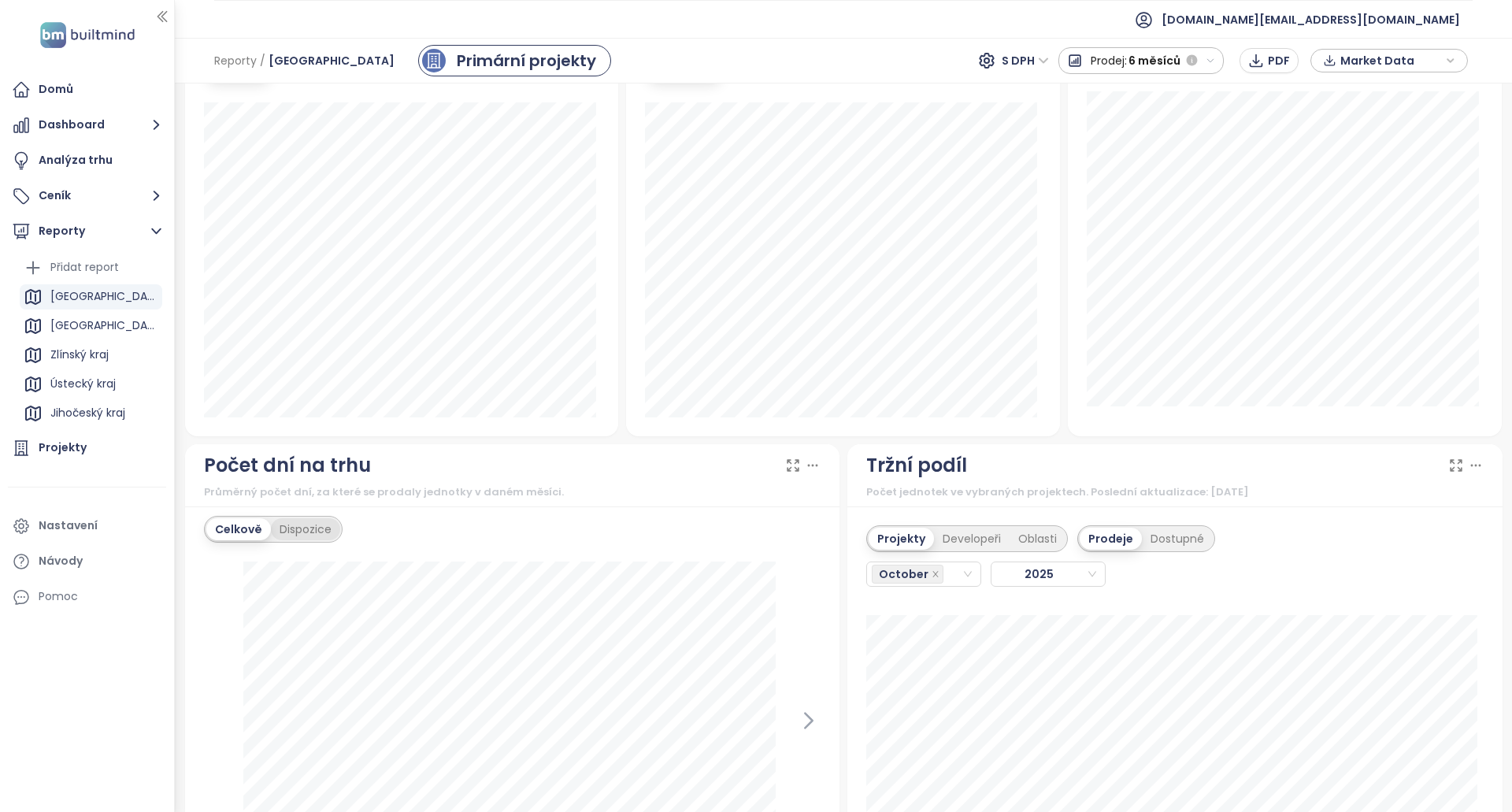
scroll to position [1094, 0]
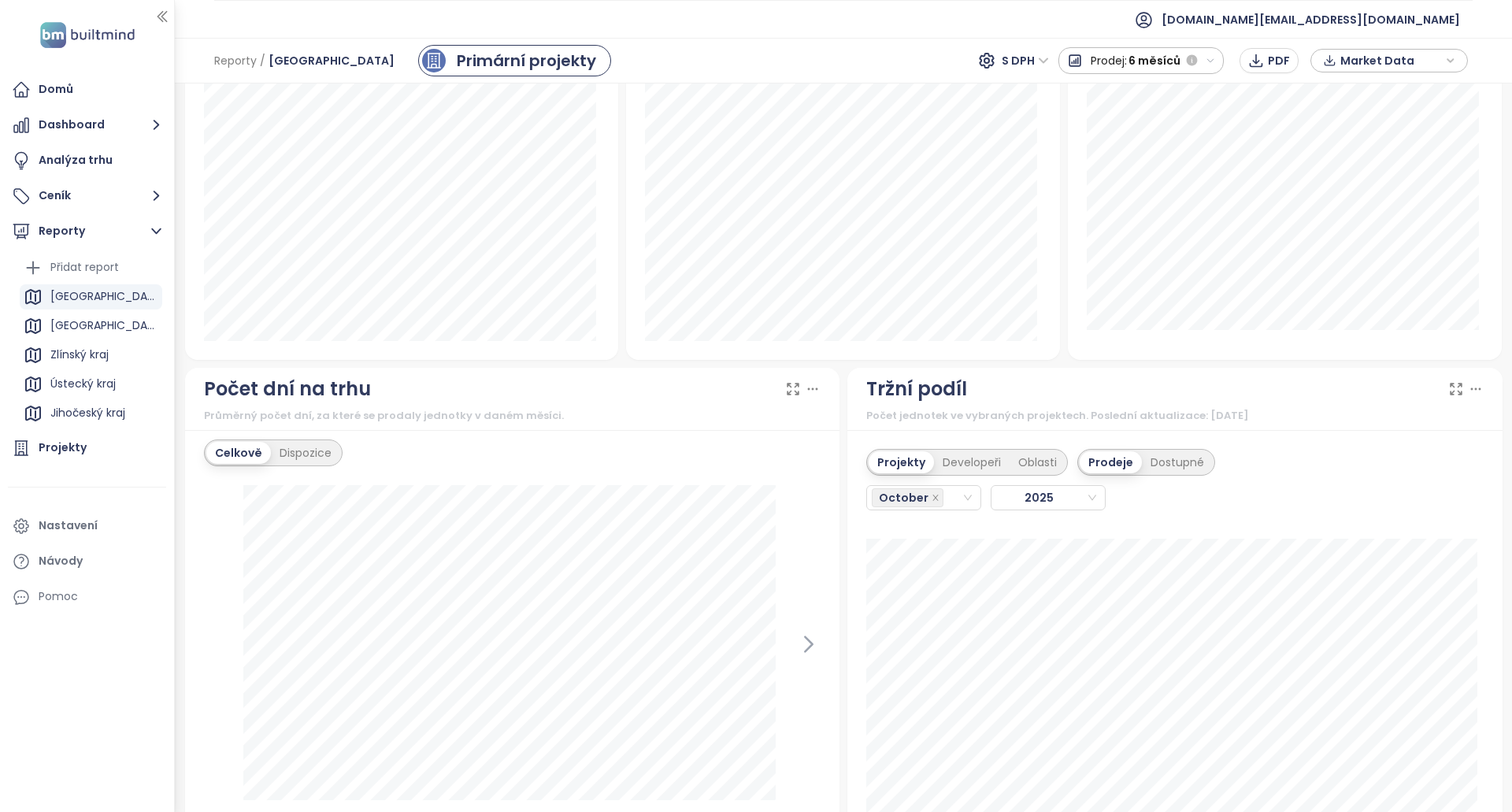
click at [274, 467] on div "Celkově Dispozice únor 2024 dni: 148" at bounding box center [512, 650] width 655 height 443
click at [290, 452] on div "Dispozice" at bounding box center [306, 453] width 69 height 22
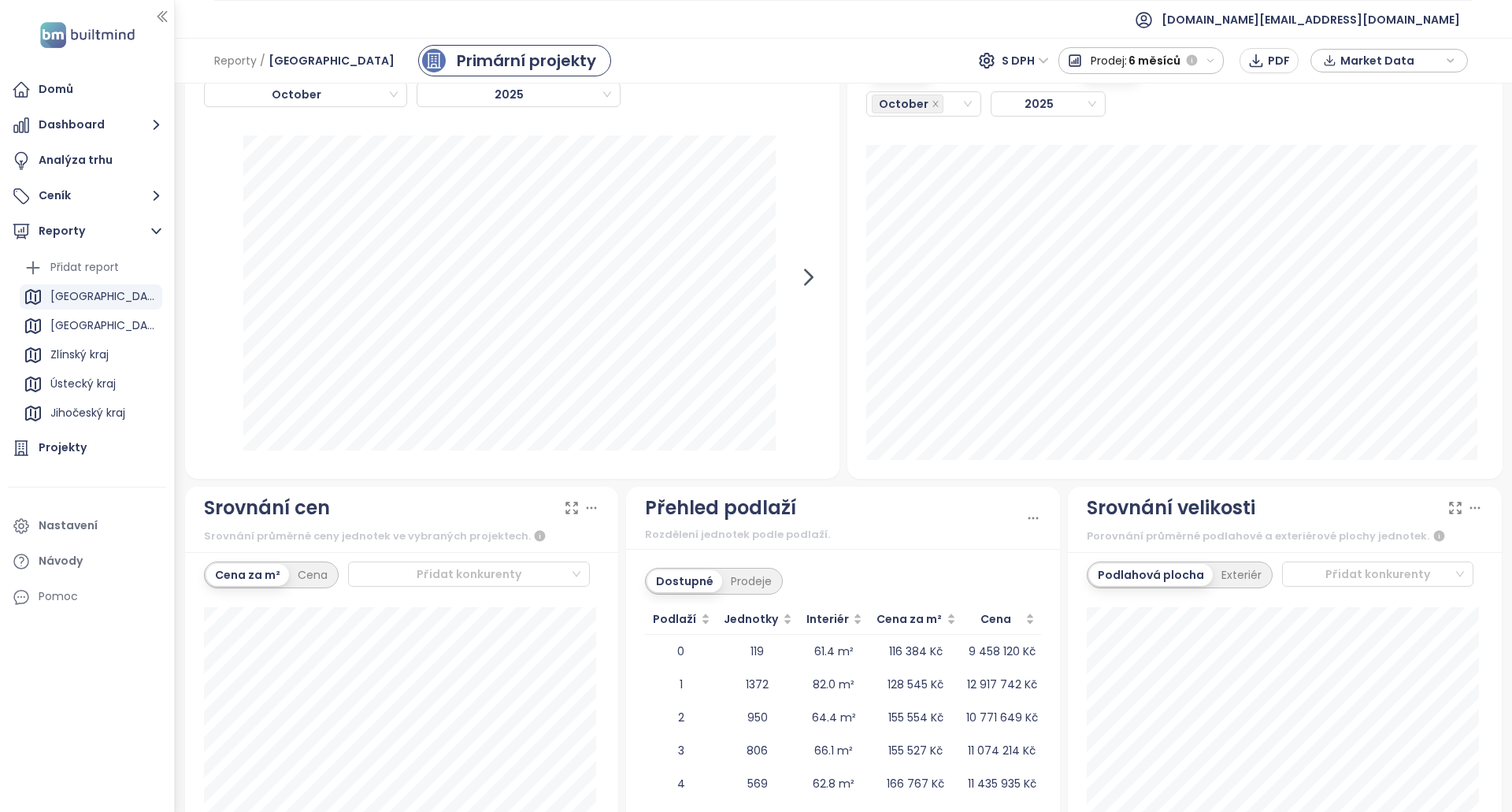
click at [800, 280] on icon at bounding box center [809, 277] width 23 height 23
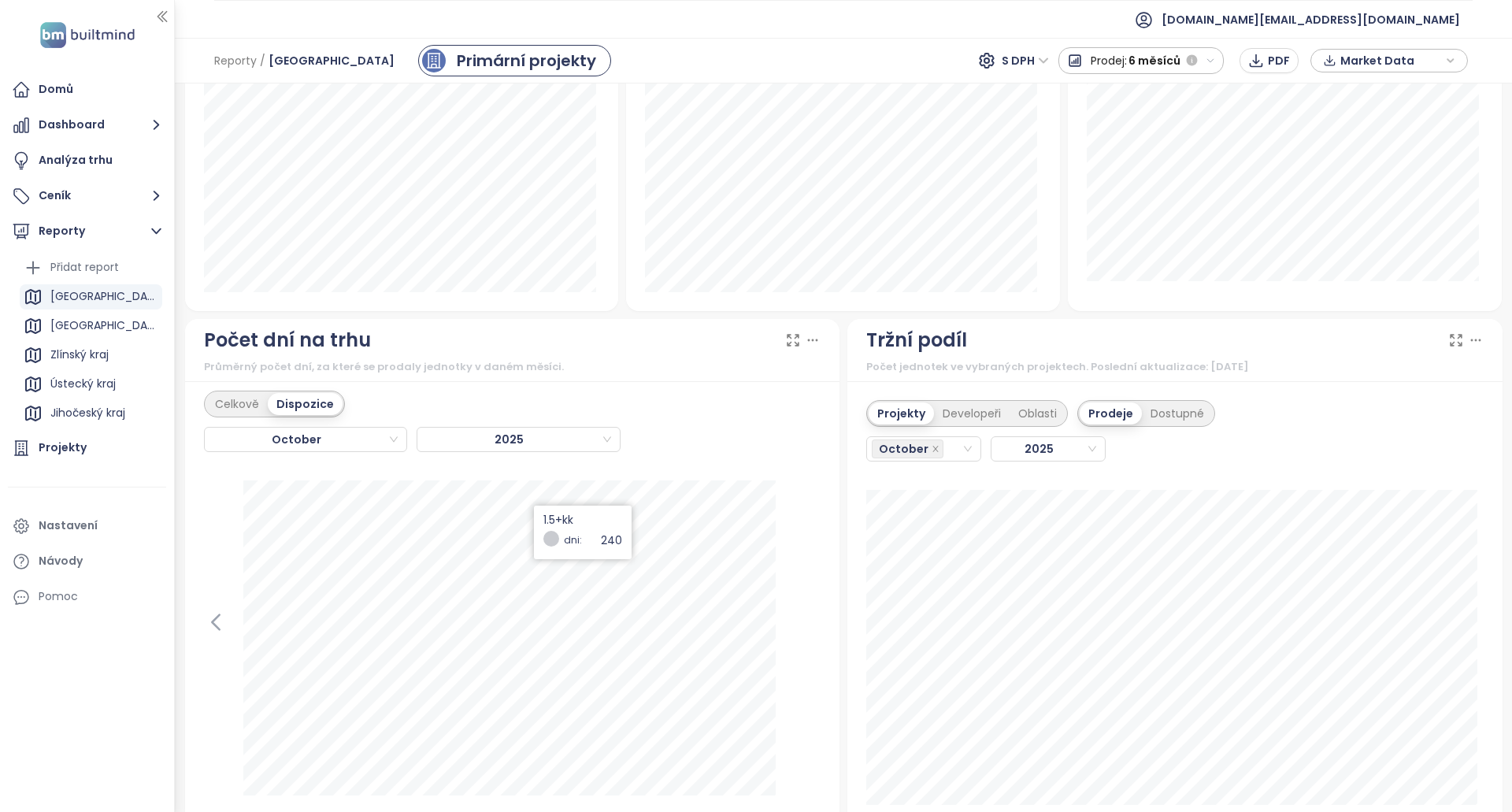
scroll to position [1094, 0]
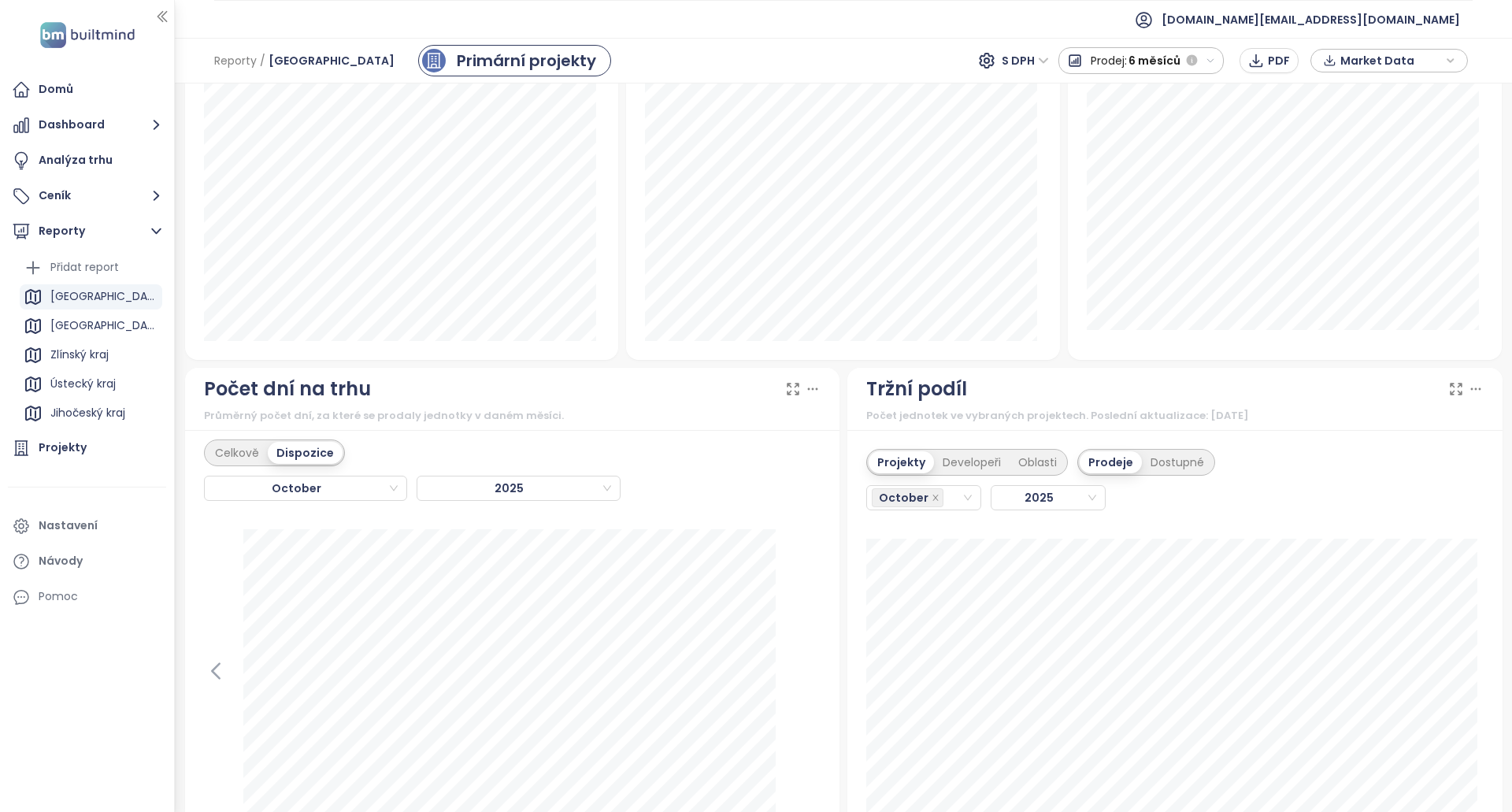
click at [215, 660] on icon at bounding box center [216, 671] width 23 height 23
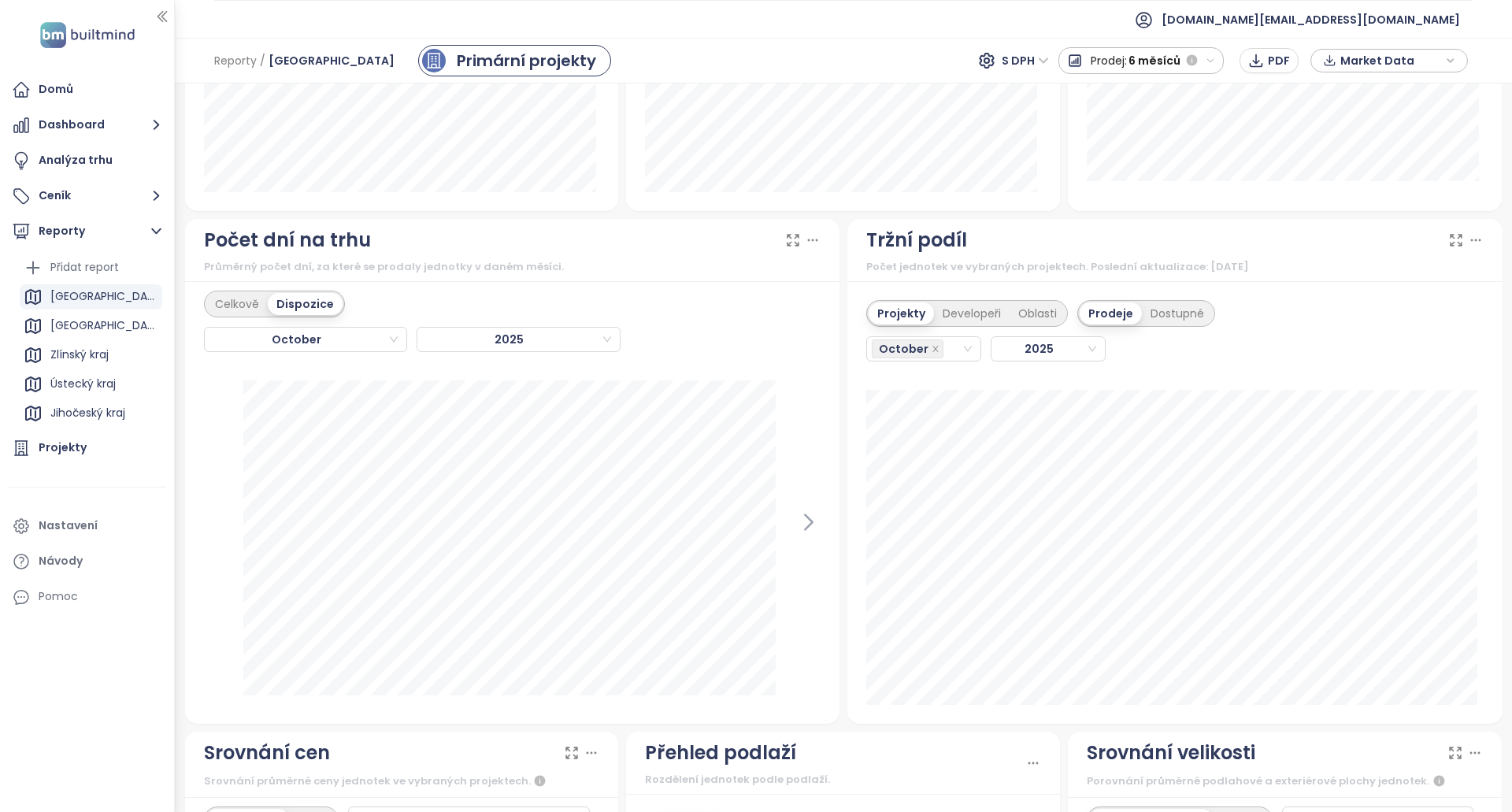
scroll to position [1251, 0]
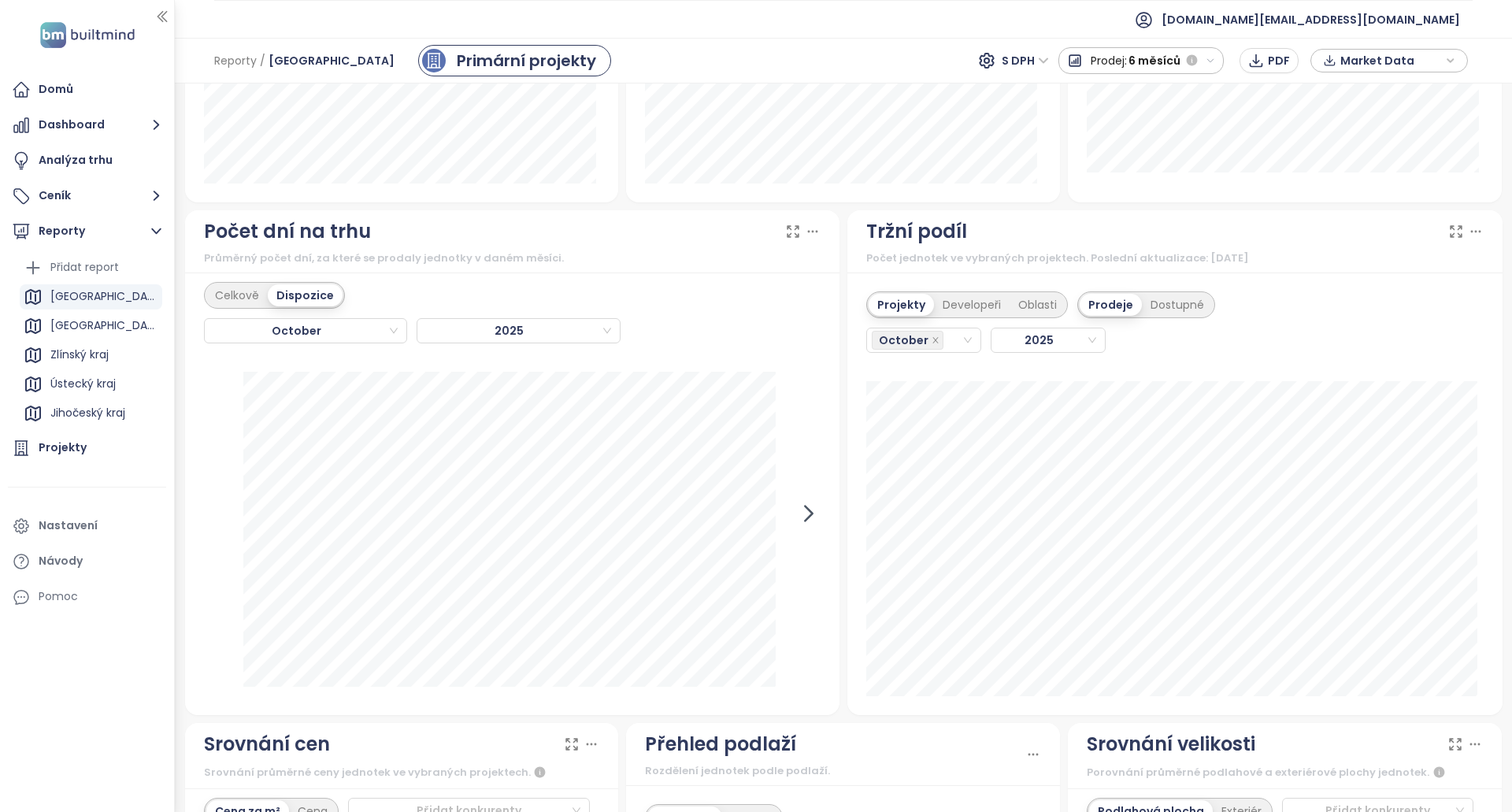
drag, startPoint x: 797, startPoint y: 532, endPoint x: 809, endPoint y: 509, distance: 25.9
click at [798, 532] on div at bounding box center [512, 533] width 617 height 324
click at [809, 509] on icon at bounding box center [809, 513] width 23 height 23
click at [233, 282] on div "Celkově Dispozice" at bounding box center [275, 296] width 141 height 27
click at [249, 296] on div "Celkově" at bounding box center [236, 296] width 61 height 22
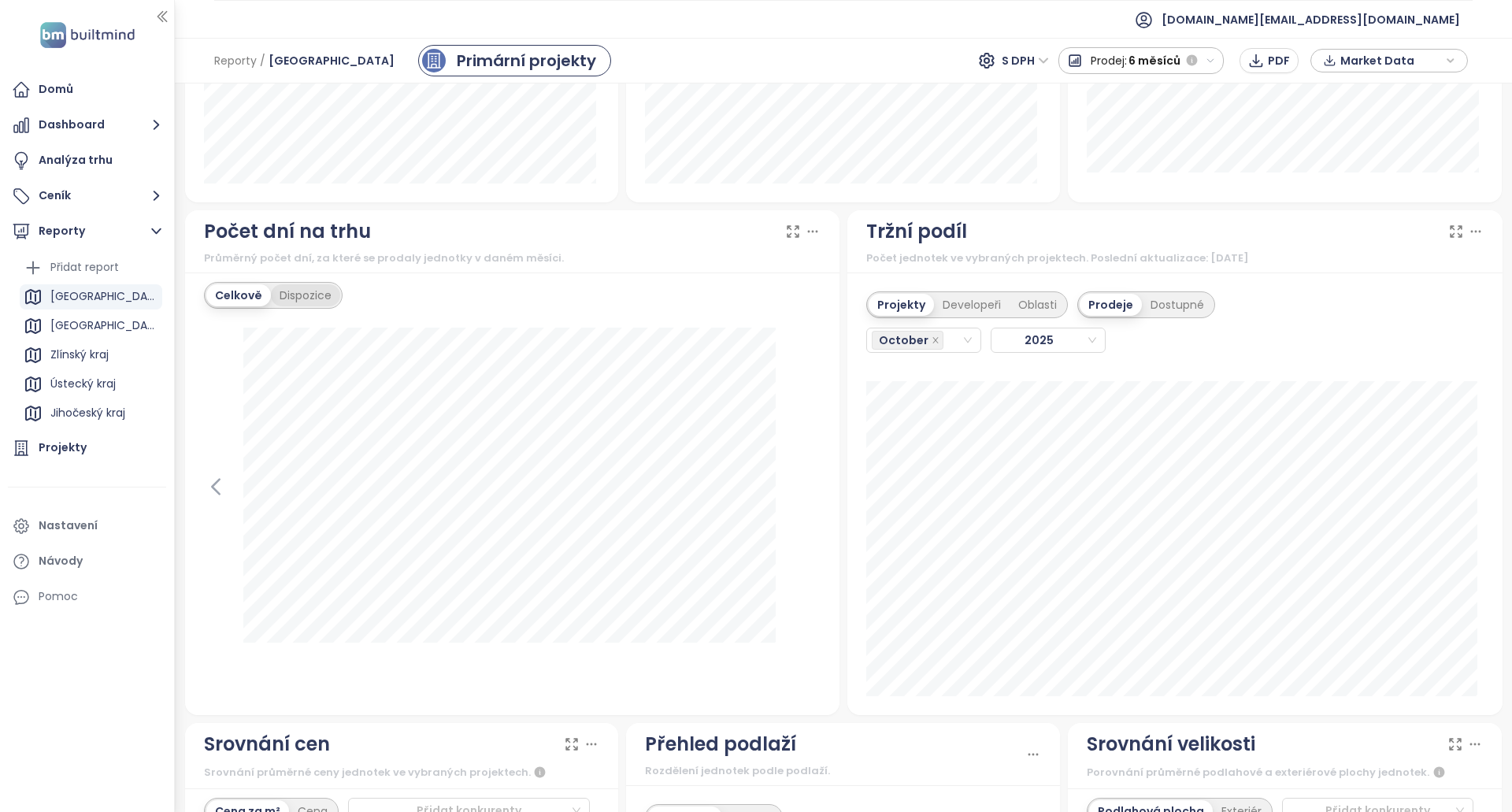
click at [313, 297] on div "Dispozice" at bounding box center [306, 296] width 69 height 22
click at [198, 534] on div "Celkově Dispozice October 2025 1+kk dni: 272" at bounding box center [512, 493] width 655 height 443
click at [229, 521] on div "1+kk dni: 272" at bounding box center [512, 533] width 617 height 324
click at [223, 522] on icon at bounding box center [216, 513] width 23 height 23
click at [805, 516] on icon at bounding box center [808, 514] width 7 height 15
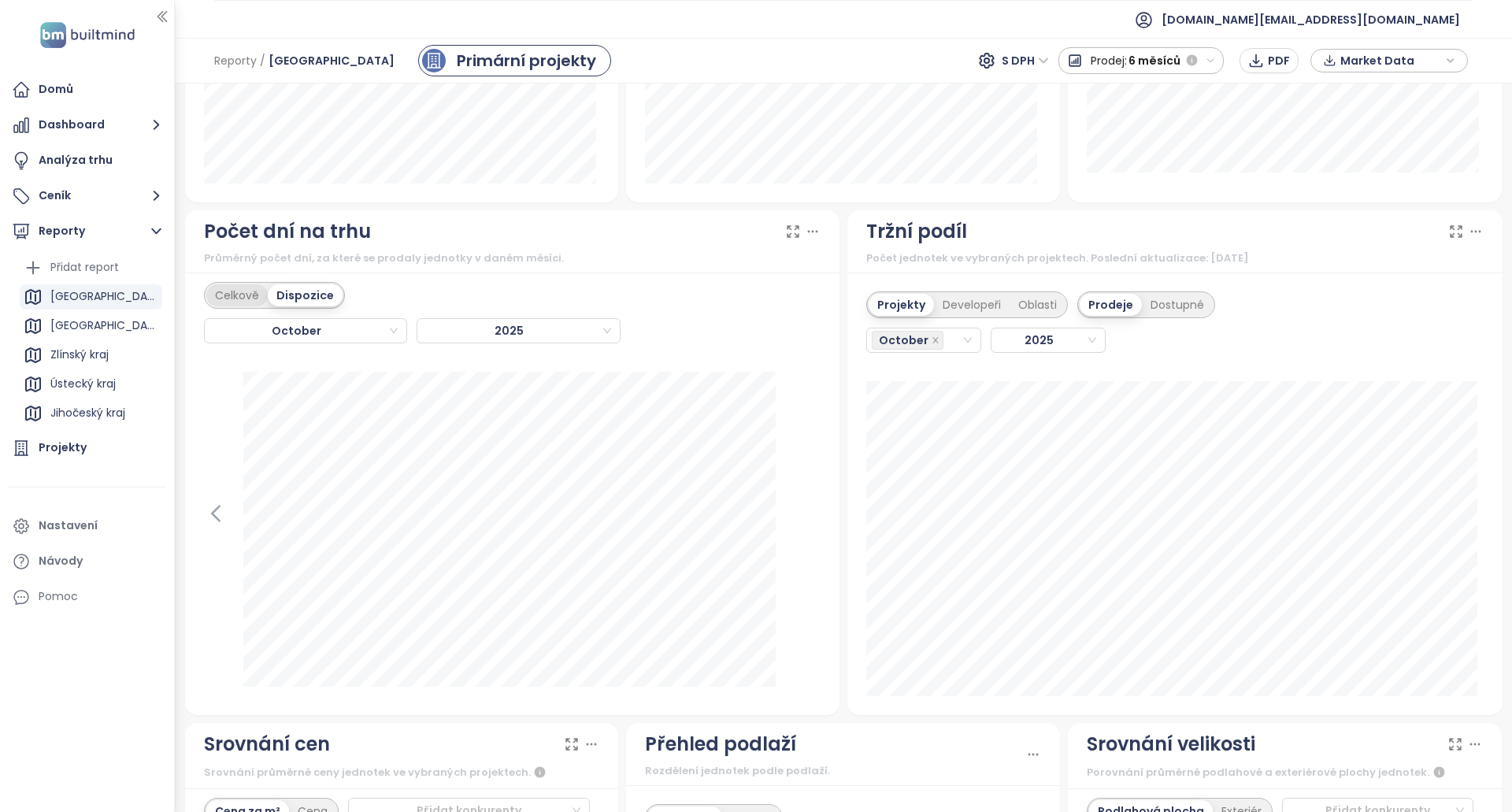
click at [242, 298] on div "Celkově" at bounding box center [236, 296] width 61 height 22
click at [310, 293] on div "Dispozice" at bounding box center [302, 296] width 69 height 22
click at [219, 520] on icon at bounding box center [216, 513] width 23 height 23
click at [800, 523] on icon at bounding box center [809, 513] width 23 height 23
click at [238, 518] on div "1+kk dni: 272" at bounding box center [512, 533] width 617 height 324
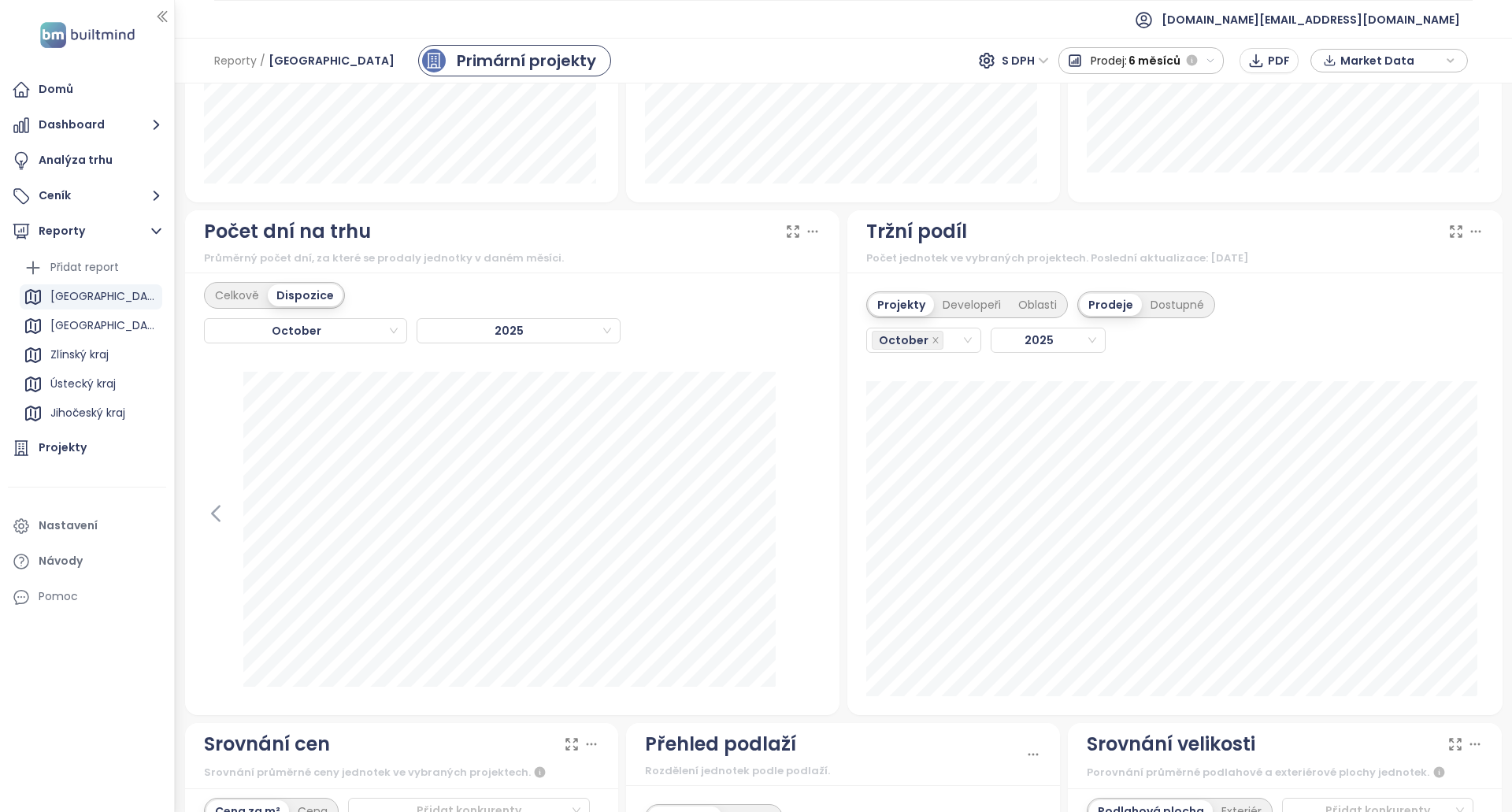
click at [229, 518] on div "1+kk dni: 272" at bounding box center [512, 533] width 617 height 324
click at [224, 517] on icon at bounding box center [216, 513] width 23 height 23
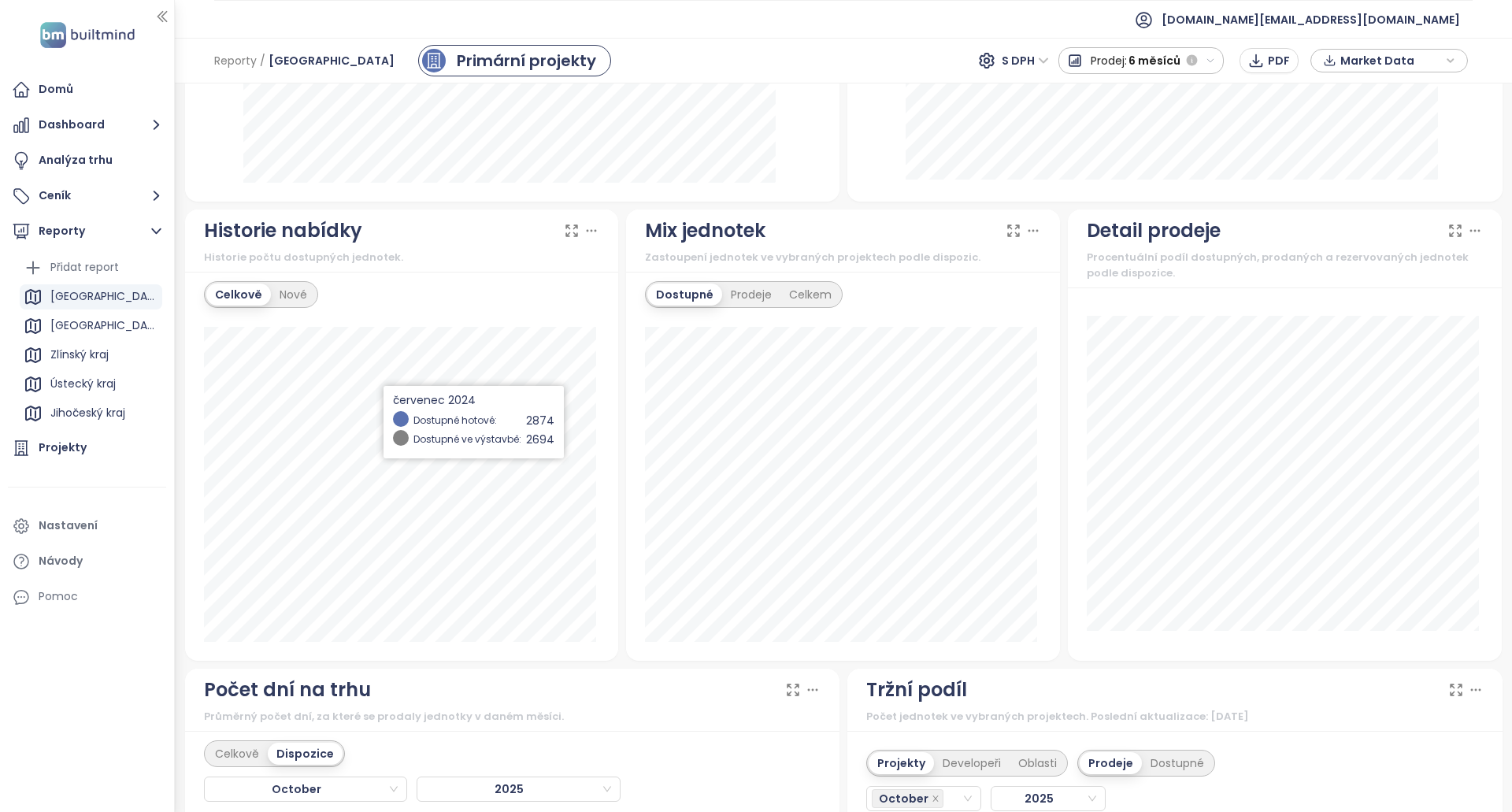
scroll to position [779, 0]
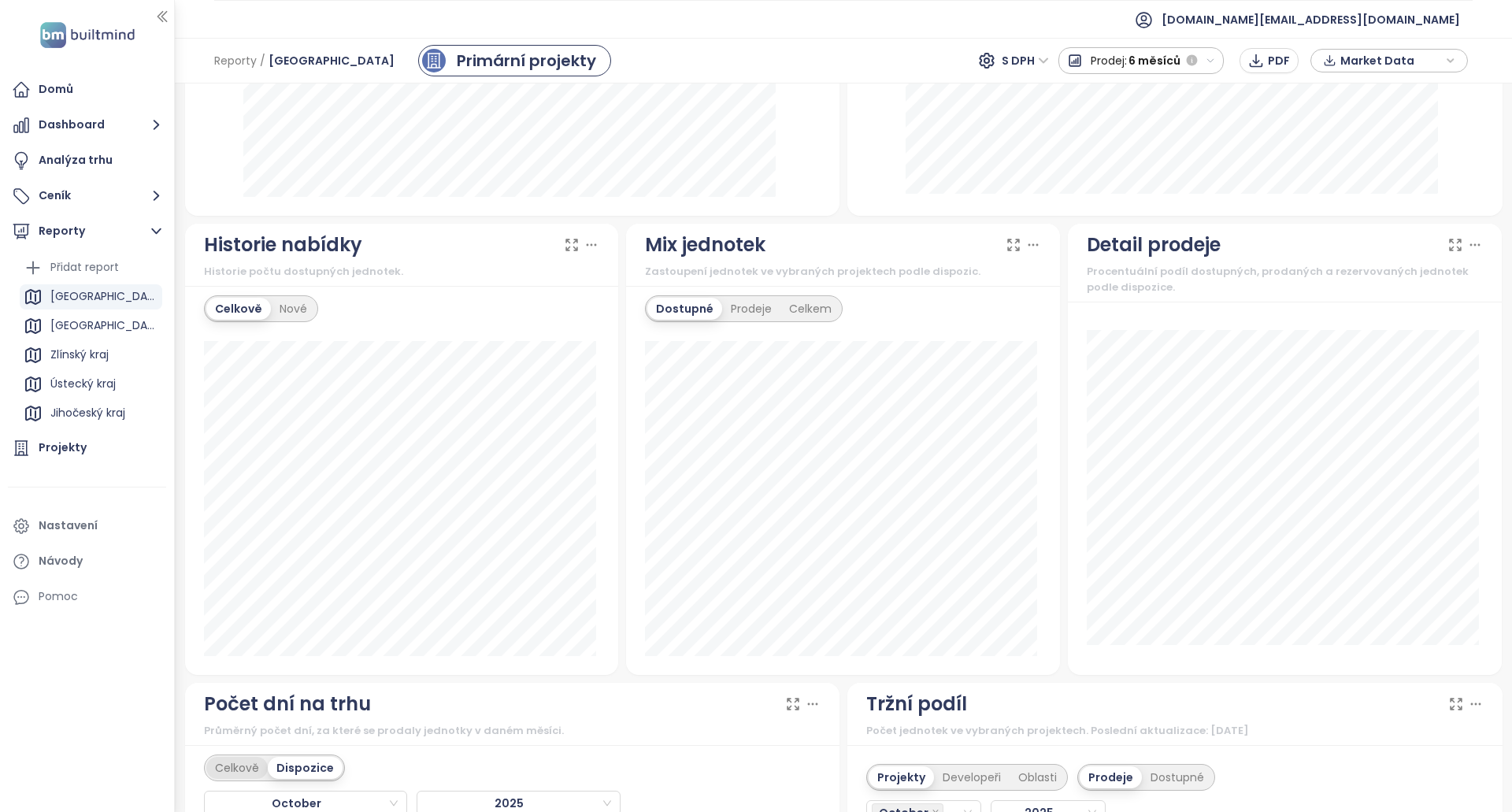
drag, startPoint x: 233, startPoint y: 769, endPoint x: 253, endPoint y: 747, distance: 29.7
click at [233, 768] on div "Celkově" at bounding box center [236, 768] width 61 height 22
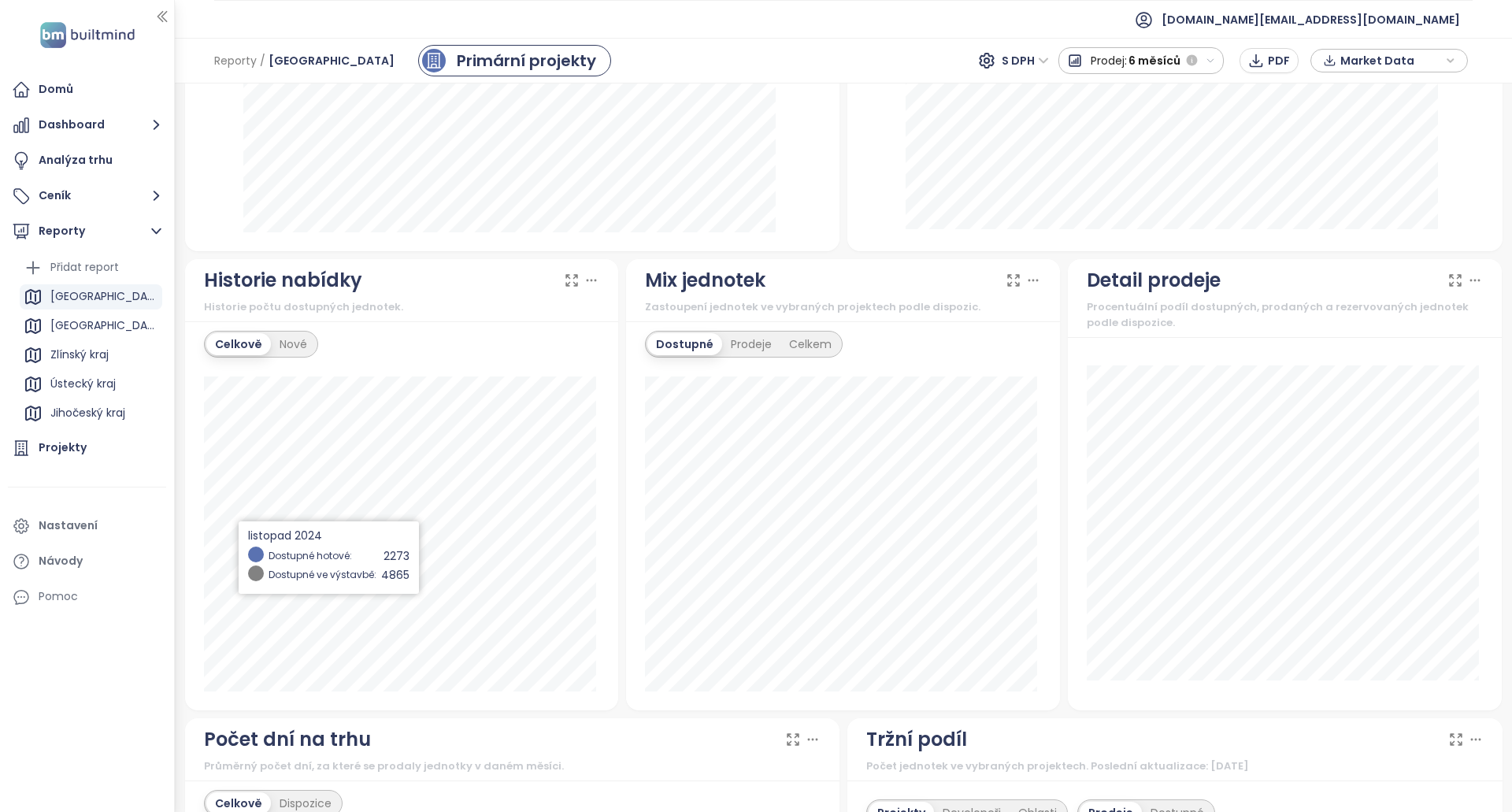
scroll to position [701, 0]
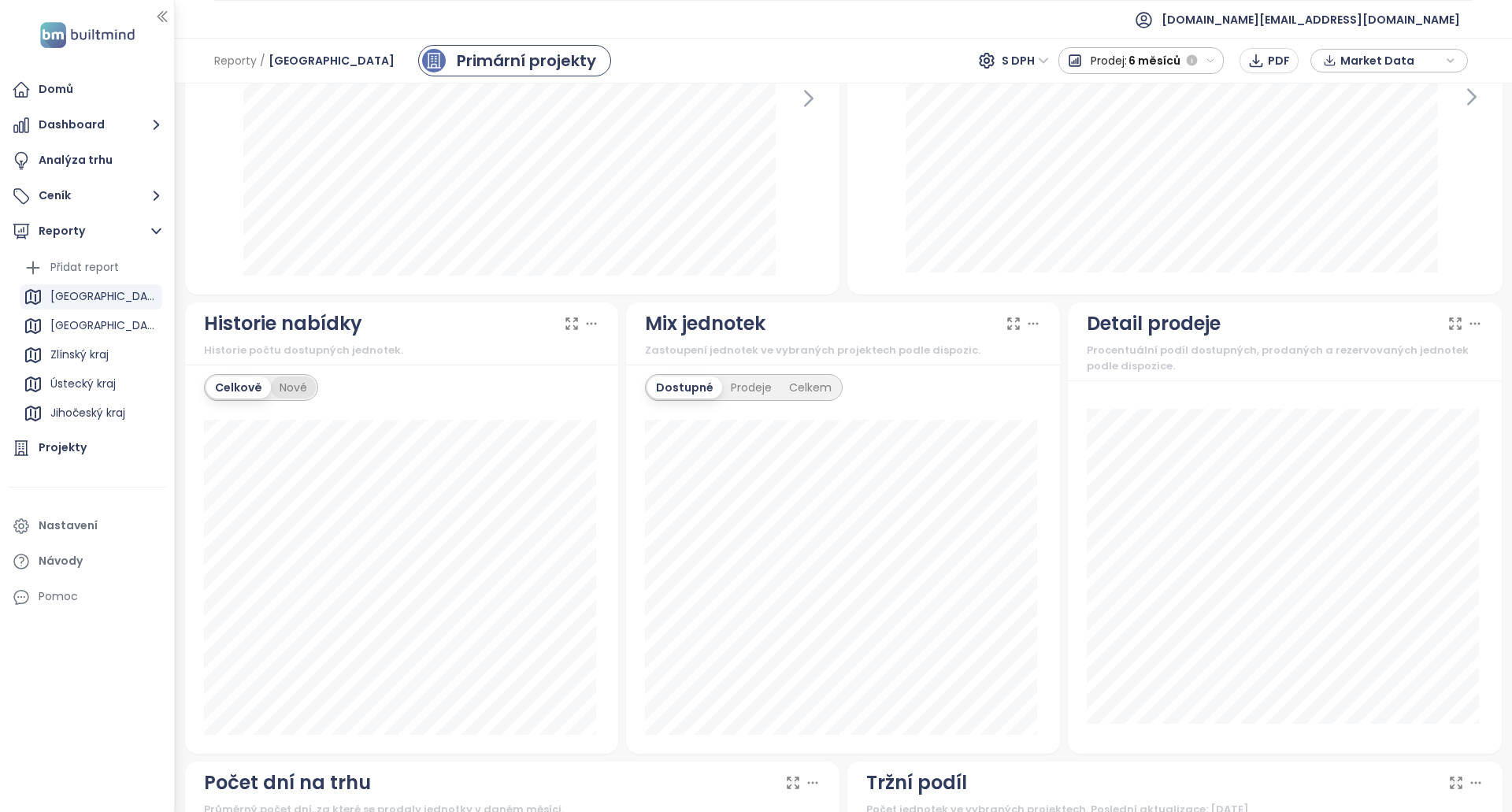
click at [299, 388] on div "Nové" at bounding box center [294, 388] width 45 height 22
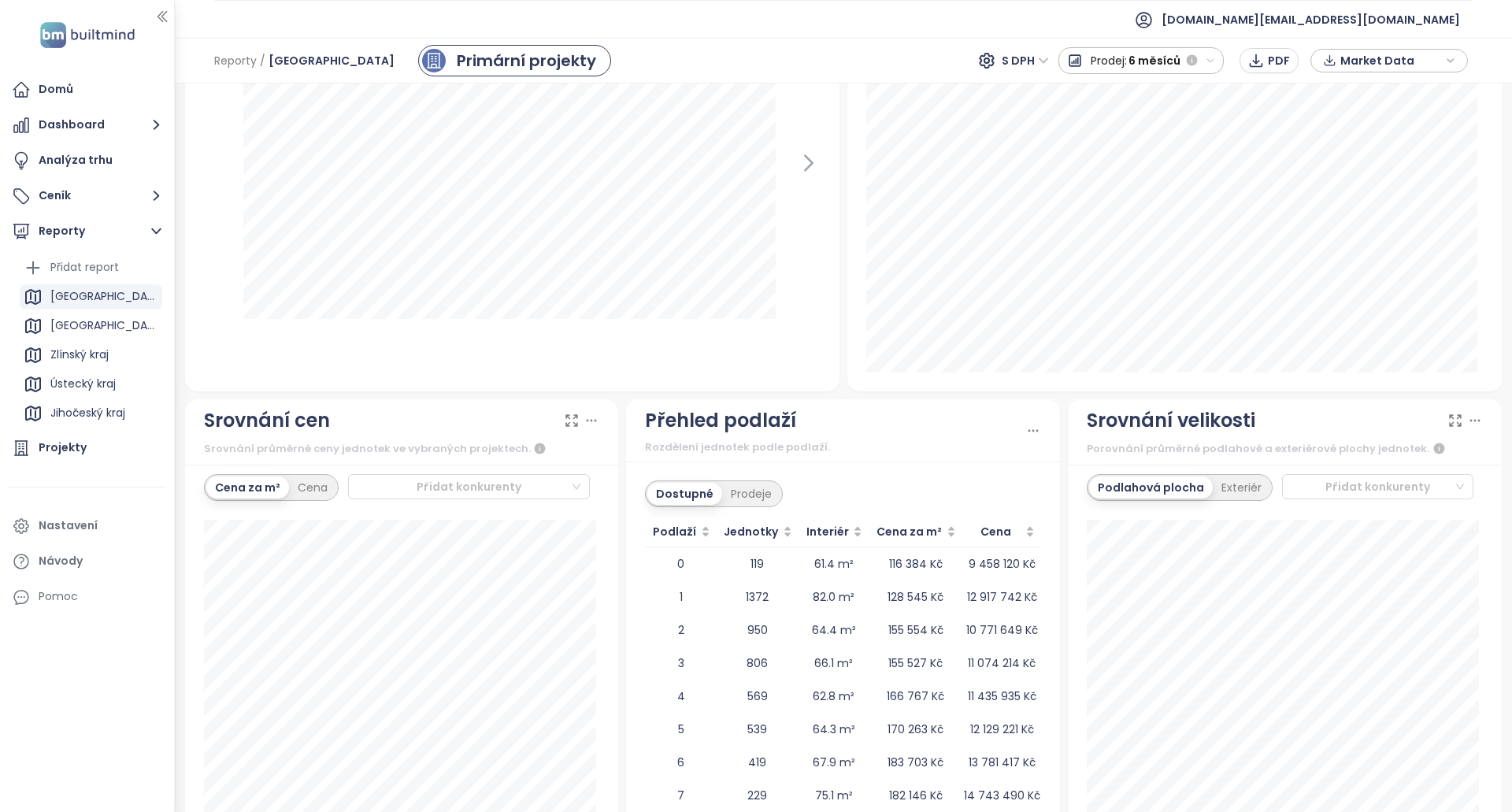
scroll to position [1557, 0]
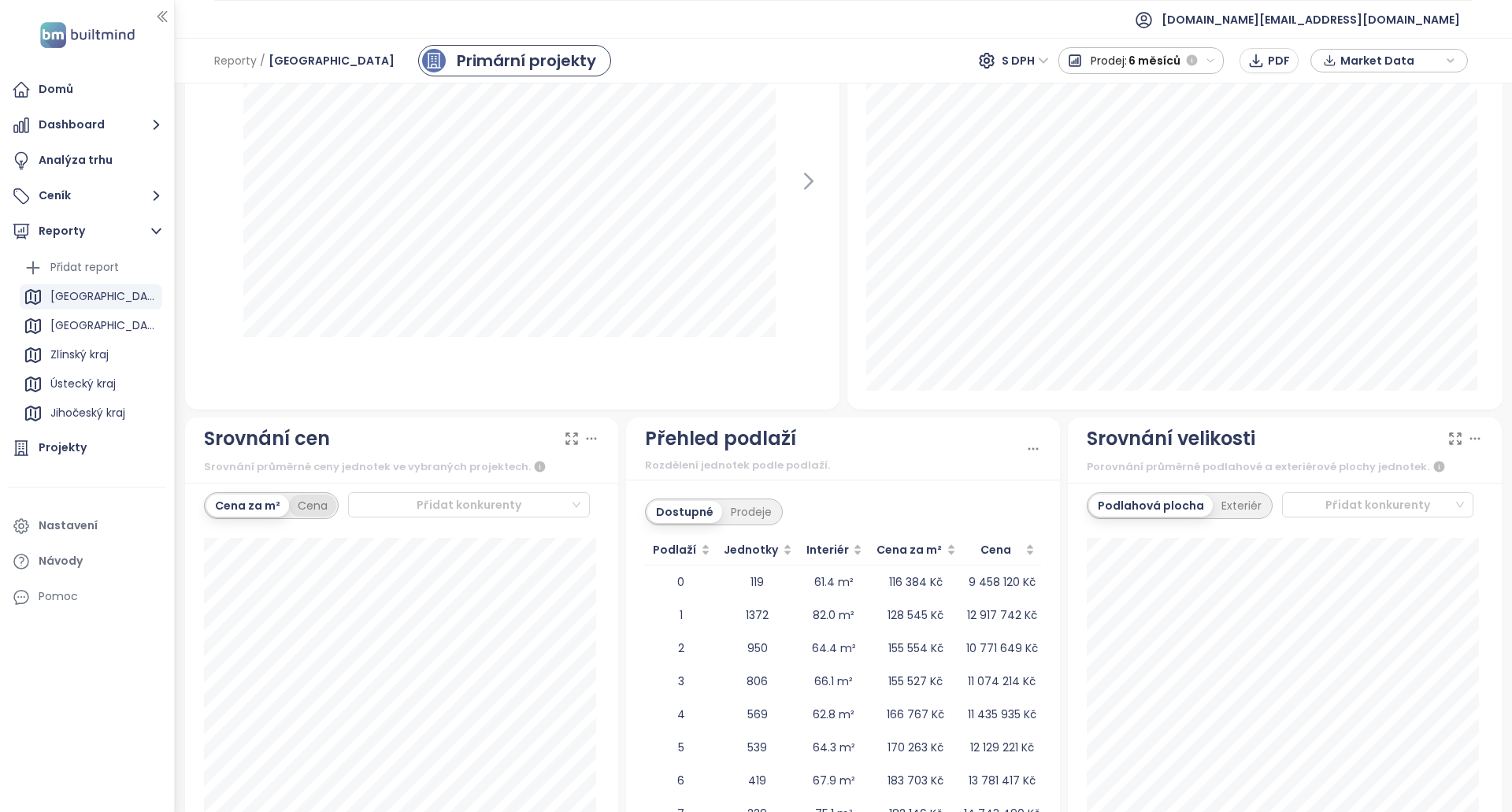
click at [324, 515] on div "Cena" at bounding box center [312, 506] width 47 height 22
click at [249, 509] on div "Cena za m²" at bounding box center [247, 506] width 82 height 22
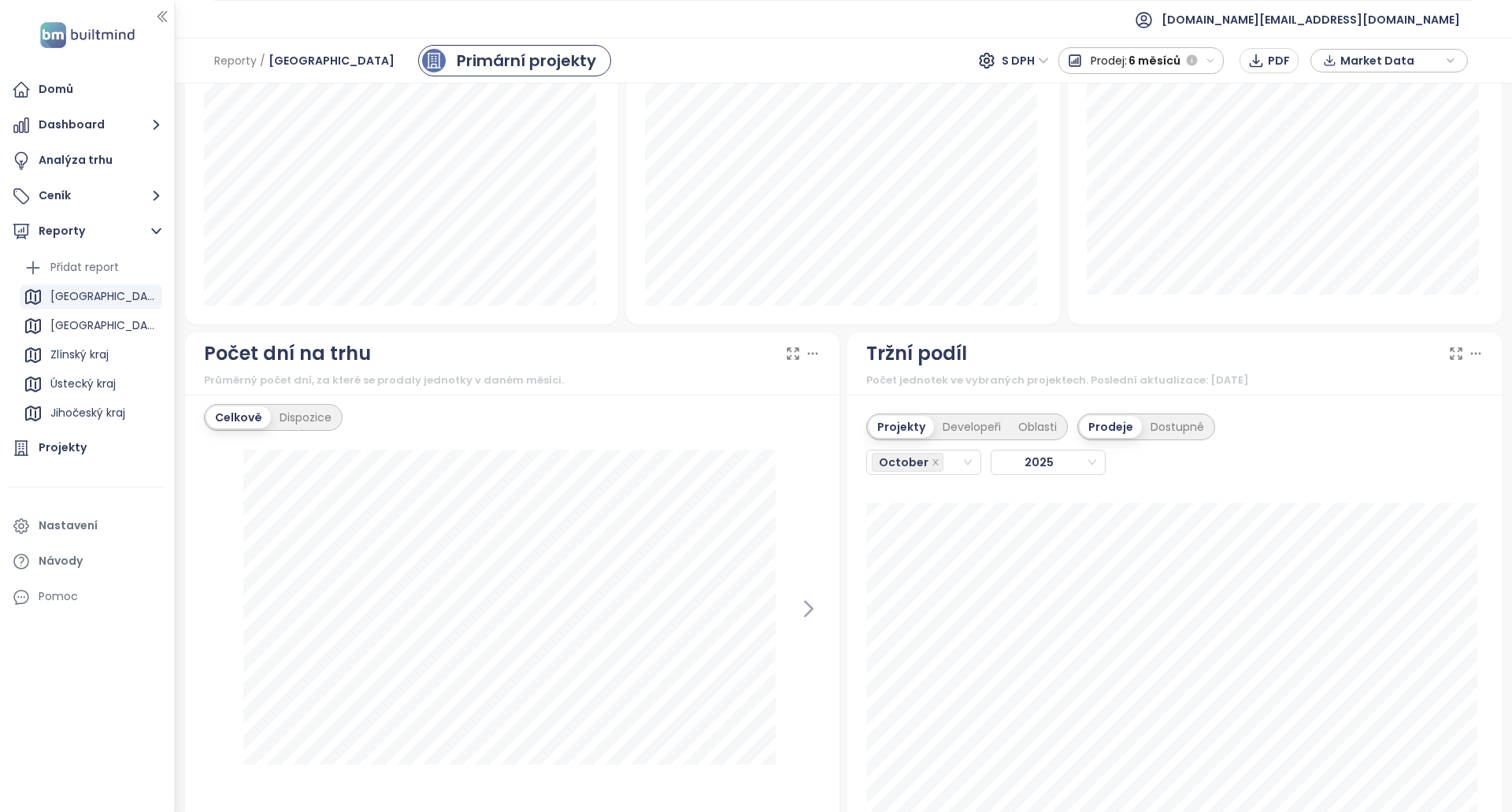
scroll to position [1085, 0]
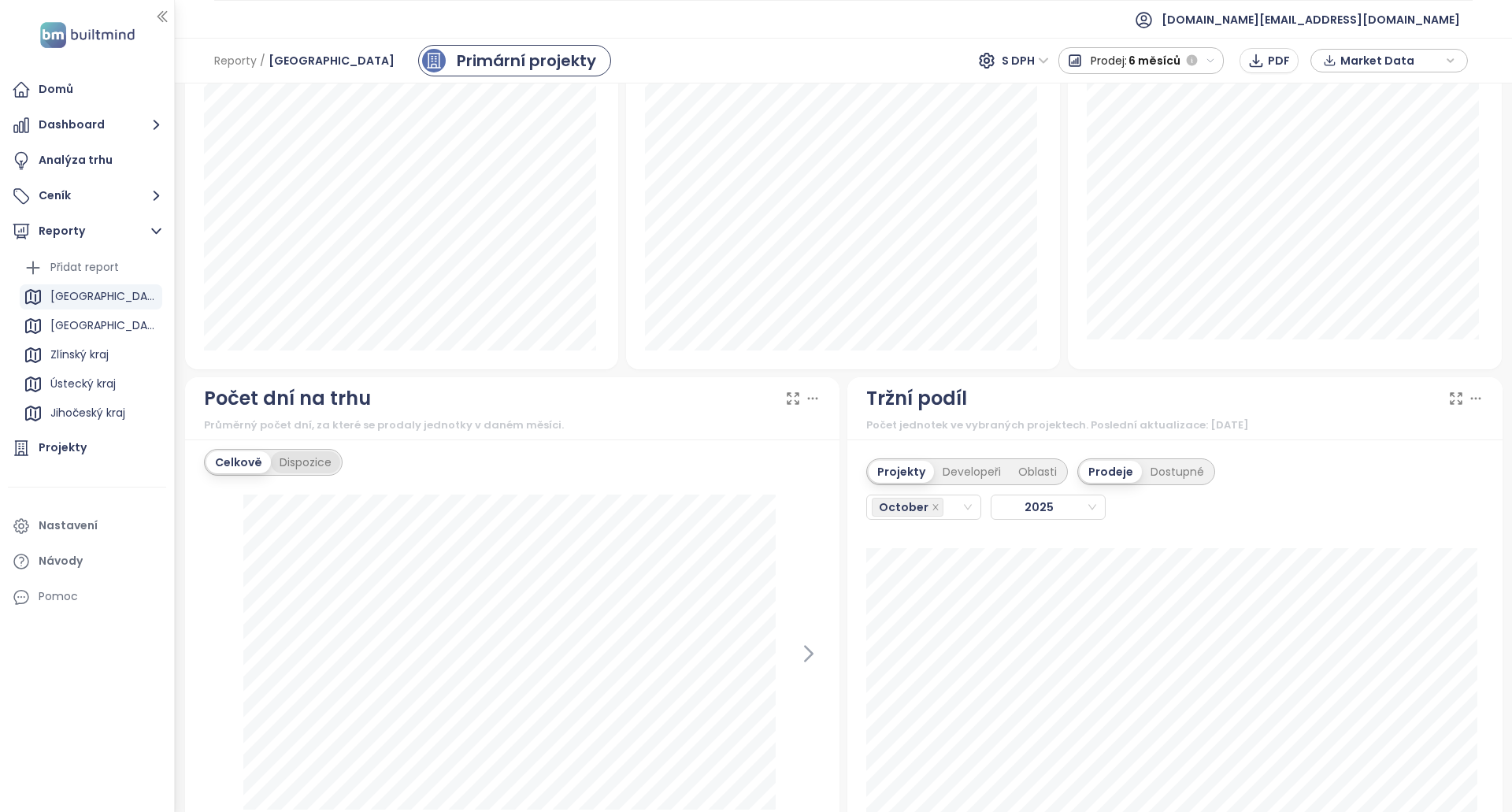
click at [302, 468] on div "Dispozice" at bounding box center [306, 462] width 69 height 22
click at [244, 464] on div "Celkově" at bounding box center [236, 462] width 61 height 22
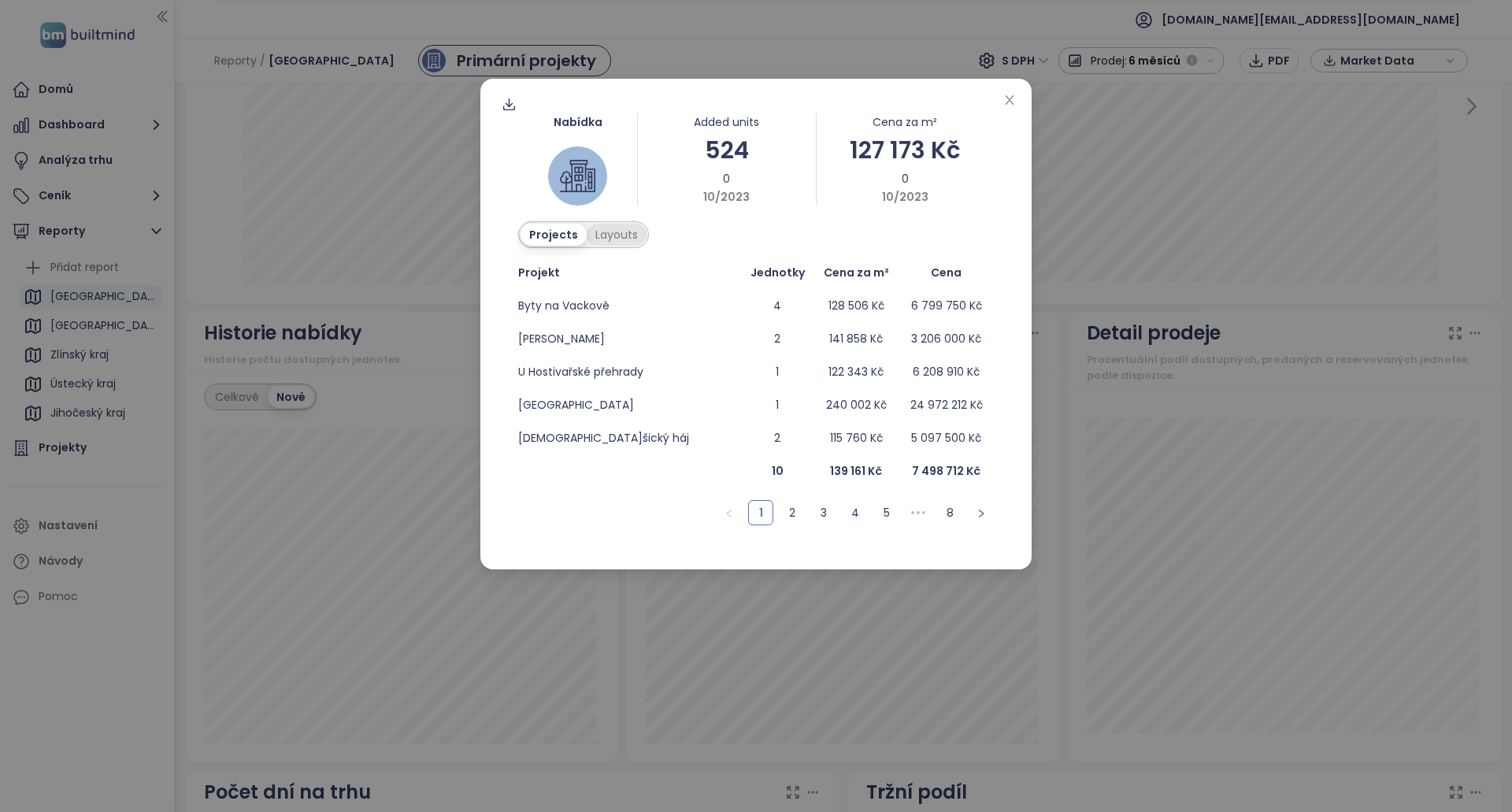
click at [622, 229] on div "Layouts" at bounding box center [616, 234] width 59 height 22
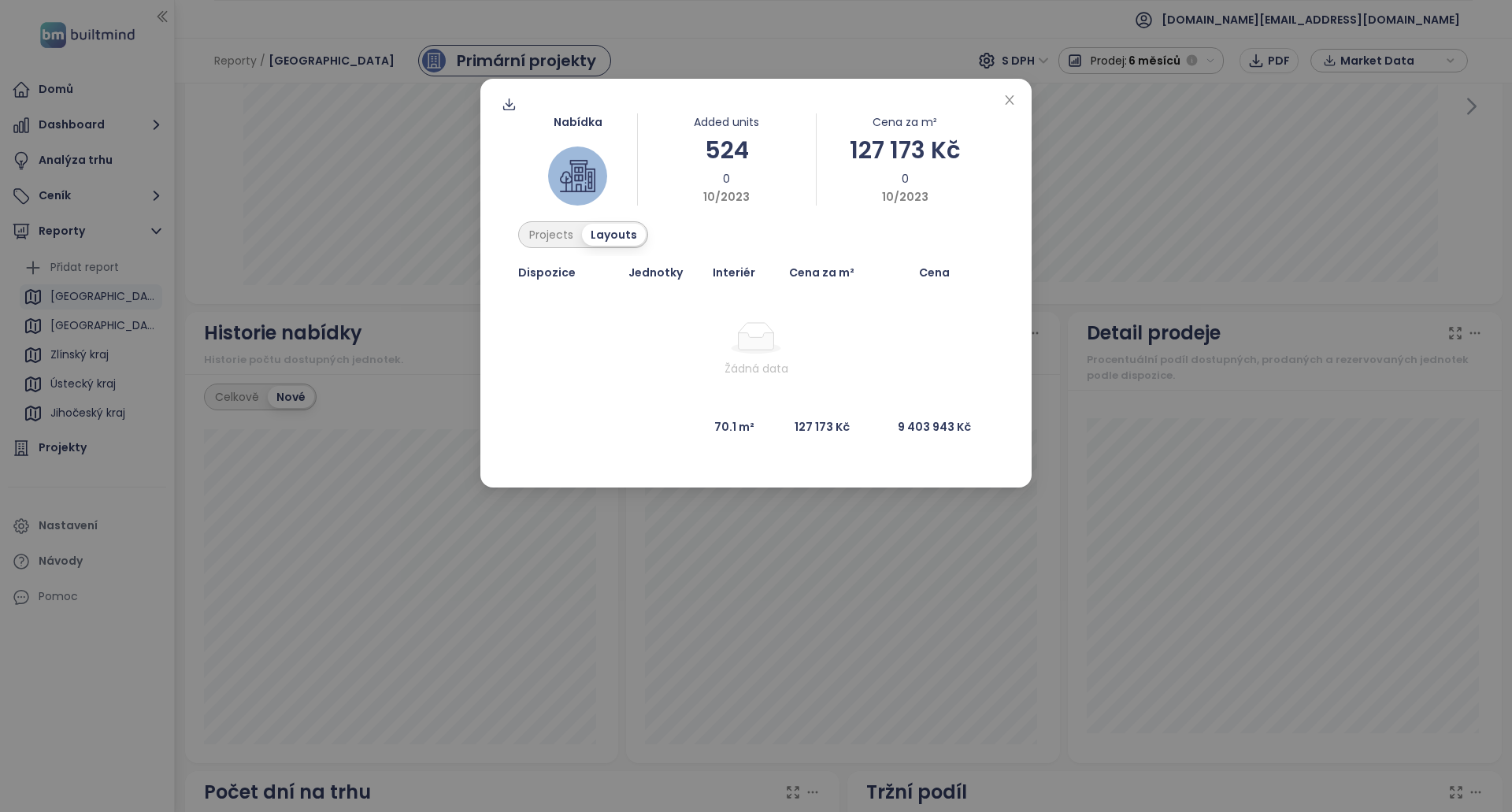
click at [465, 439] on div "Nabídka Added units 524 0 10/2023 Cena za m² 127 173 Kč 0 10/2023 Projects Layo…" at bounding box center [756, 406] width 1512 height 812
click at [1162, 396] on div "Nabídka Added units 331 0 09/2023 Cena za m² 114 300 Kč 0 09/2023 Projects Layo…" at bounding box center [756, 406] width 1512 height 812
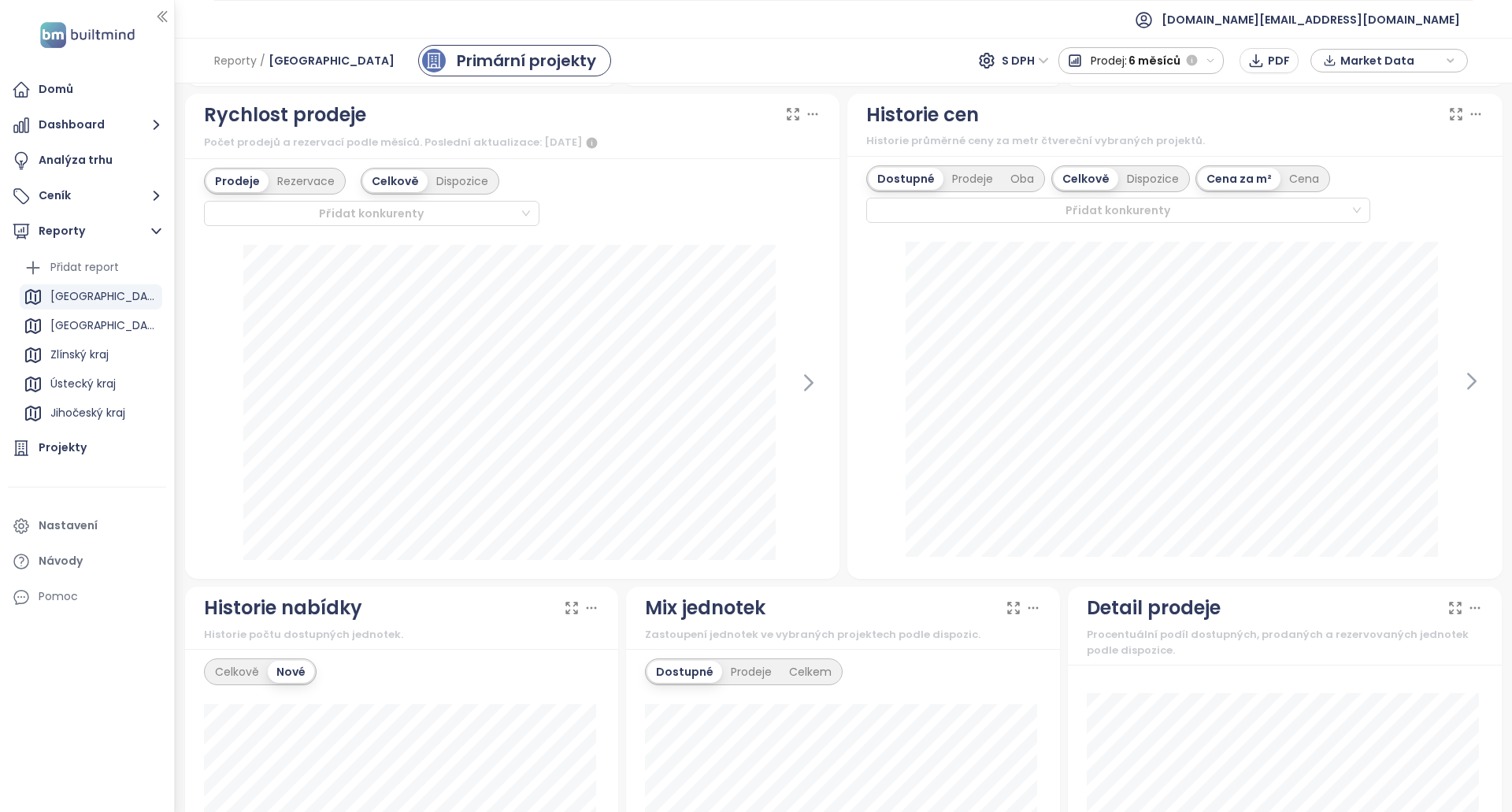
scroll to position [377, 0]
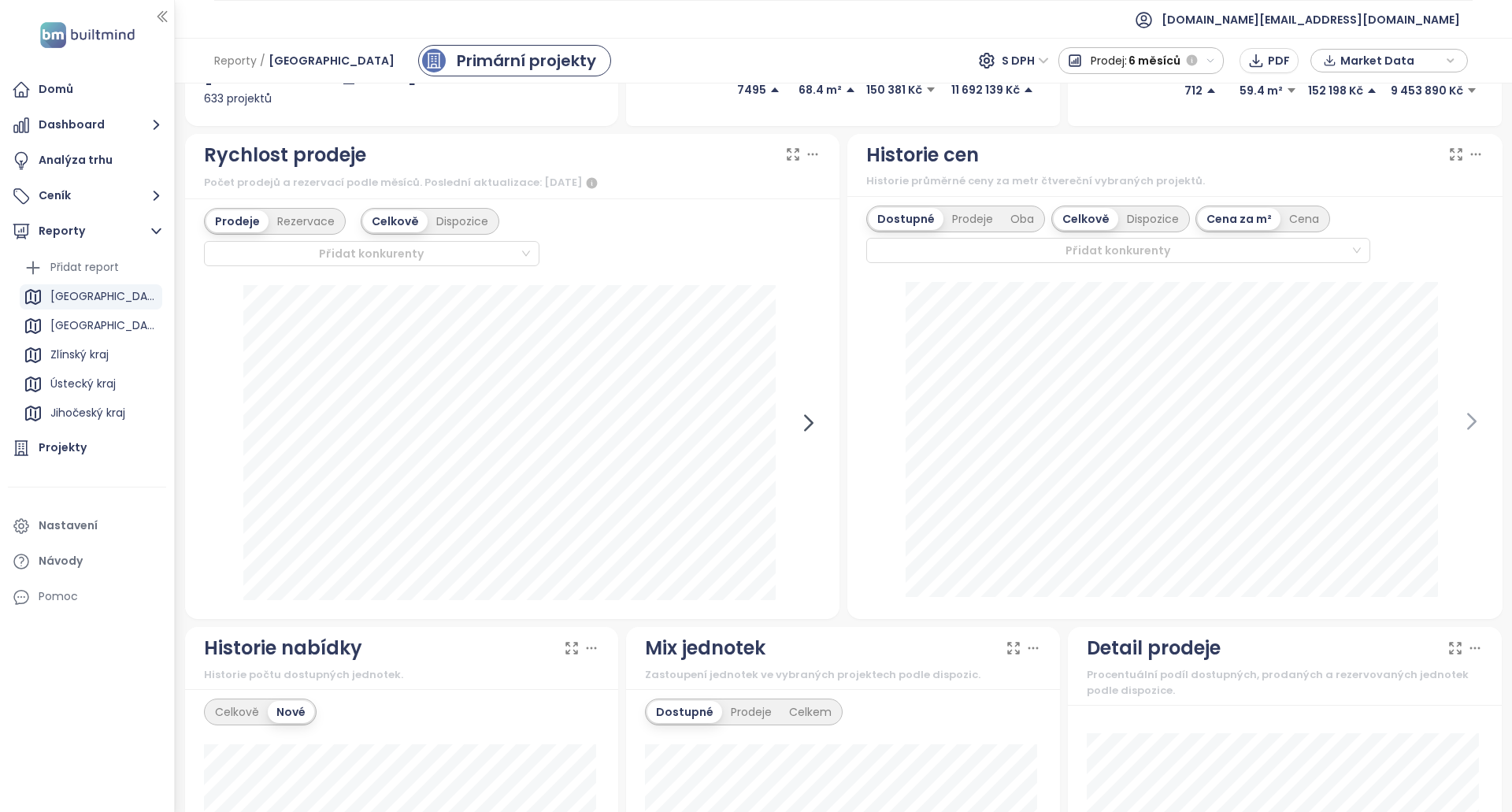
click at [797, 429] on icon at bounding box center [809, 423] width 23 height 23
click at [232, 429] on div "listopad 2023 prodané: 386 Klikněte pro více informací." at bounding box center [512, 442] width 617 height 315
click at [226, 429] on icon at bounding box center [216, 423] width 23 height 23
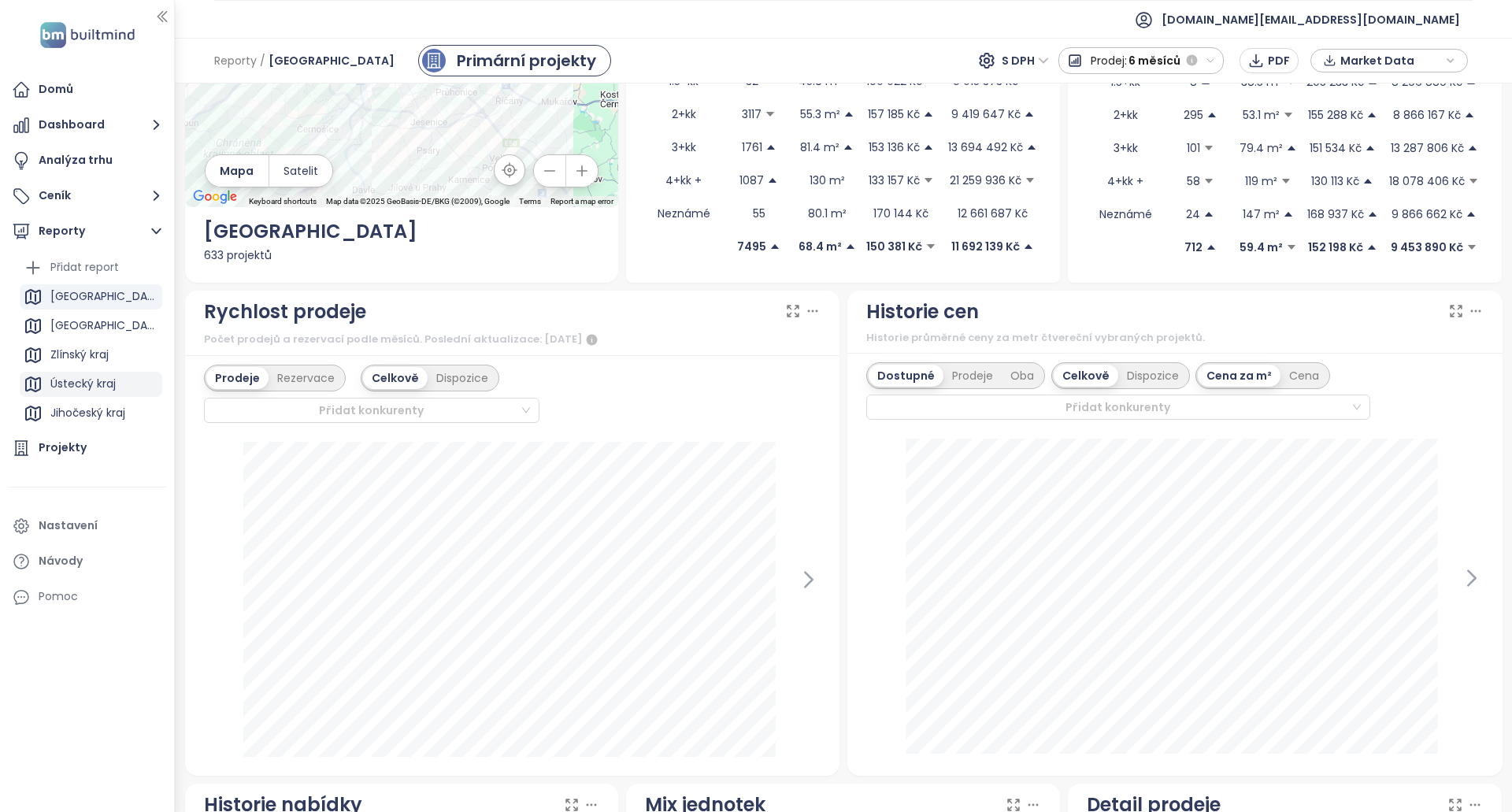
scroll to position [218, 0]
drag, startPoint x: 95, startPoint y: 342, endPoint x: 97, endPoint y: 330, distance: 12.2
click at [95, 342] on div "Zlínský kraj" at bounding box center [91, 355] width 142 height 25
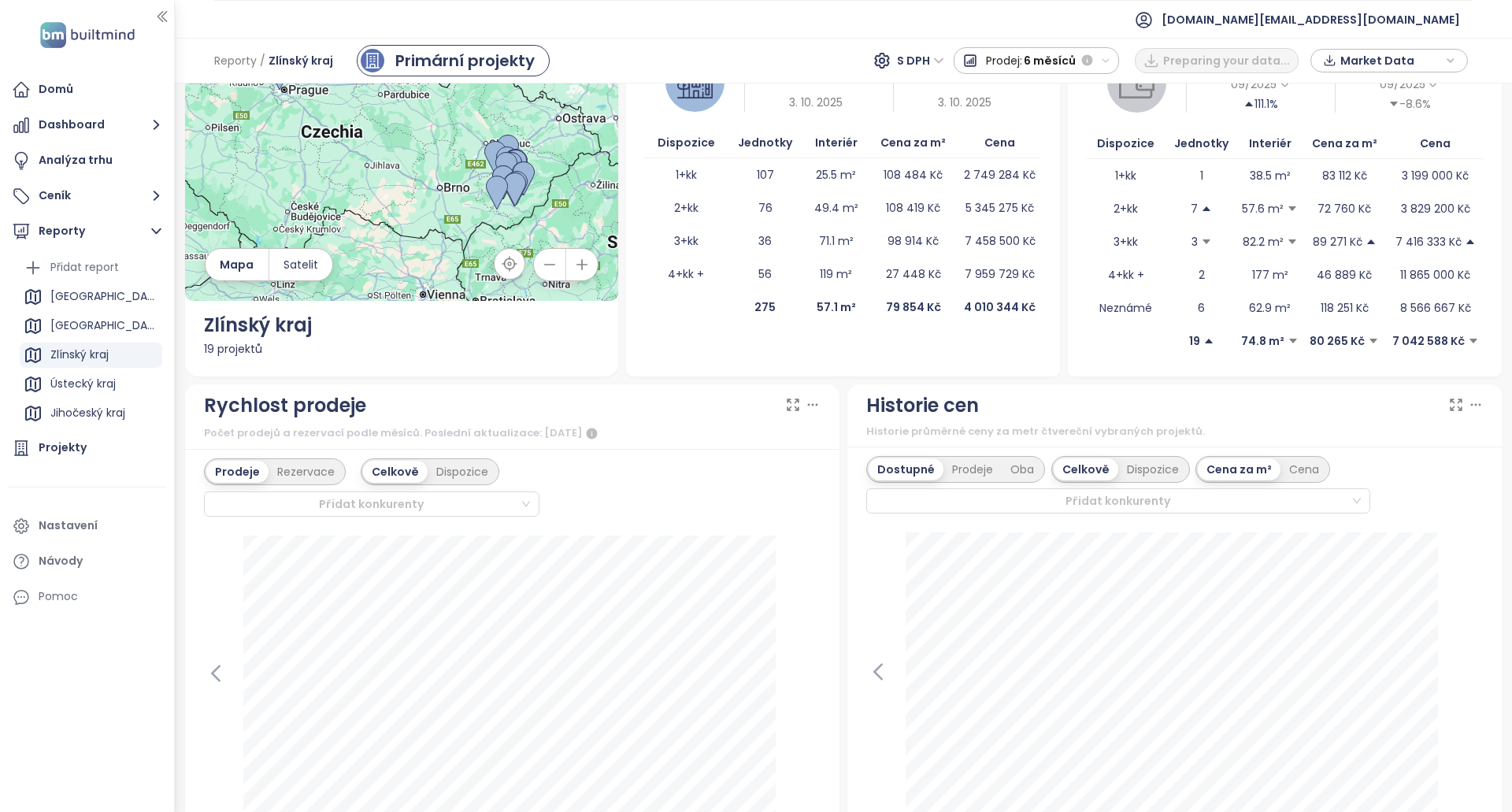
scroll to position [315, 0]
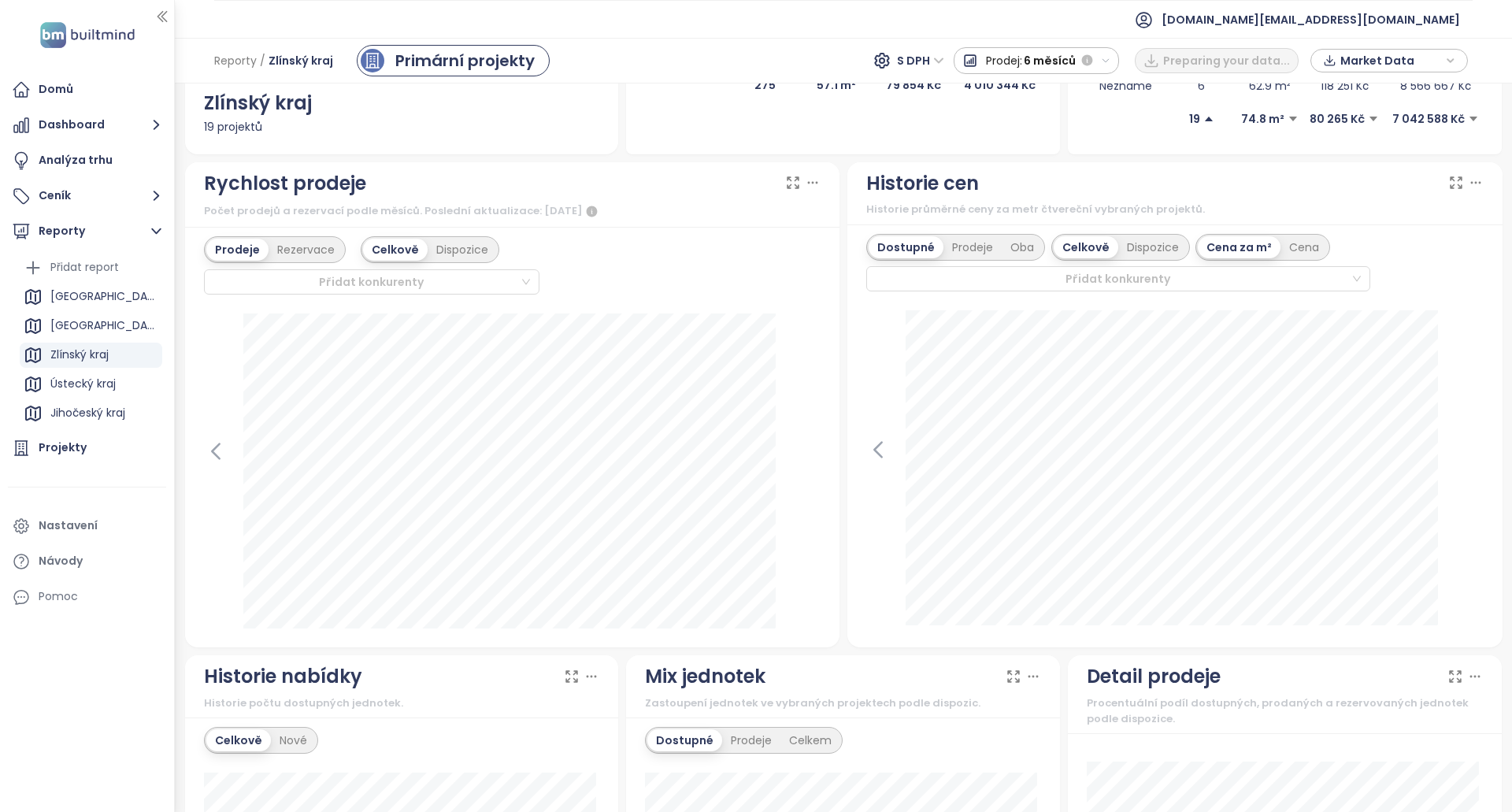
click at [881, 454] on icon at bounding box center [877, 450] width 23 height 23
click at [876, 453] on div "8. října 2024 dostupné: 87 197 Kč" at bounding box center [1174, 470] width 617 height 318
click at [219, 450] on icon at bounding box center [216, 451] width 23 height 23
click at [805, 455] on icon at bounding box center [808, 450] width 7 height 15
click at [203, 455] on div "Prodeje Rezervace Celkově Dispozice Přidat konkurenty prosinec 2024 prodané: 5 …" at bounding box center [512, 437] width 655 height 420
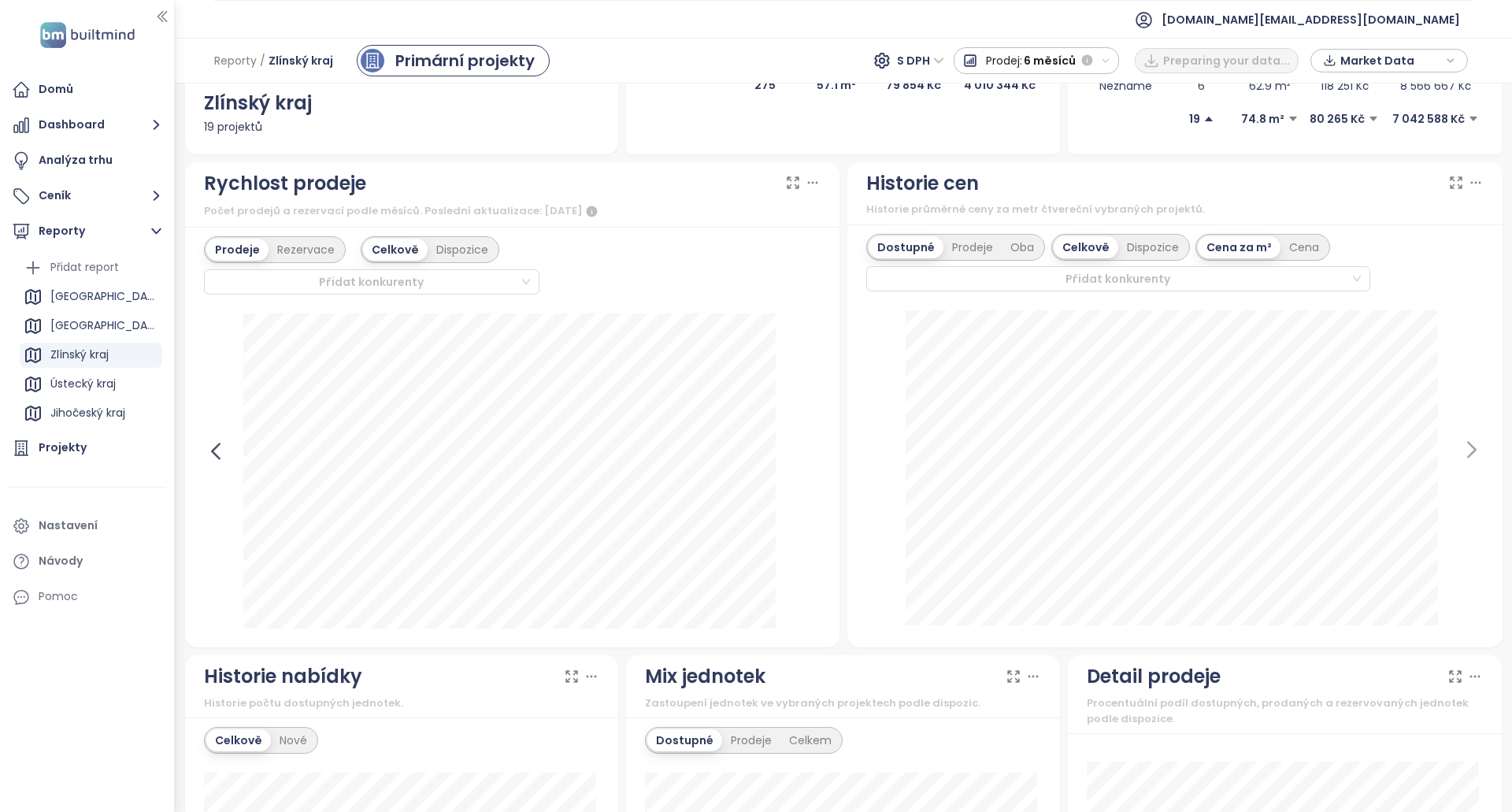
click at [221, 447] on icon at bounding box center [216, 451] width 23 height 23
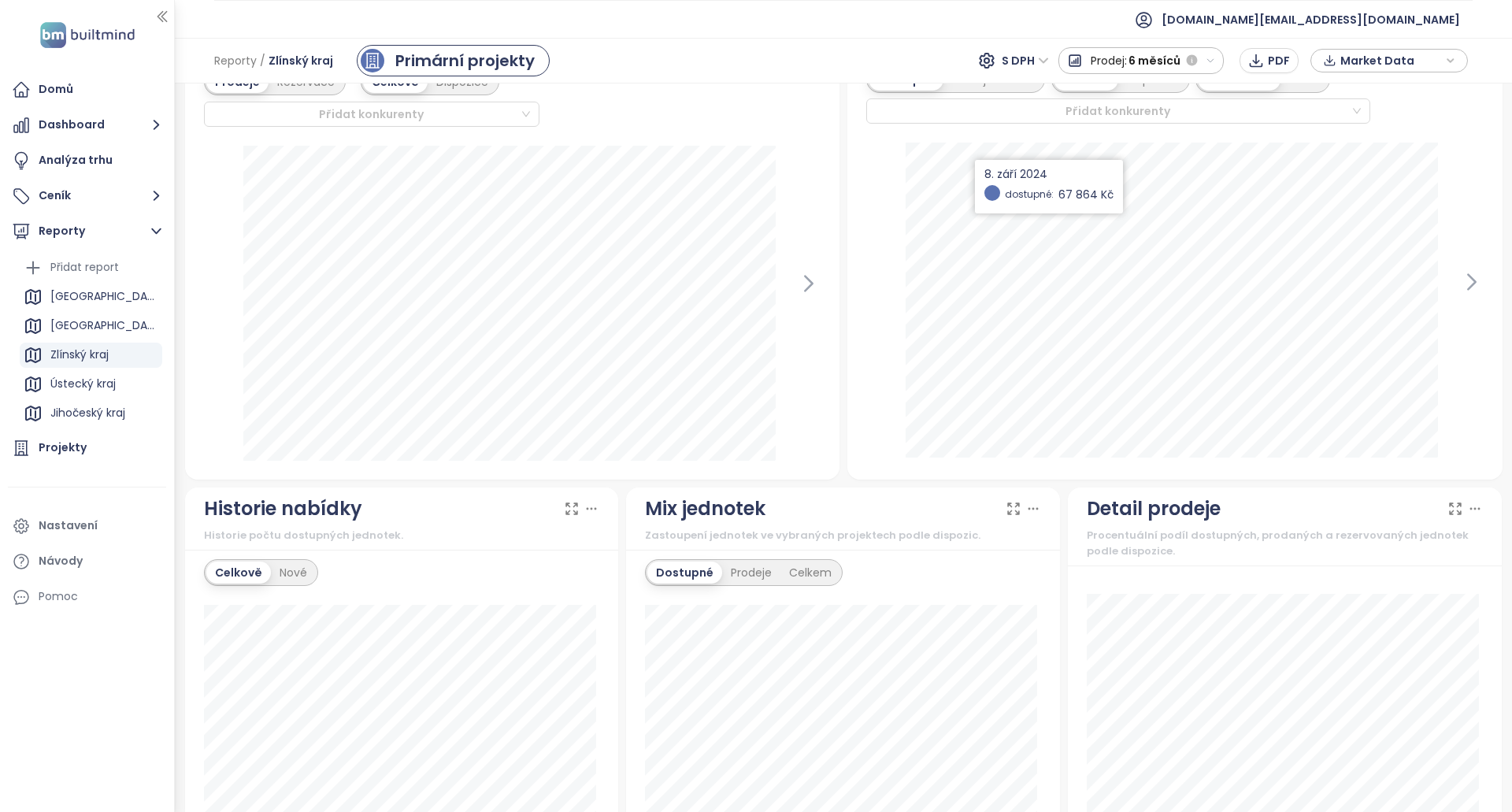
scroll to position [472, 0]
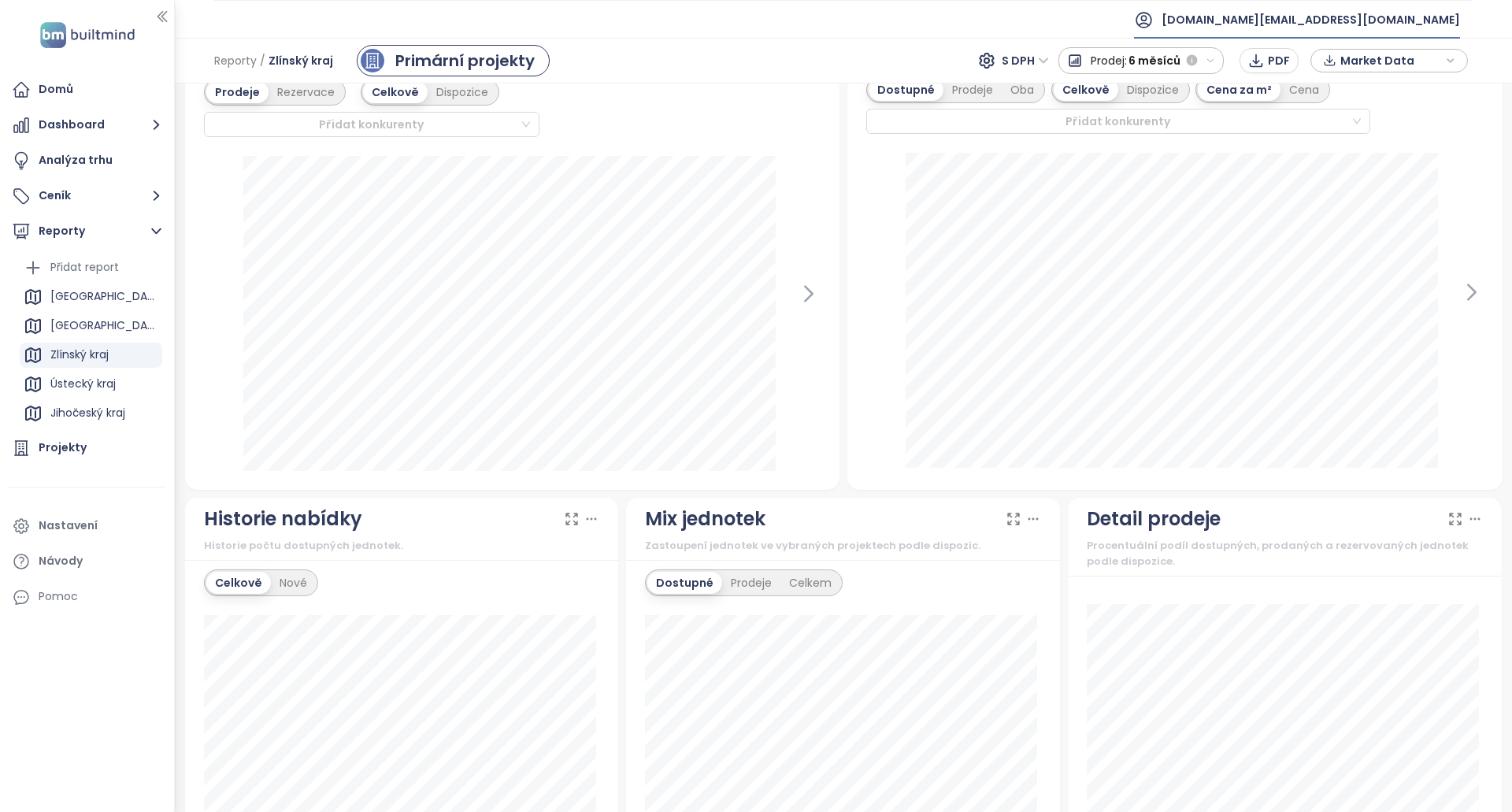
click at [1395, 21] on span "test.cz@builtmind.com" at bounding box center [1310, 19] width 298 height 38
click at [1335, 66] on span "Odhlásit se" at bounding box center [1347, 64] width 61 height 16
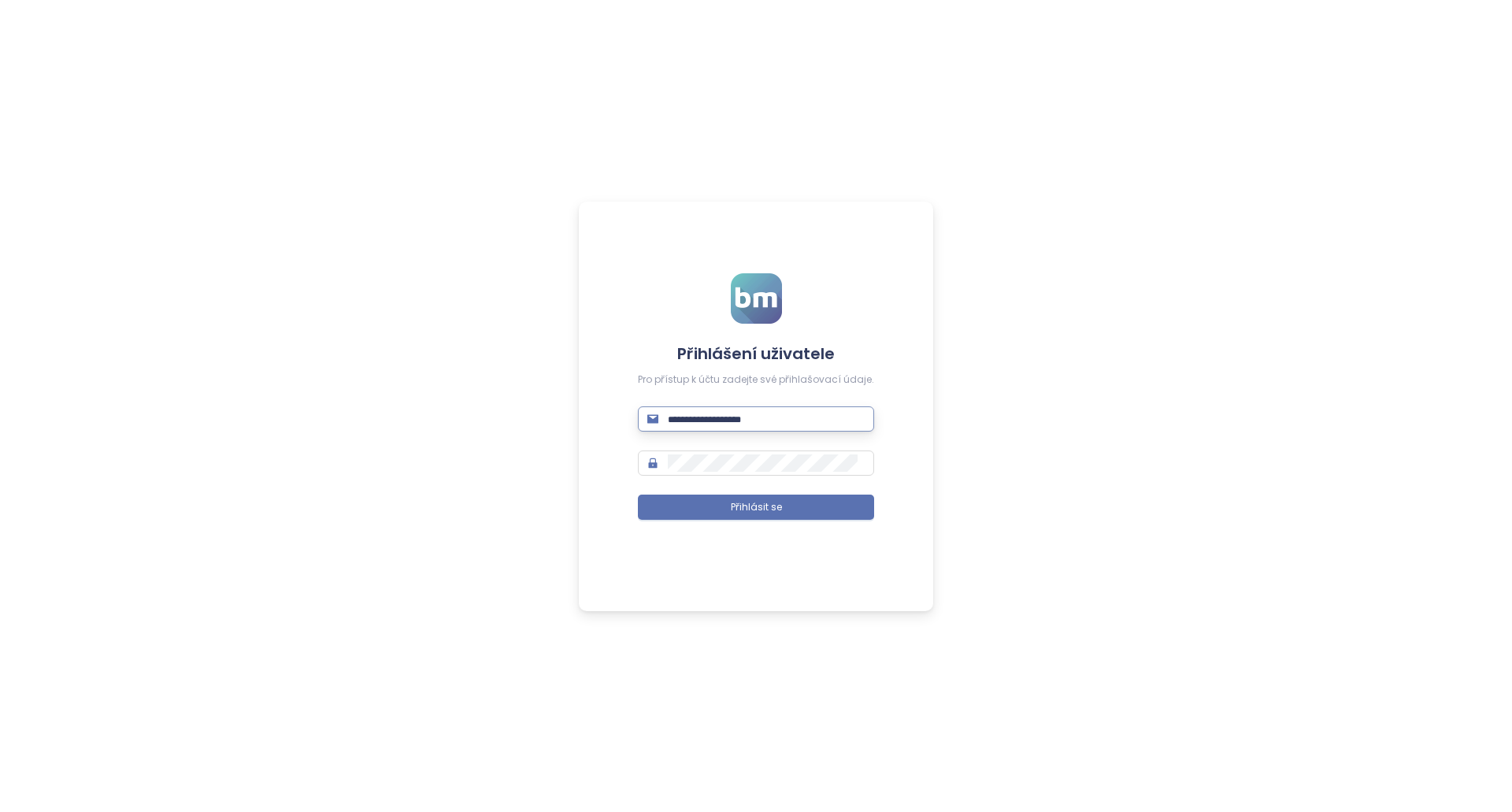
click at [707, 423] on input "text" at bounding box center [766, 419] width 197 height 18
click at [742, 417] on input "**********" at bounding box center [766, 419] width 197 height 18
type input "**********"
click at [821, 513] on button "Přihlásit se" at bounding box center [756, 507] width 236 height 25
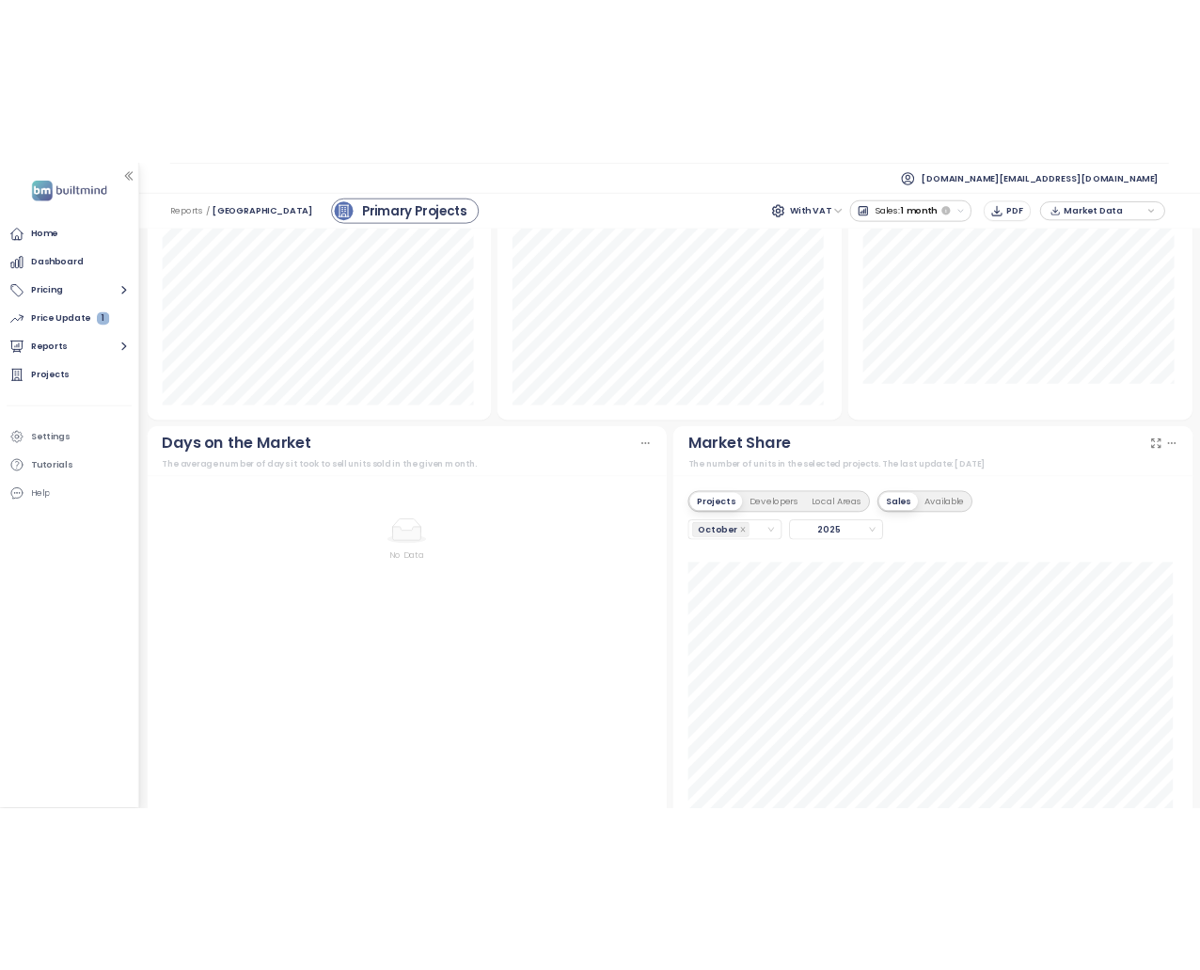
scroll to position [1223, 0]
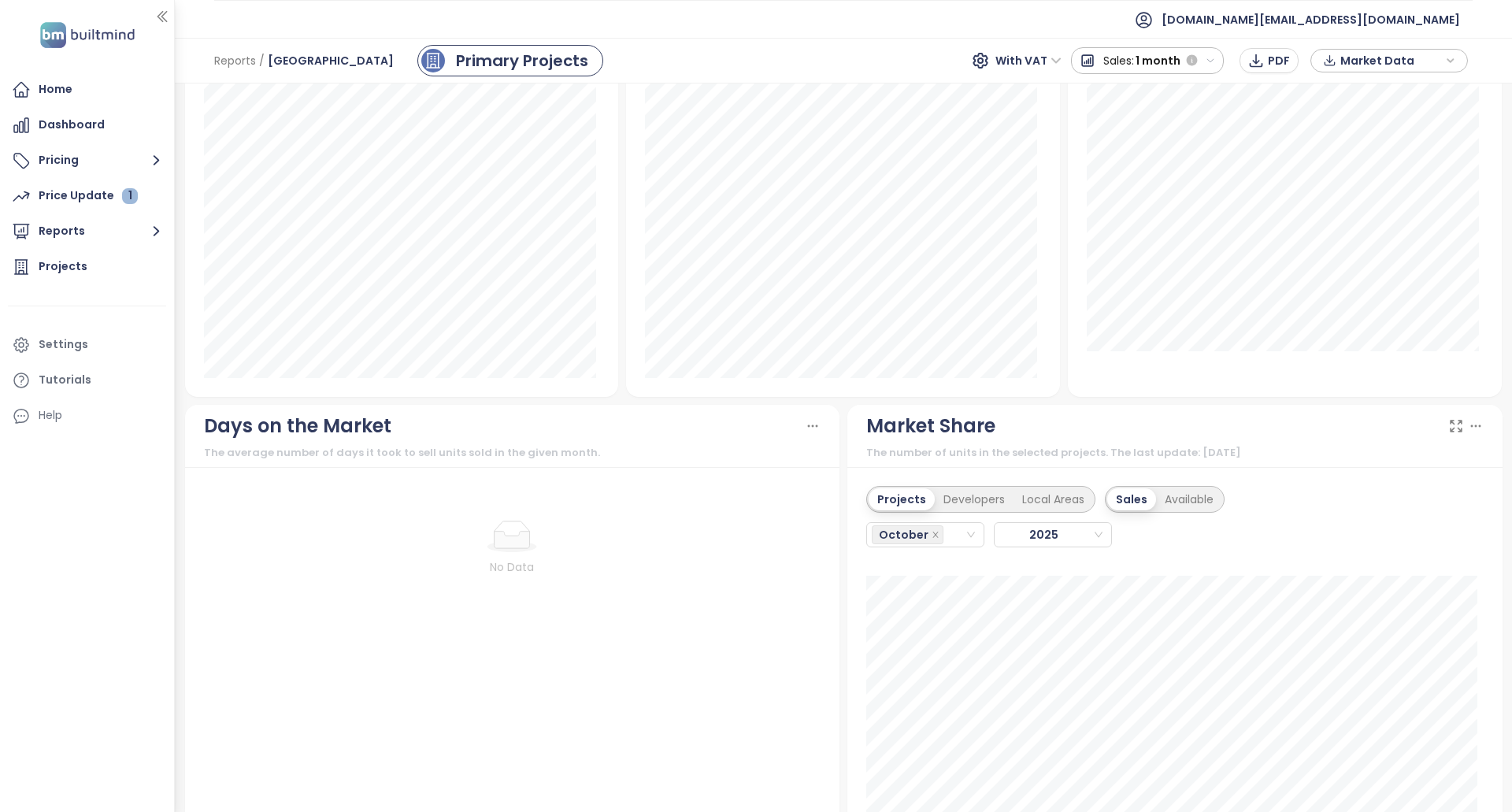
drag, startPoint x: 464, startPoint y: 439, endPoint x: 558, endPoint y: 555, distance: 149.3
click at [558, 554] on div "Days on the Market The average number of days it took to sell units sold in the…" at bounding box center [512, 656] width 655 height 505
drag, startPoint x: 507, startPoint y: 549, endPoint x: 316, endPoint y: 465, distance: 208.7
click at [343, 482] on div "No Data" at bounding box center [512, 688] width 655 height 443
click at [800, 434] on div "Days on the Market" at bounding box center [512, 426] width 617 height 30
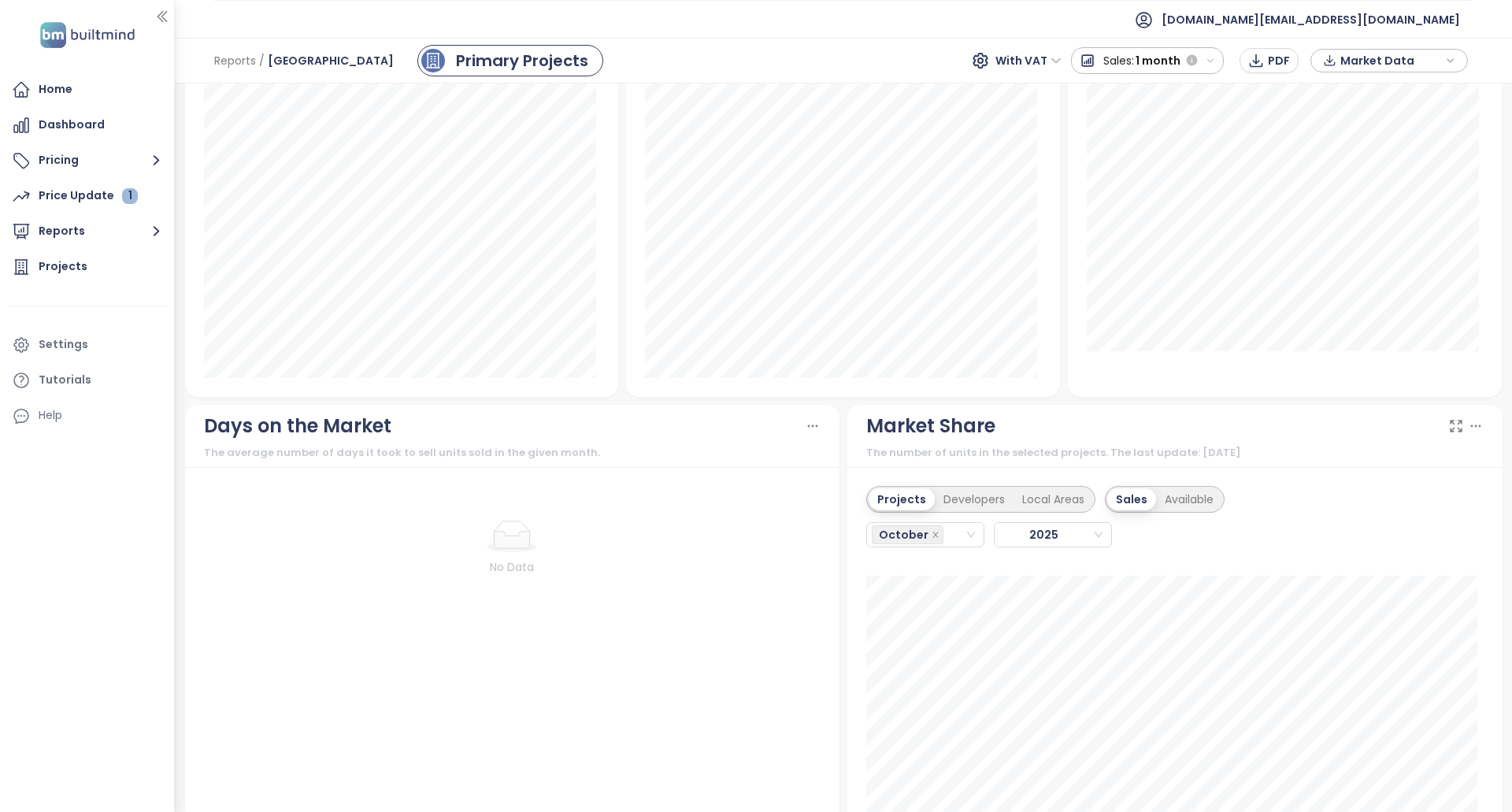
click at [808, 426] on icon at bounding box center [812, 425] width 8 height 1
click at [704, 419] on div "Days on the Market" at bounding box center [512, 426] width 617 height 30
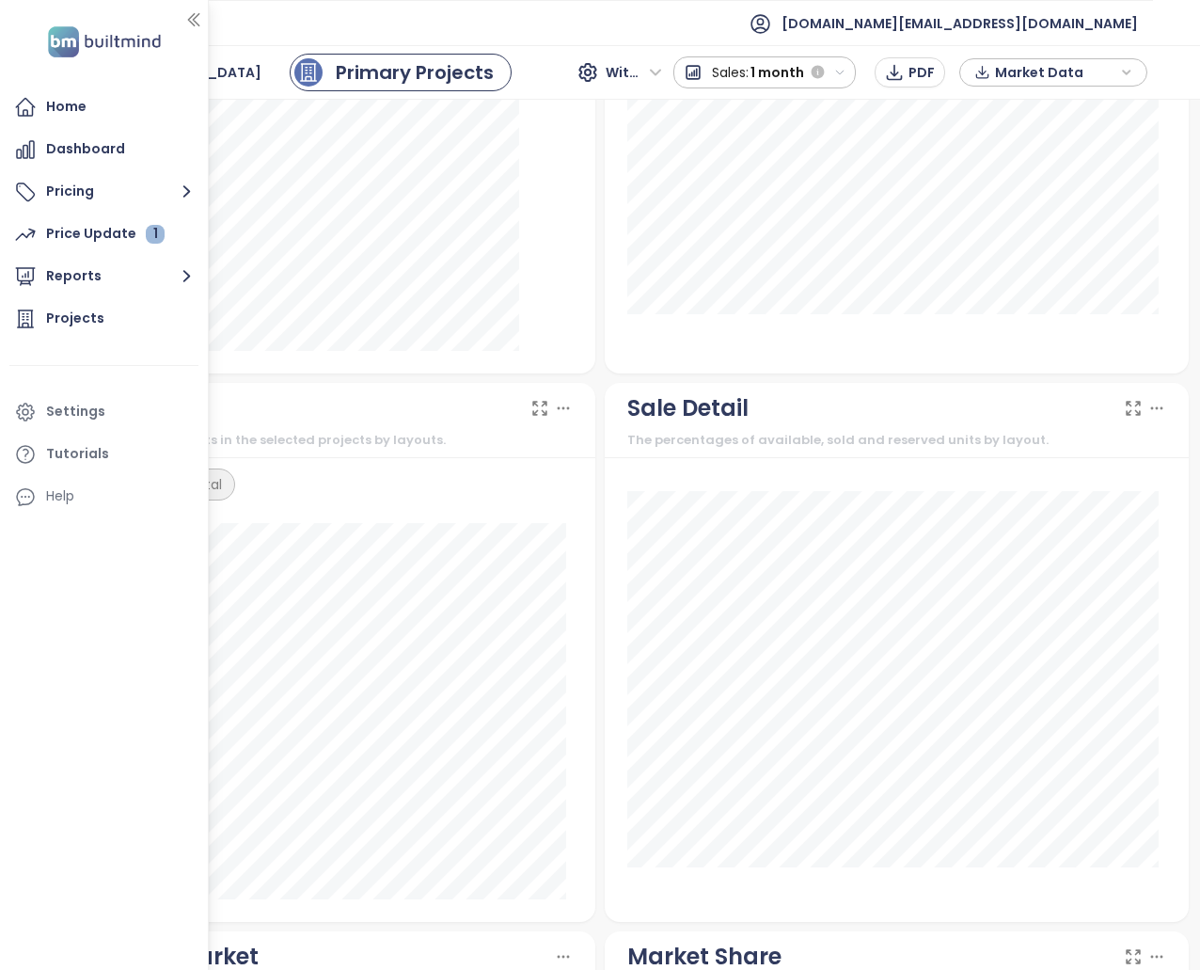
scroll to position [1881, 0]
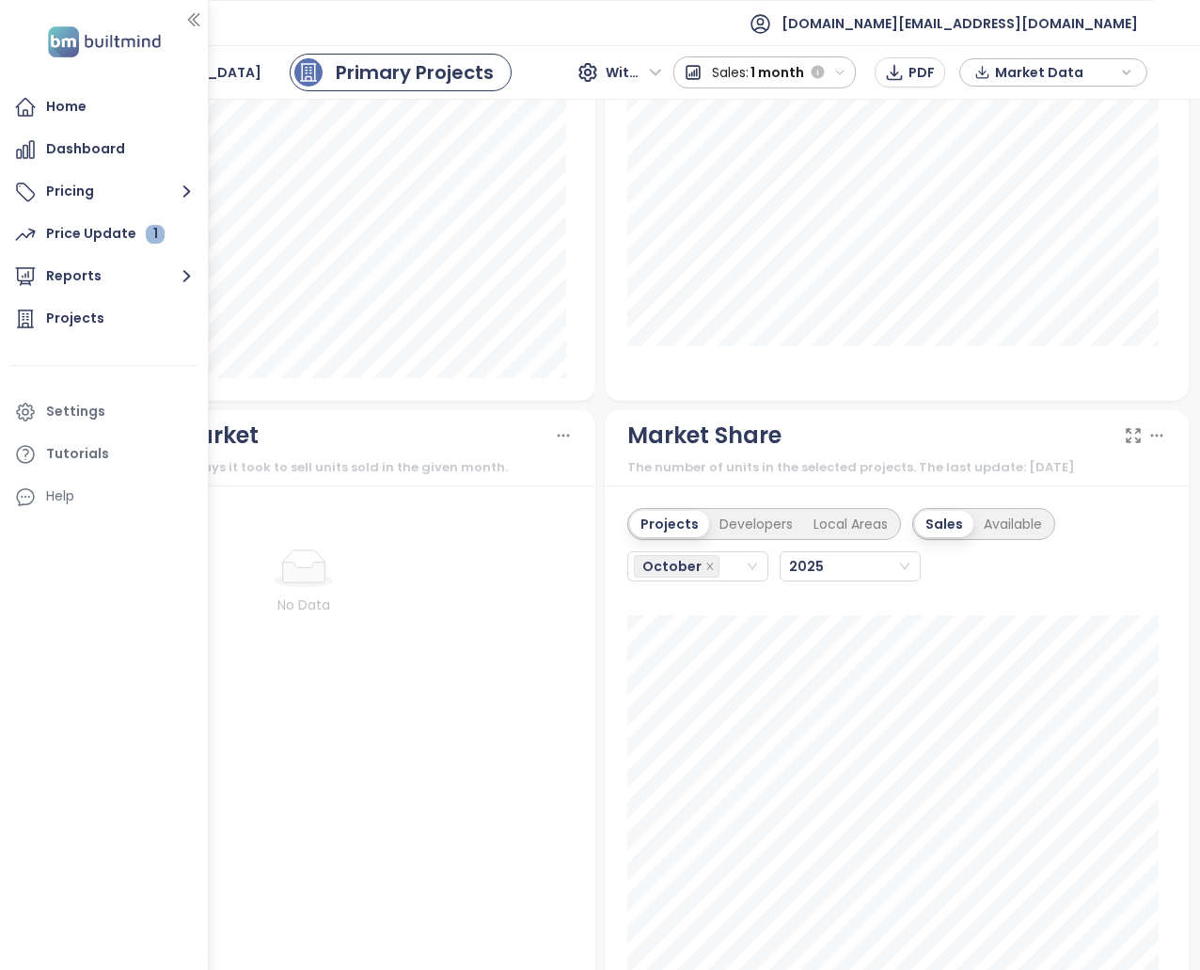
click at [197, 19] on icon "button" at bounding box center [193, 19] width 19 height 19
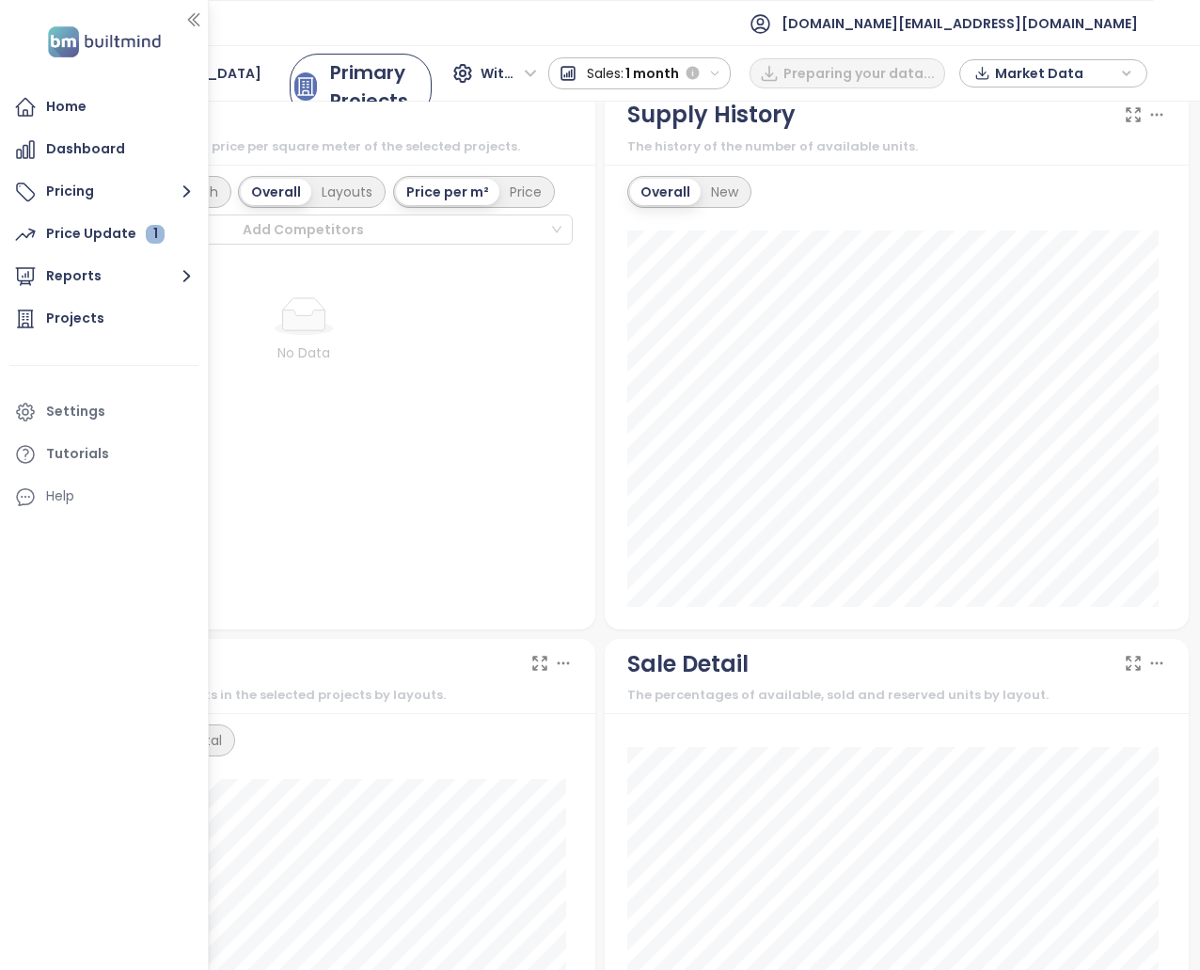
click at [198, 24] on icon "button" at bounding box center [193, 19] width 19 height 19
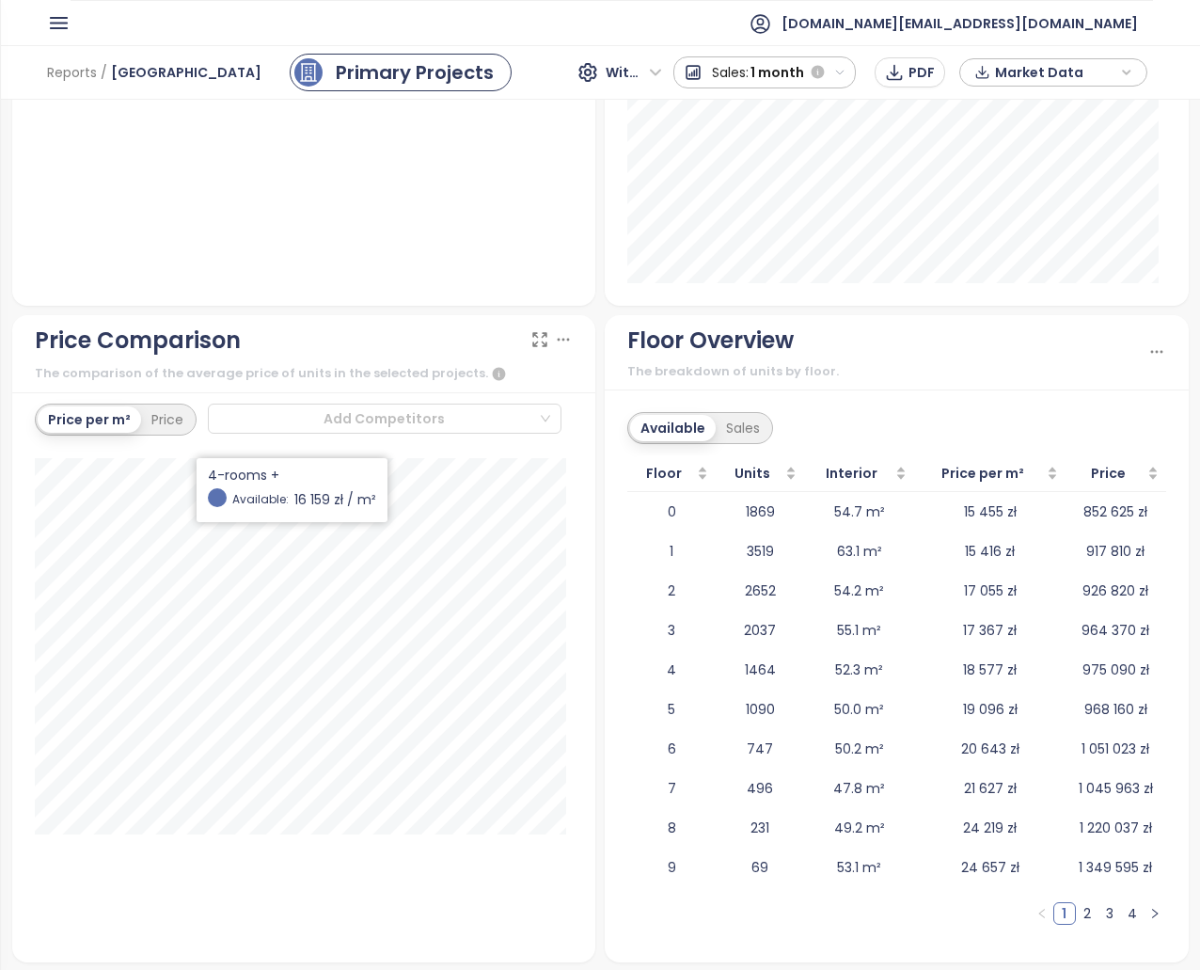
scroll to position [2594, 0]
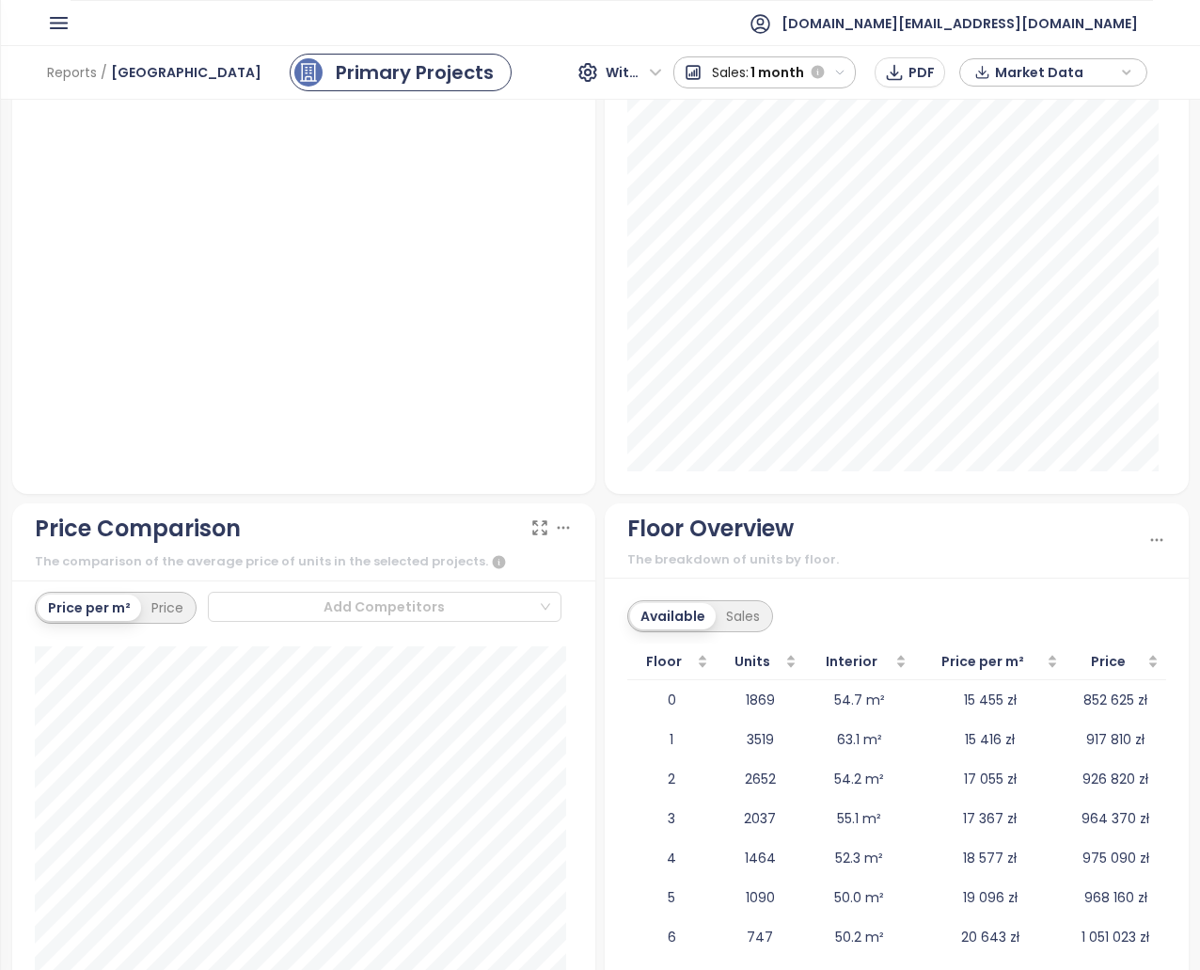
drag, startPoint x: 605, startPoint y: 692, endPoint x: 565, endPoint y: 498, distance: 197.7
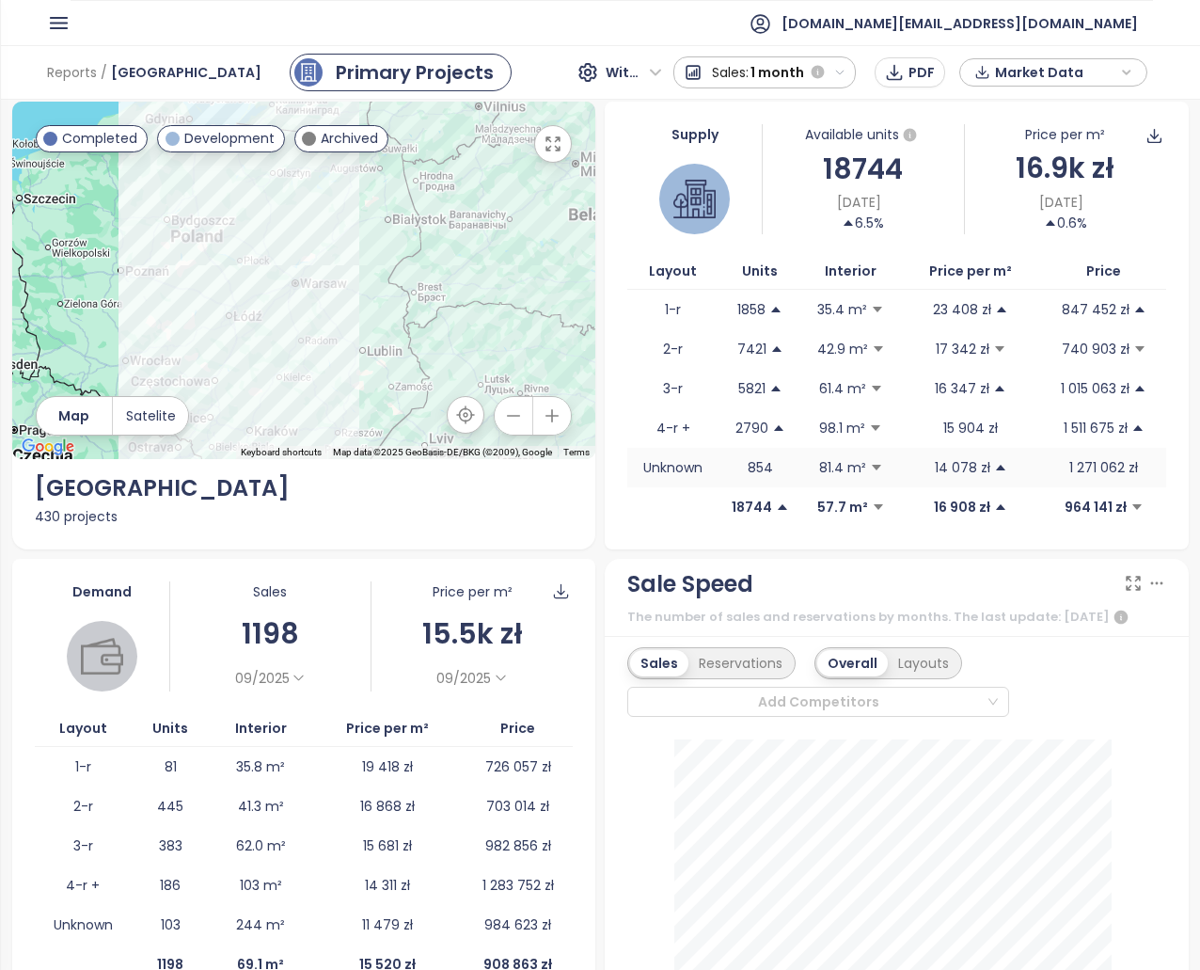
scroll to position [3, 0]
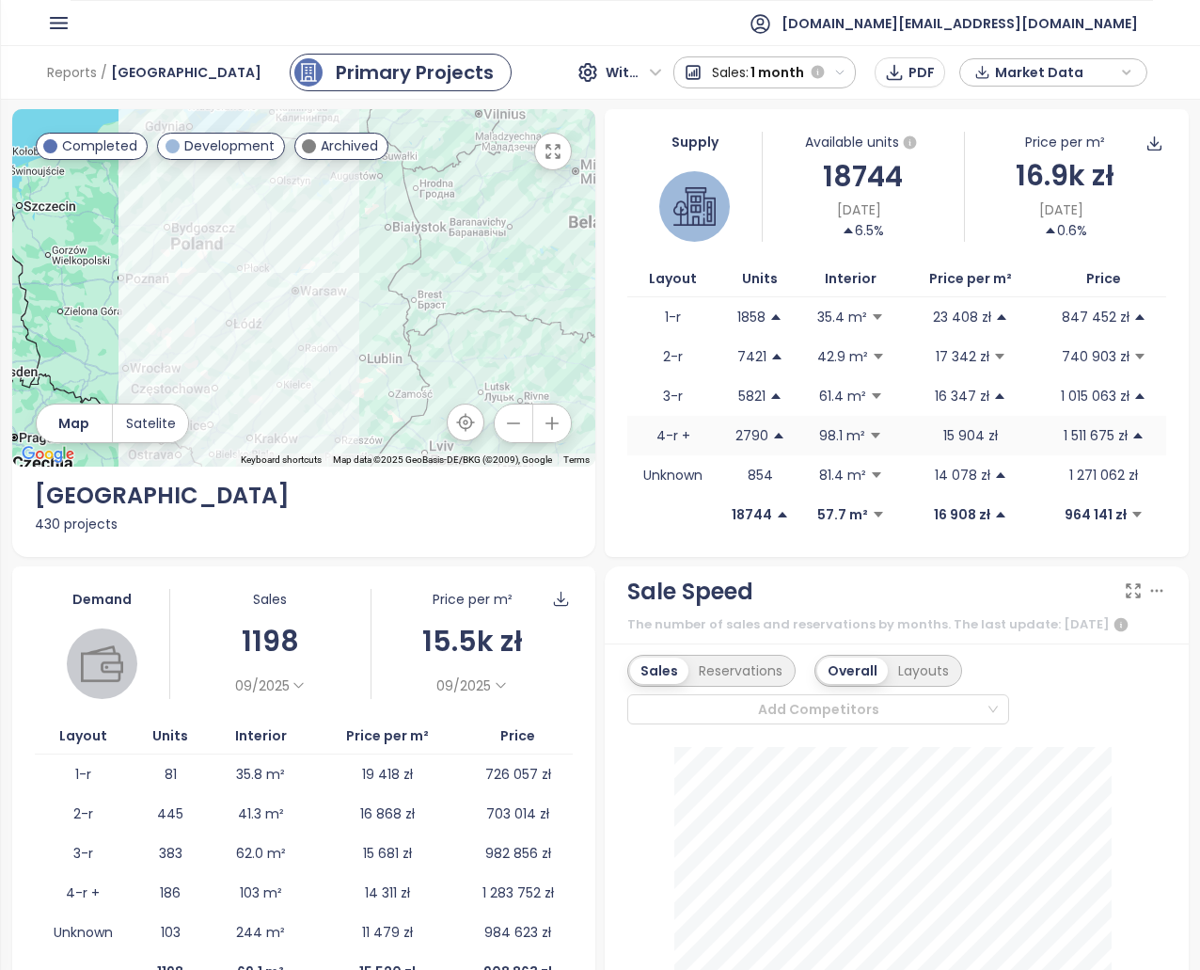
drag, startPoint x: 586, startPoint y: 542, endPoint x: 689, endPoint y: 456, distance: 134.3
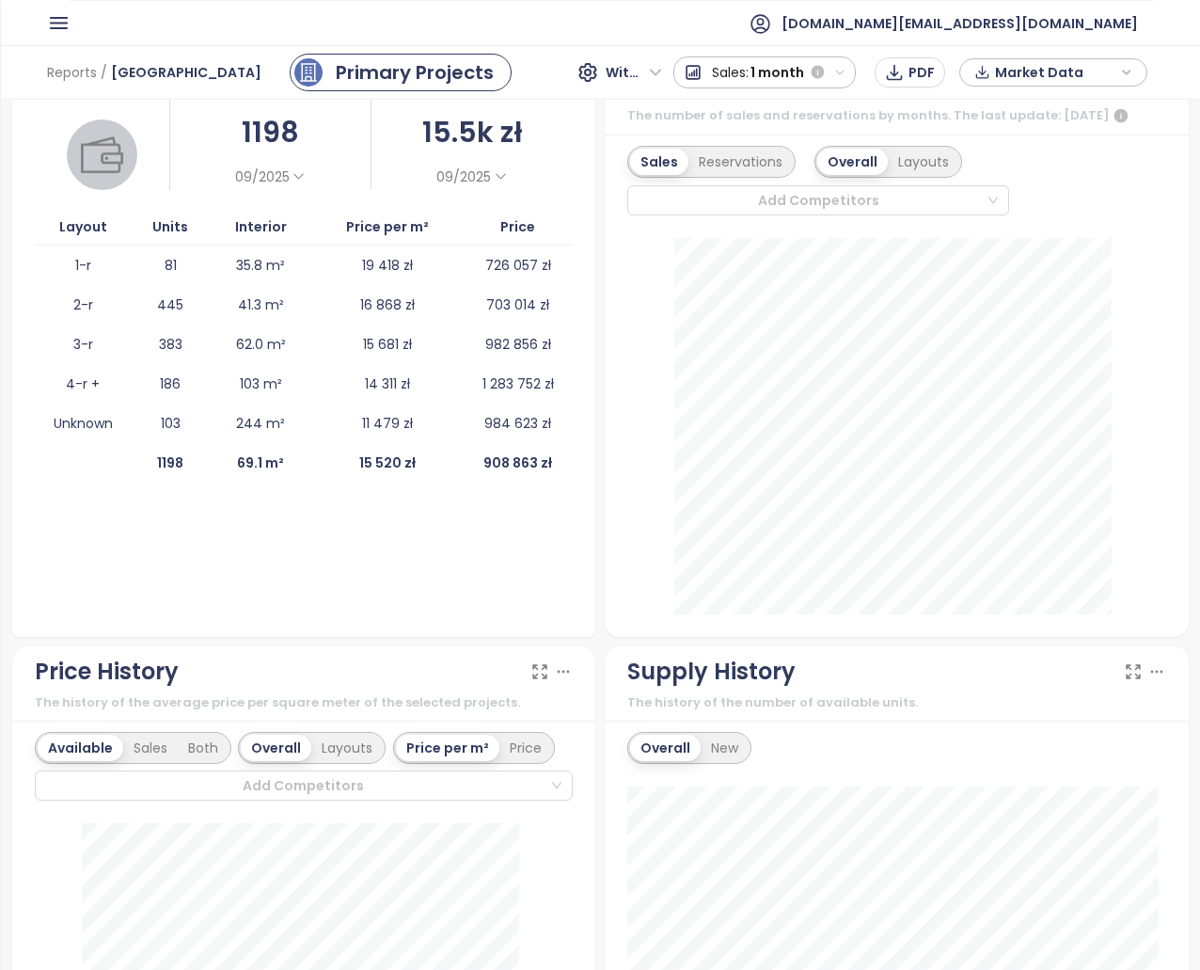
drag, startPoint x: 619, startPoint y: 635, endPoint x: 599, endPoint y: 829, distance: 195.7
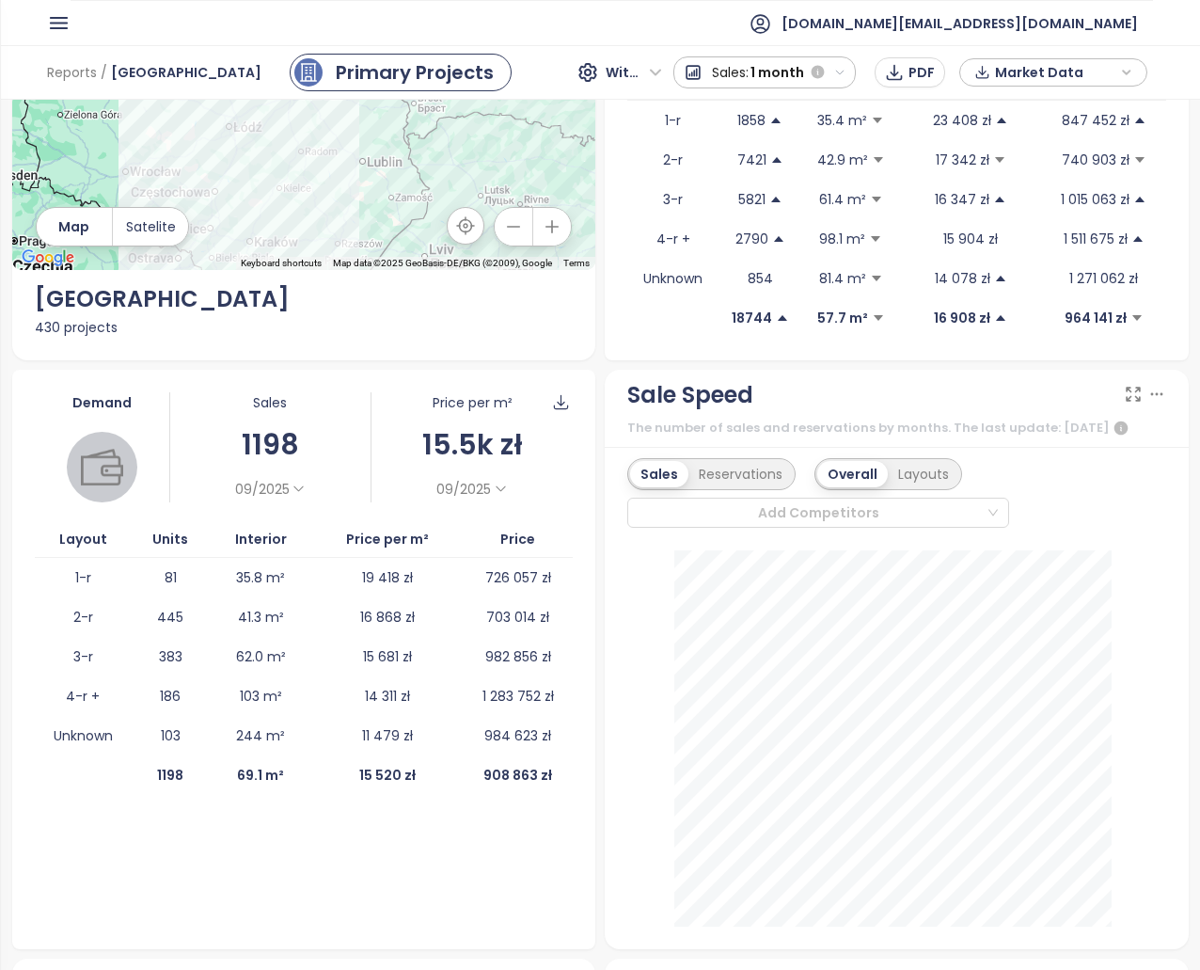
scroll to position [407, 0]
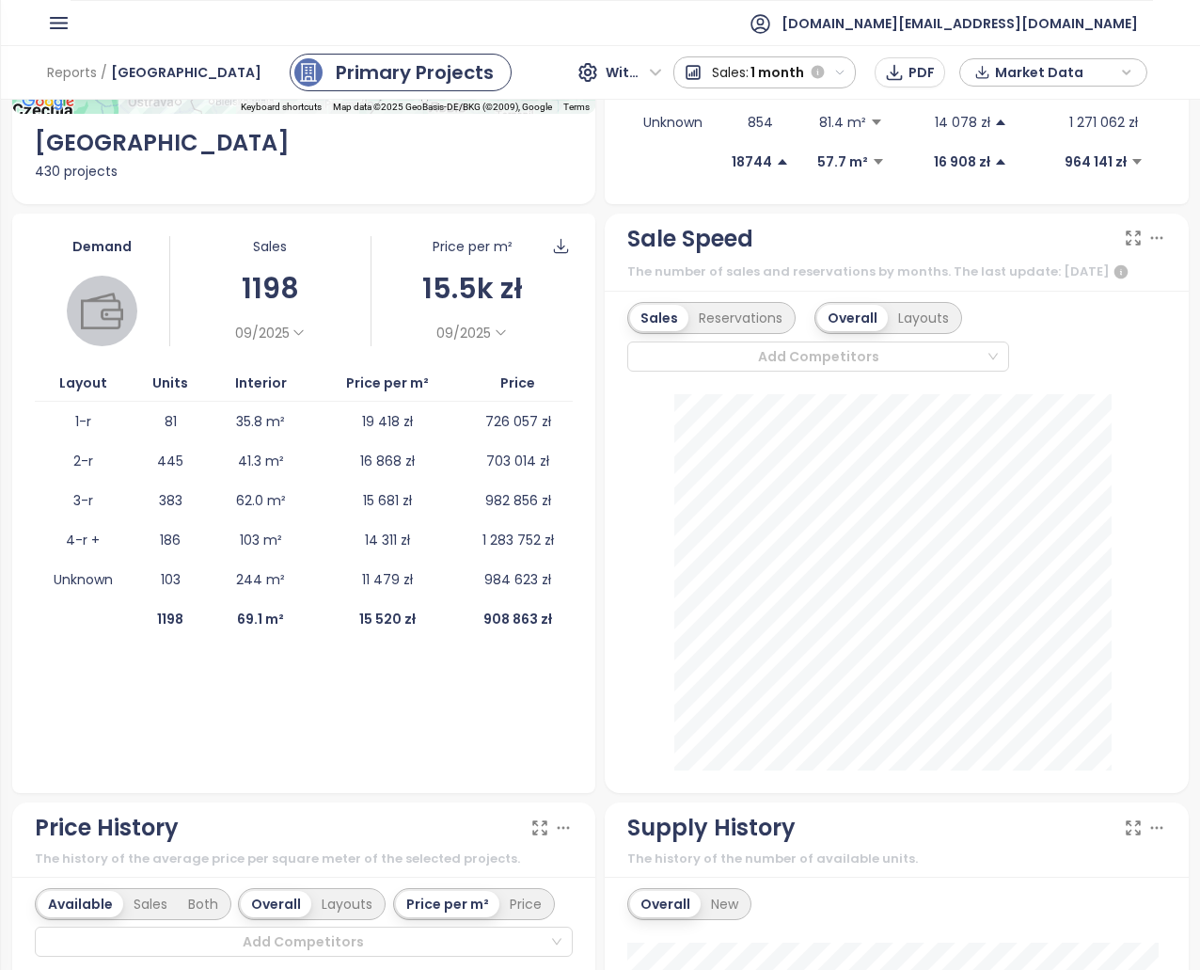
drag, startPoint x: 613, startPoint y: 663, endPoint x: 607, endPoint y: 739, distance: 76.5
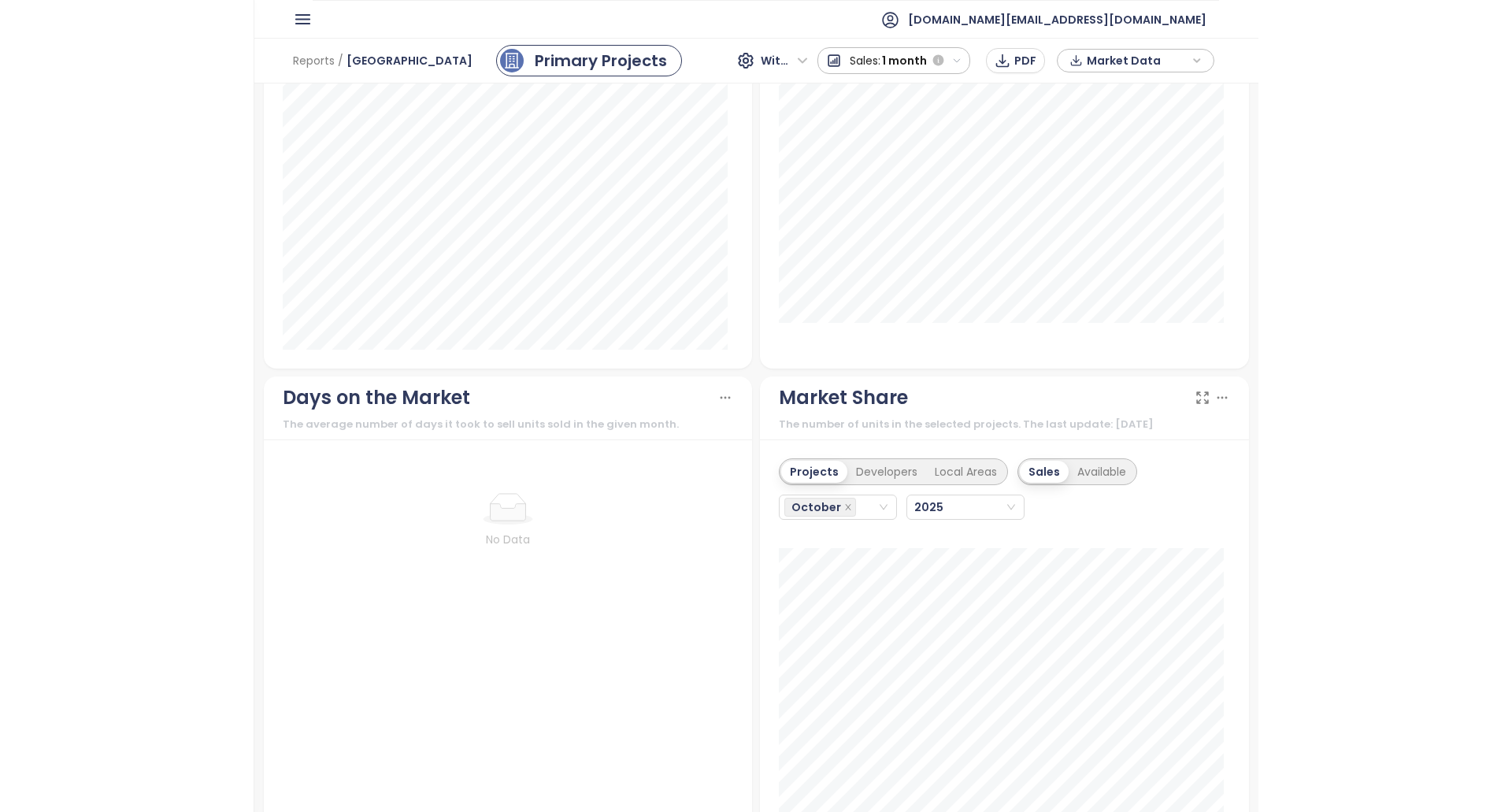
scroll to position [0, 0]
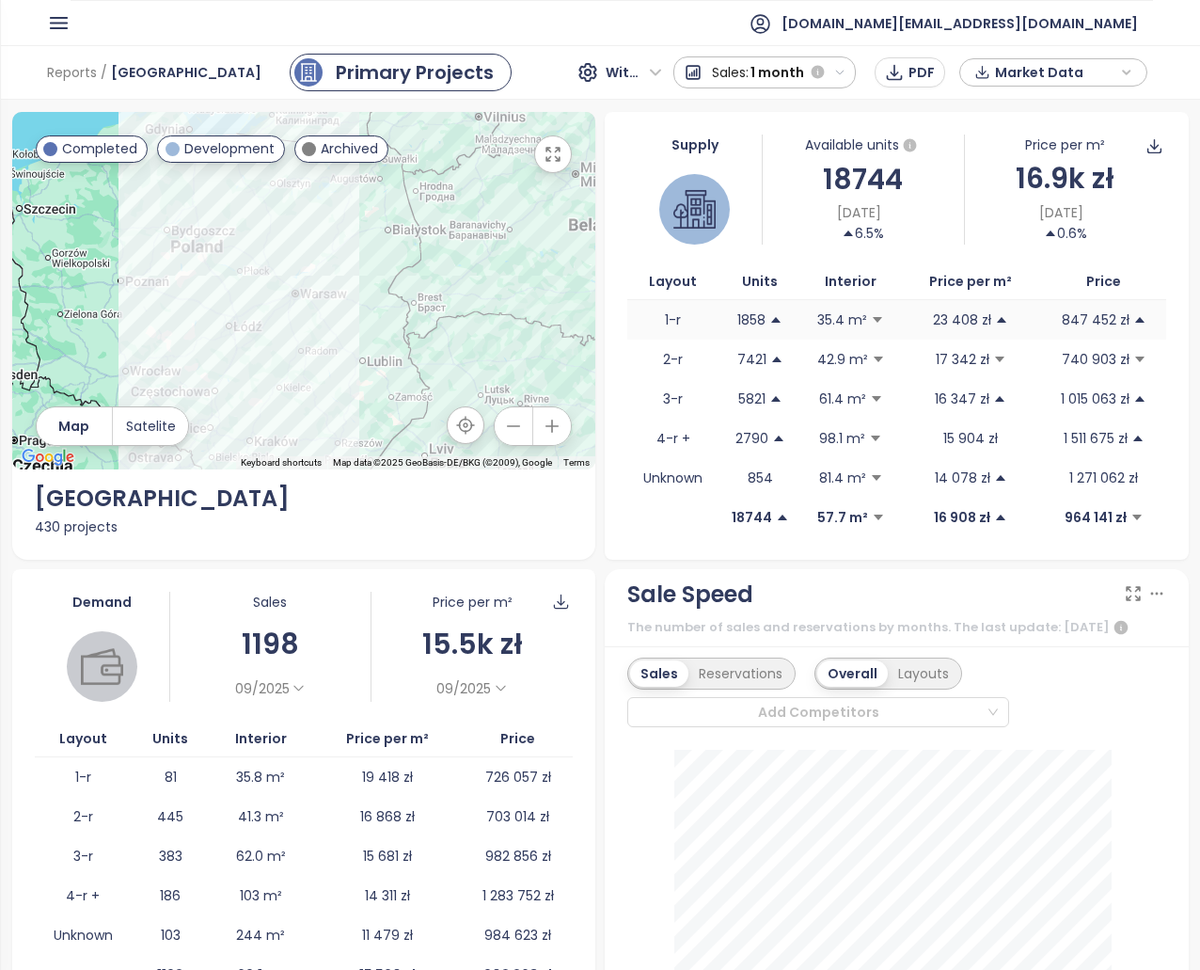
drag, startPoint x: 717, startPoint y: 694, endPoint x: 886, endPoint y: 305, distance: 424.6
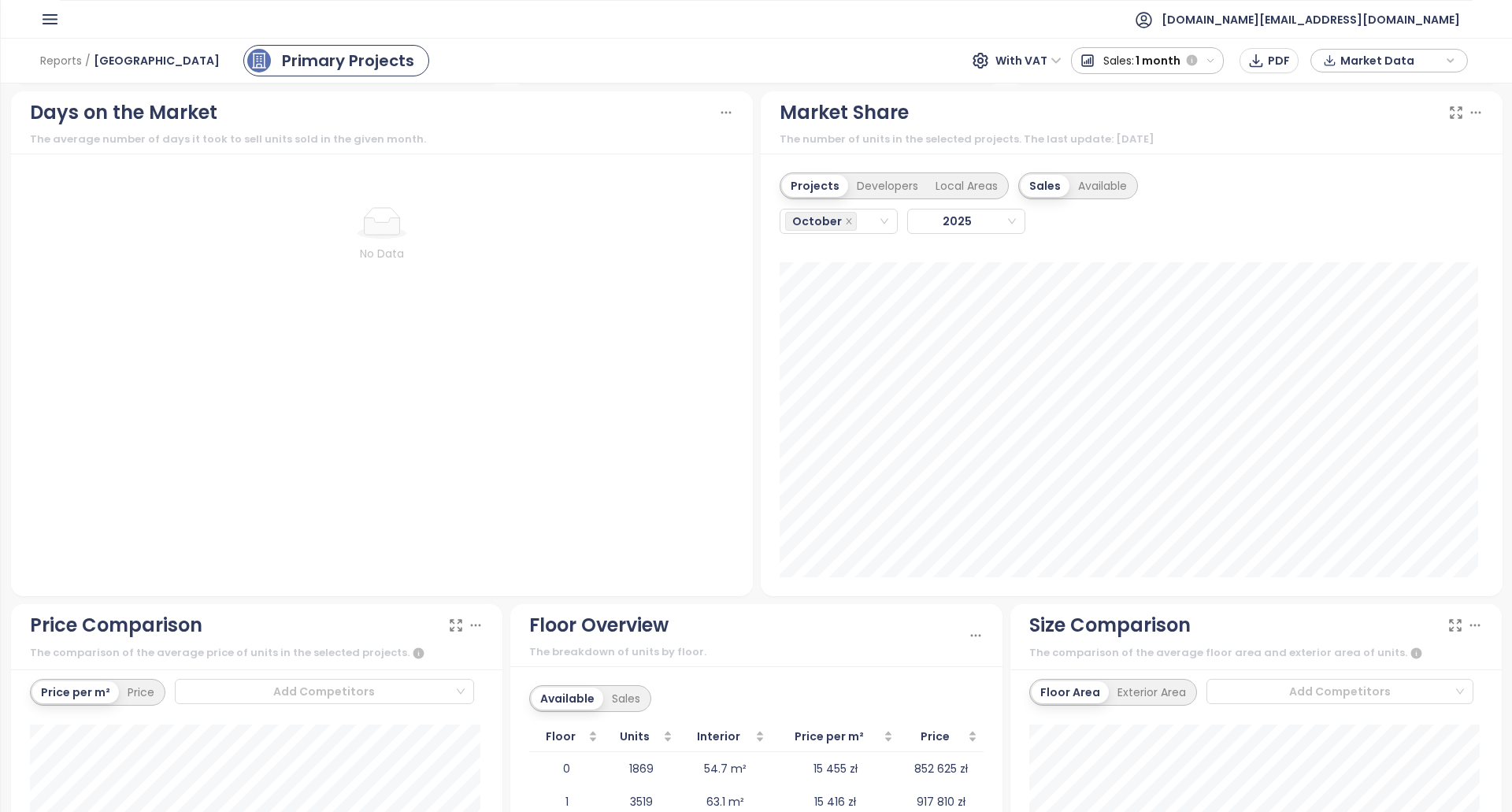
scroll to position [1681, 0]
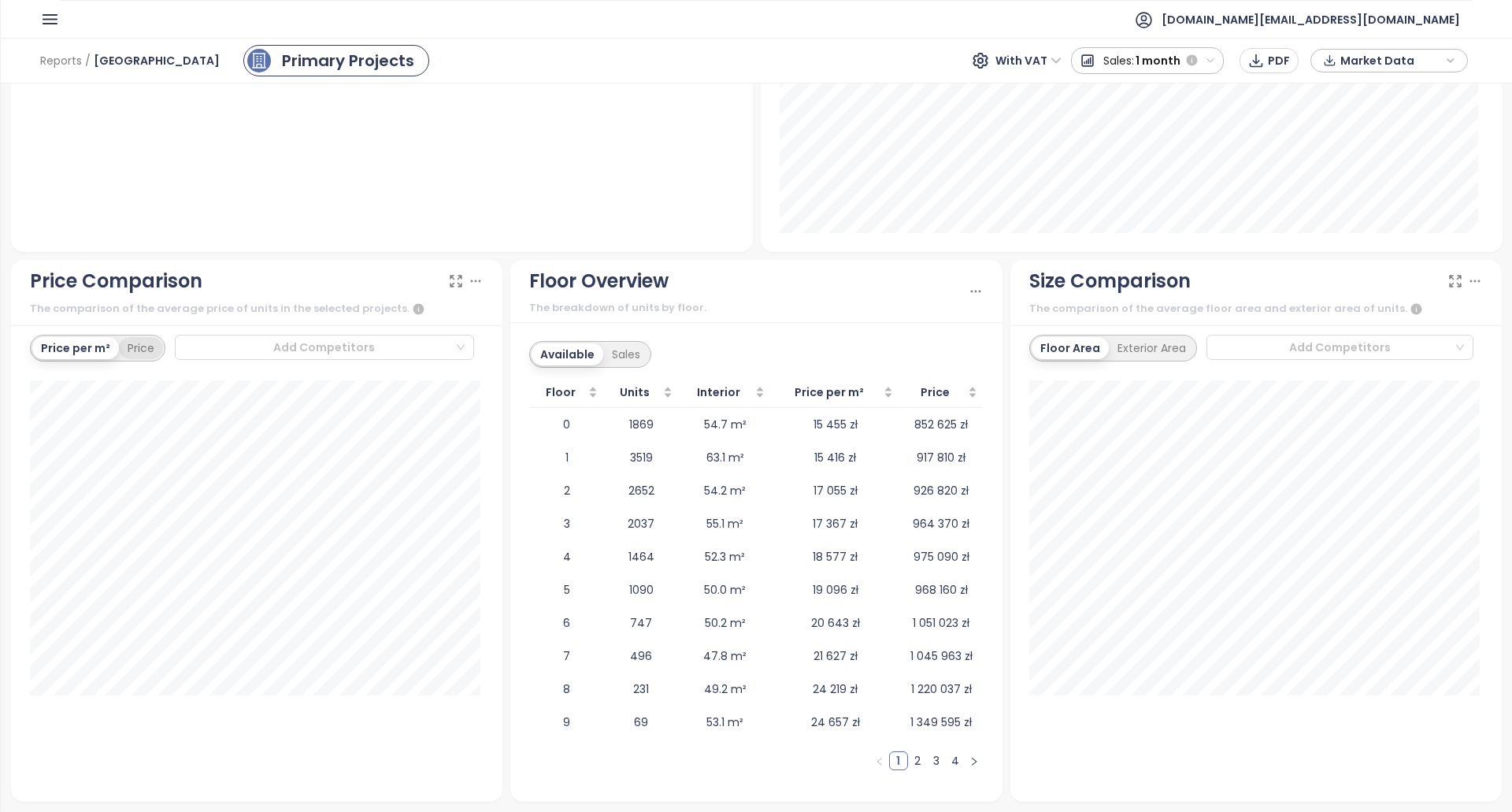
click at [148, 339] on div "Price" at bounding box center [141, 348] width 44 height 22
click at [95, 342] on div "Price per m²" at bounding box center [75, 348] width 85 height 22
click at [928, 760] on link "3" at bounding box center [936, 760] width 18 height 18
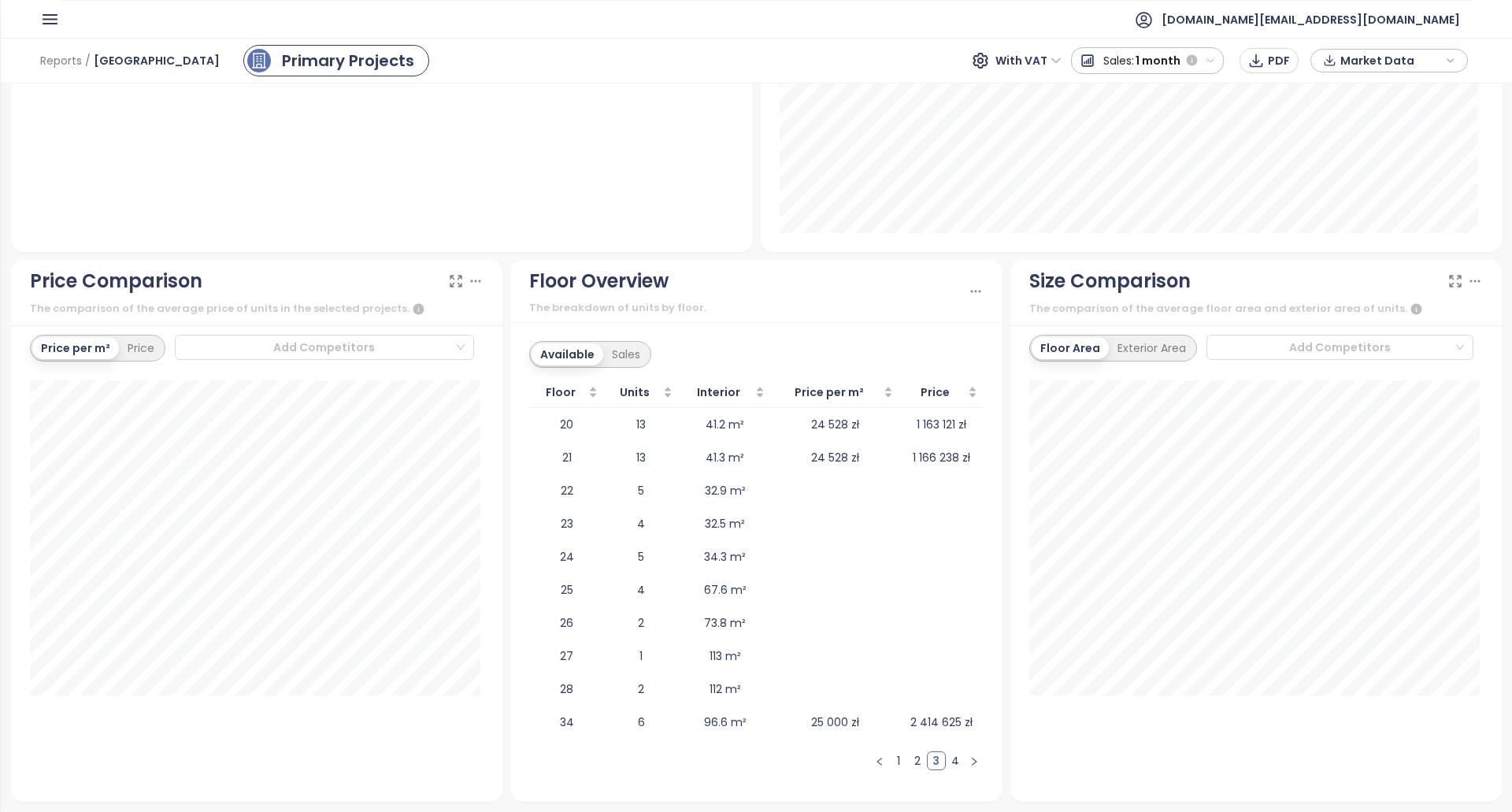
click at [949, 763] on link "4" at bounding box center [954, 760] width 18 height 18
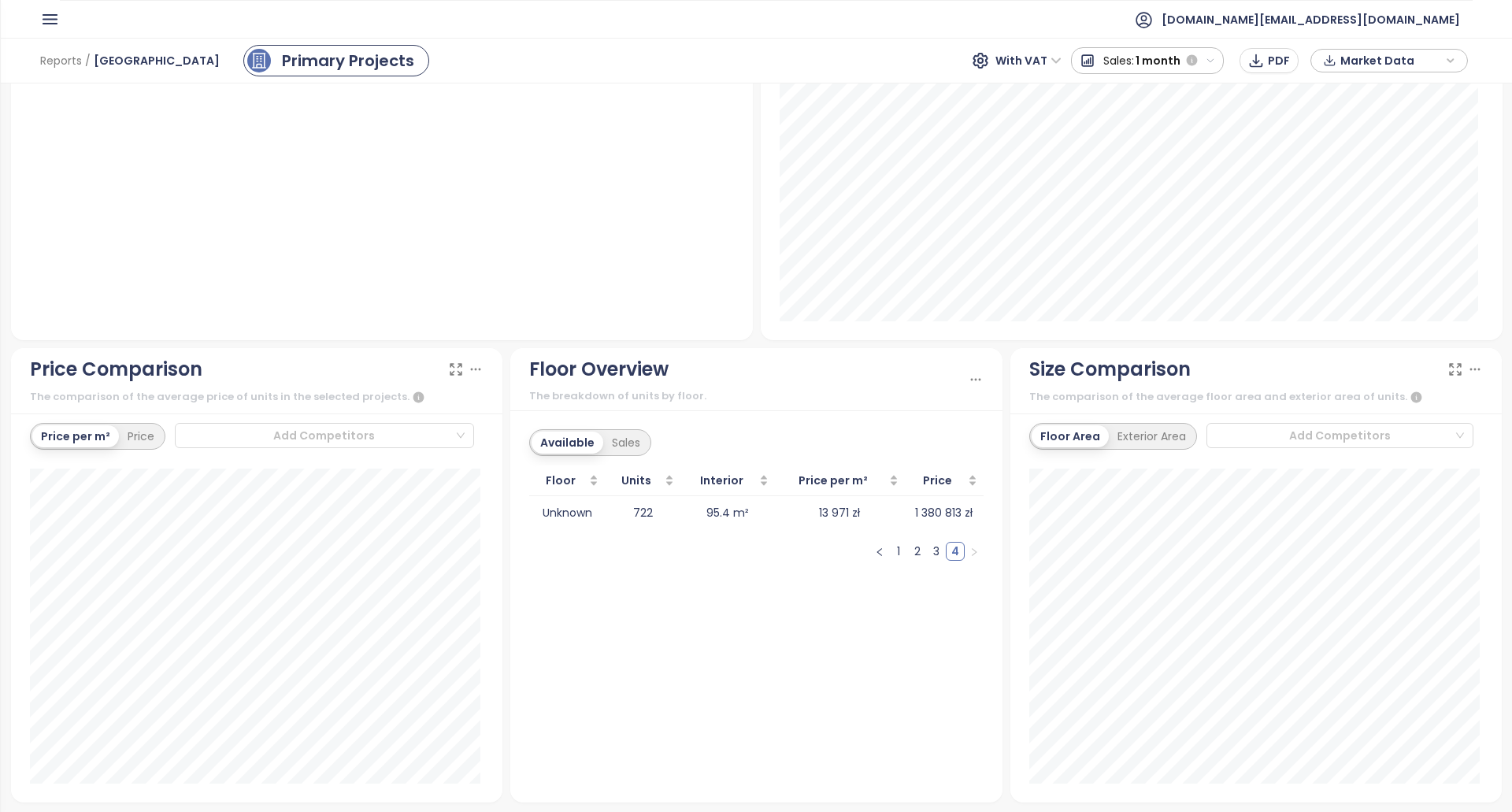
scroll to position [1593, 0]
click at [932, 553] on link "3" at bounding box center [936, 551] width 18 height 18
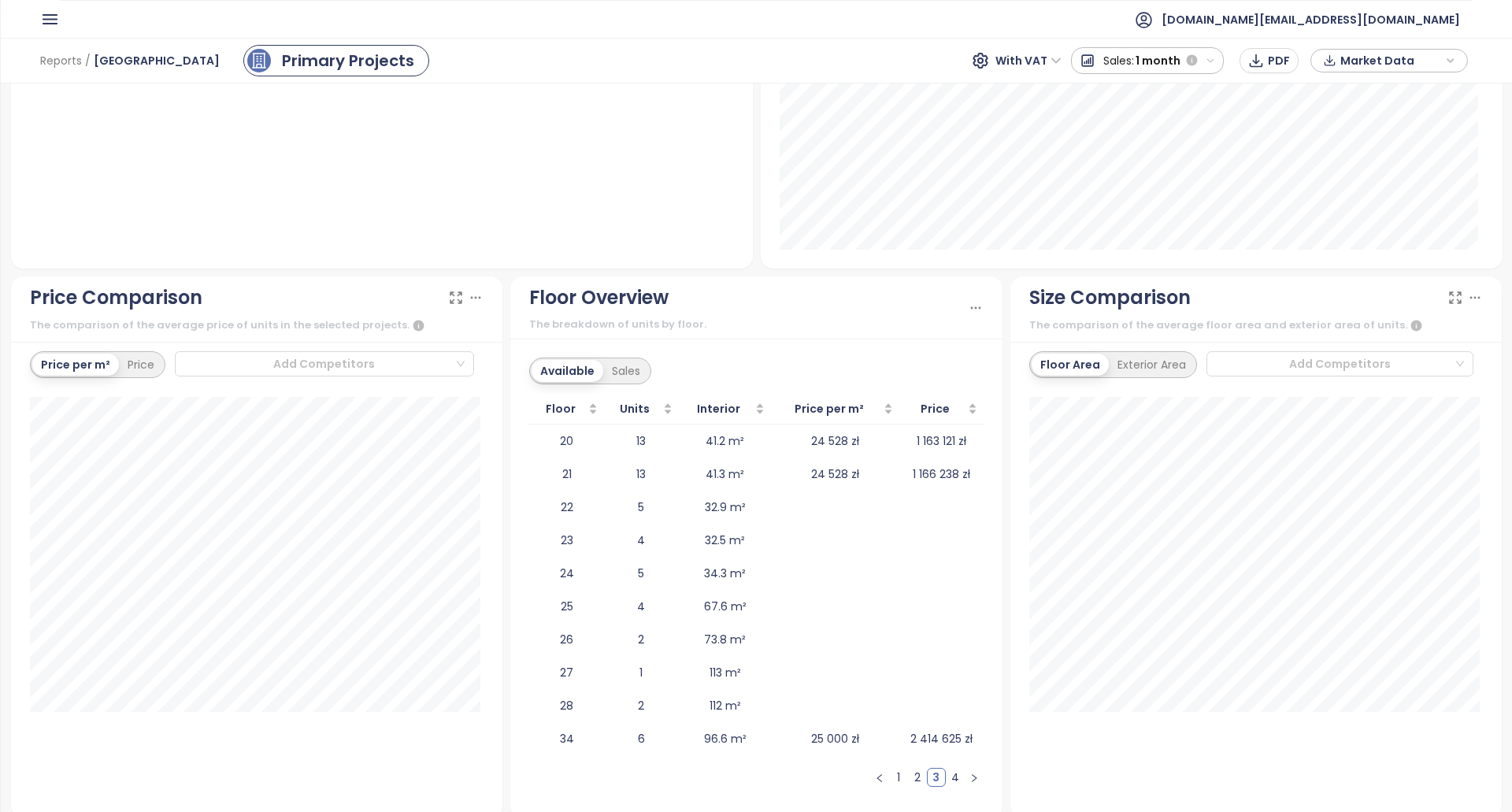
scroll to position [1681, 0]
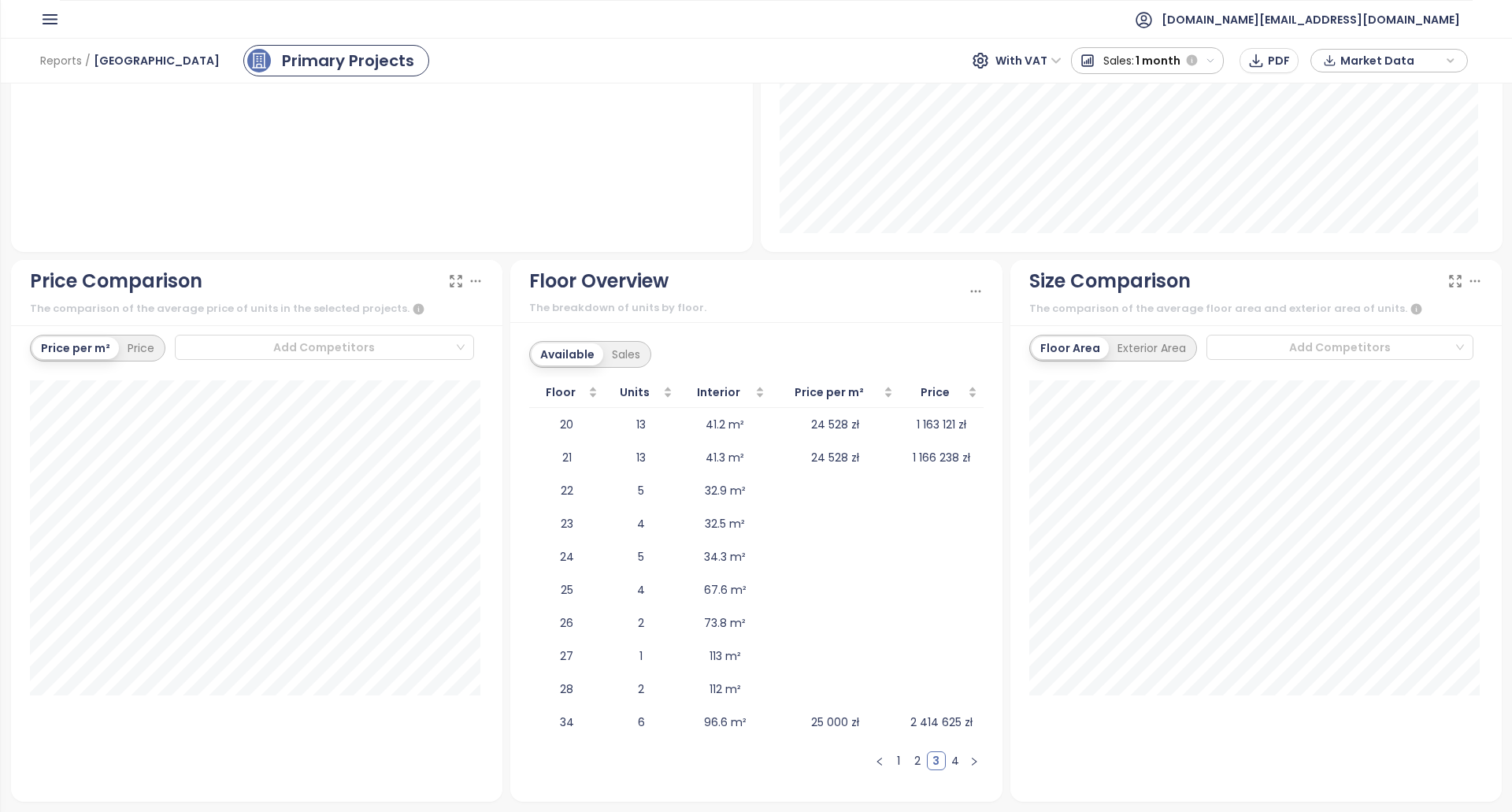
click at [891, 762] on link "1" at bounding box center [898, 760] width 18 height 18
